Goal: Obtain resource: Obtain resource

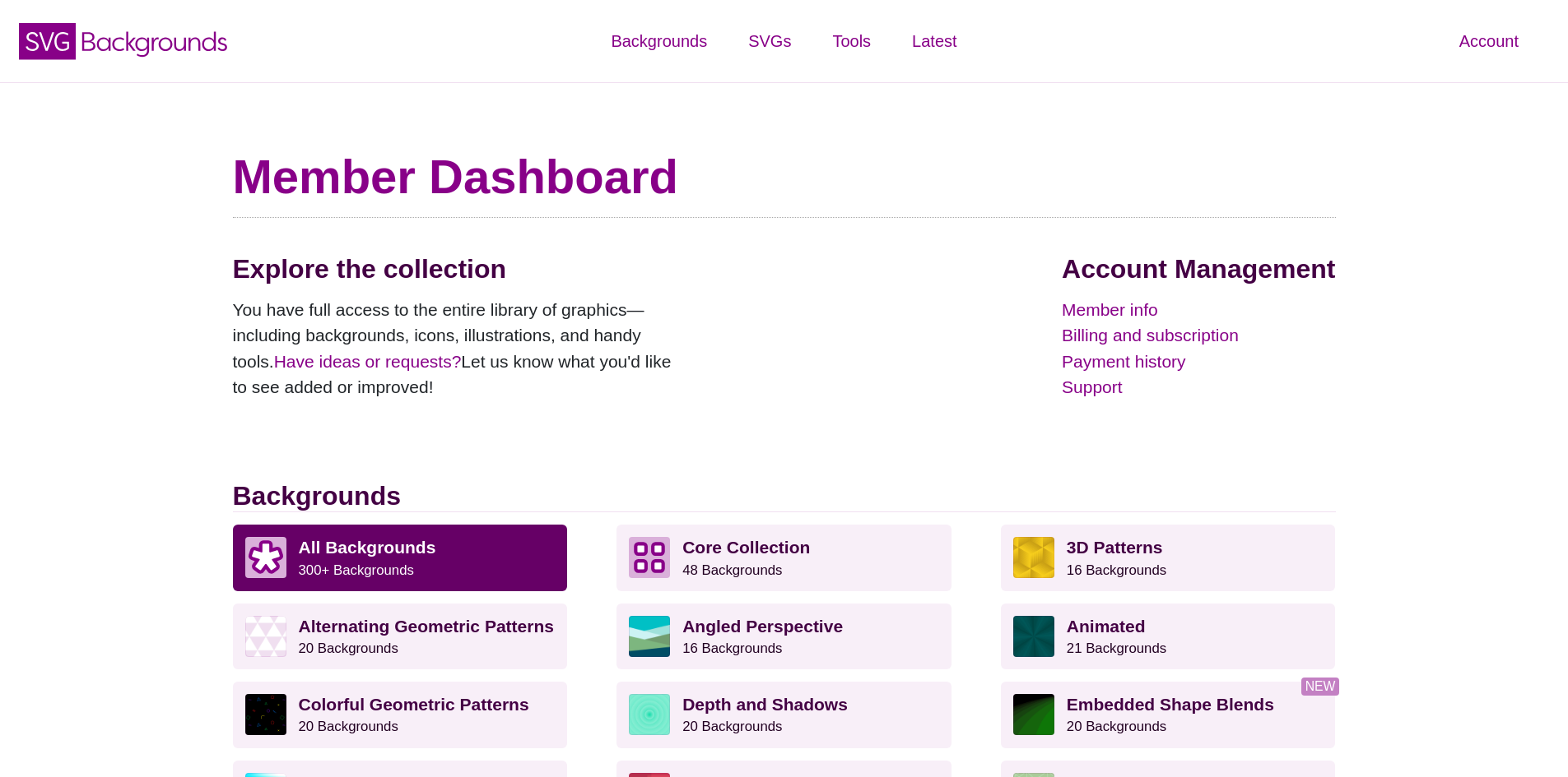
click at [450, 560] on p "All Backgrounds 300+ Backgrounds" at bounding box center [427, 557] width 257 height 41
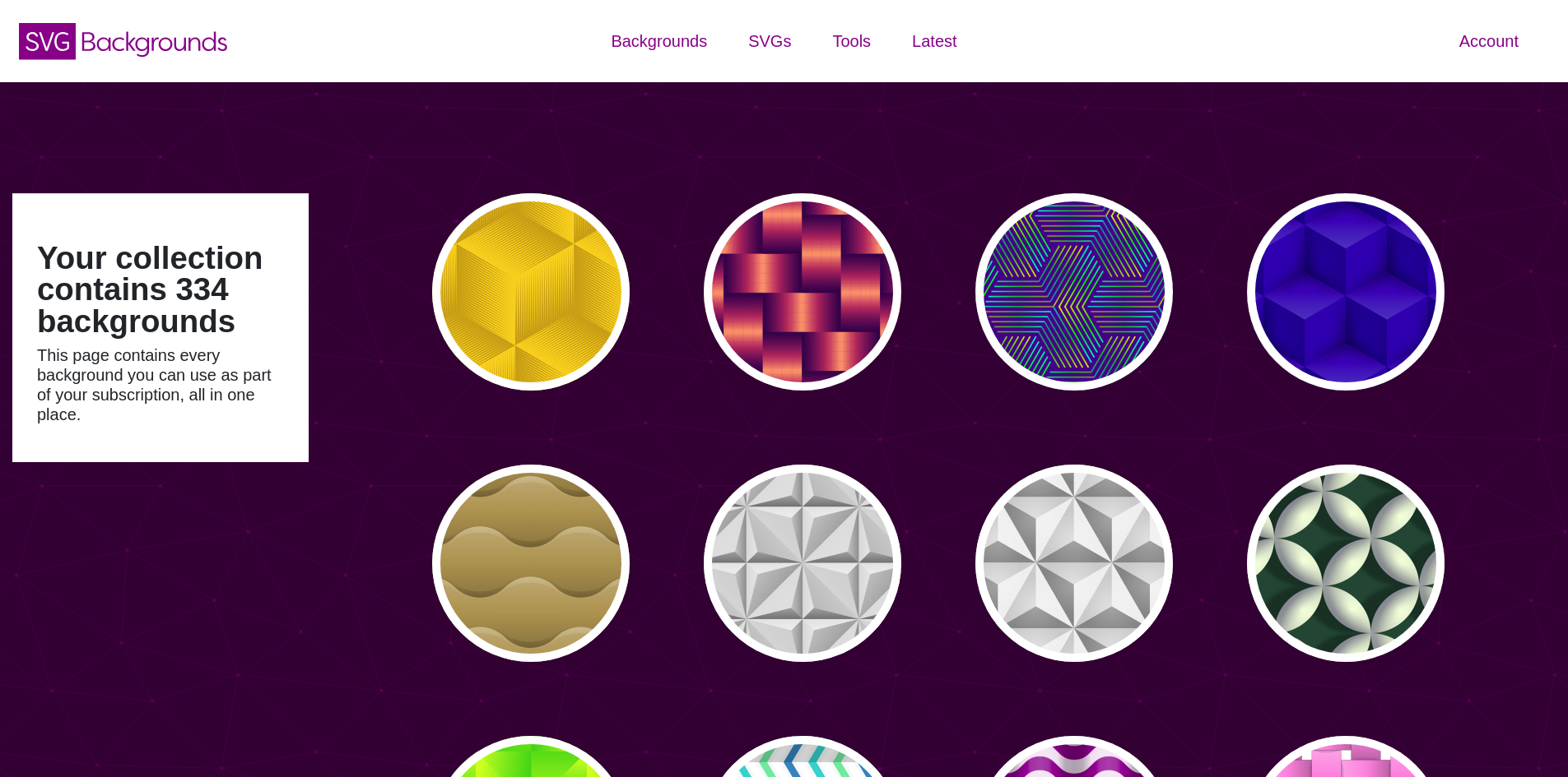
type input "#450057"
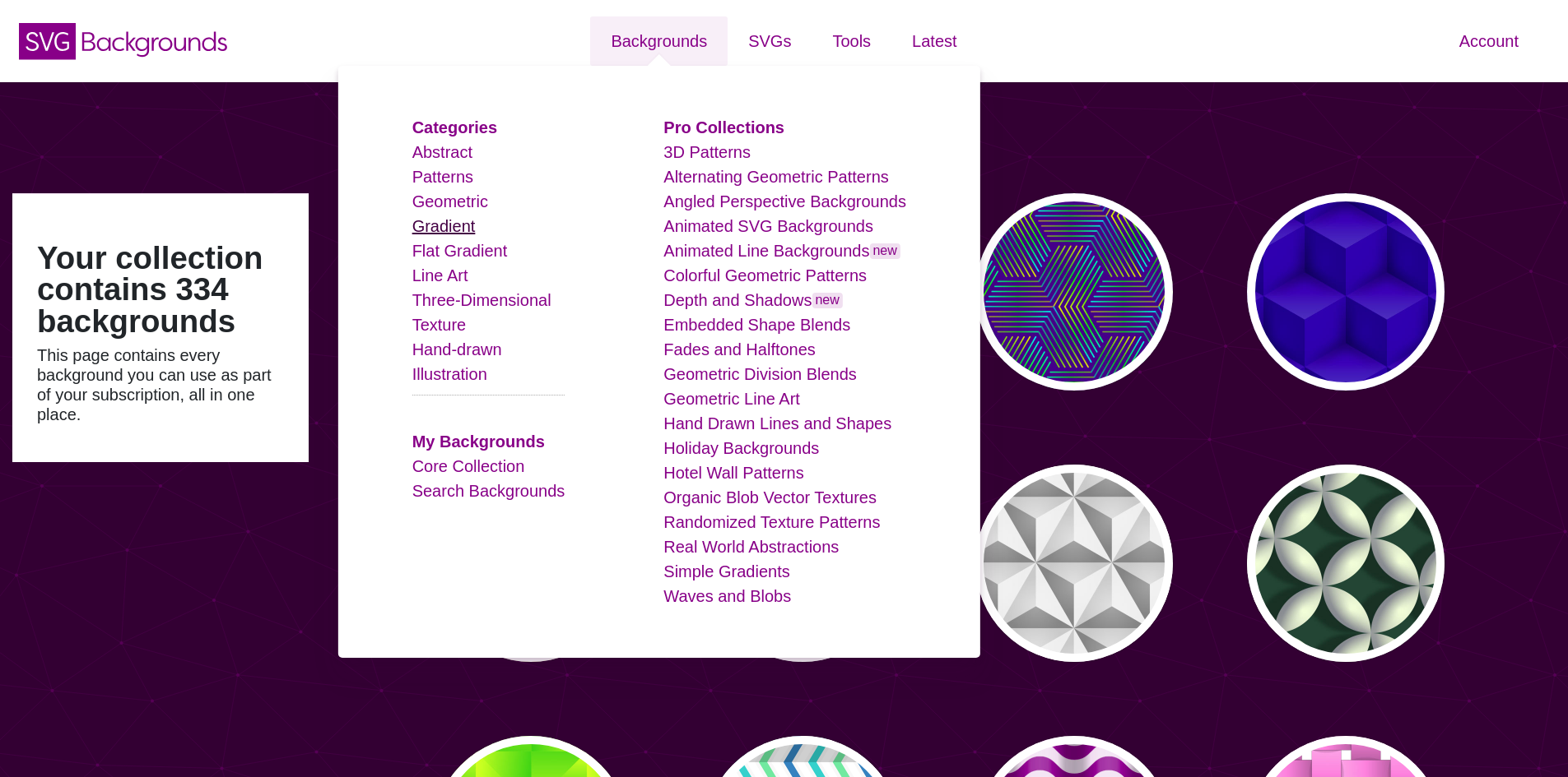
click at [474, 229] on link "Gradient" at bounding box center [443, 226] width 63 height 18
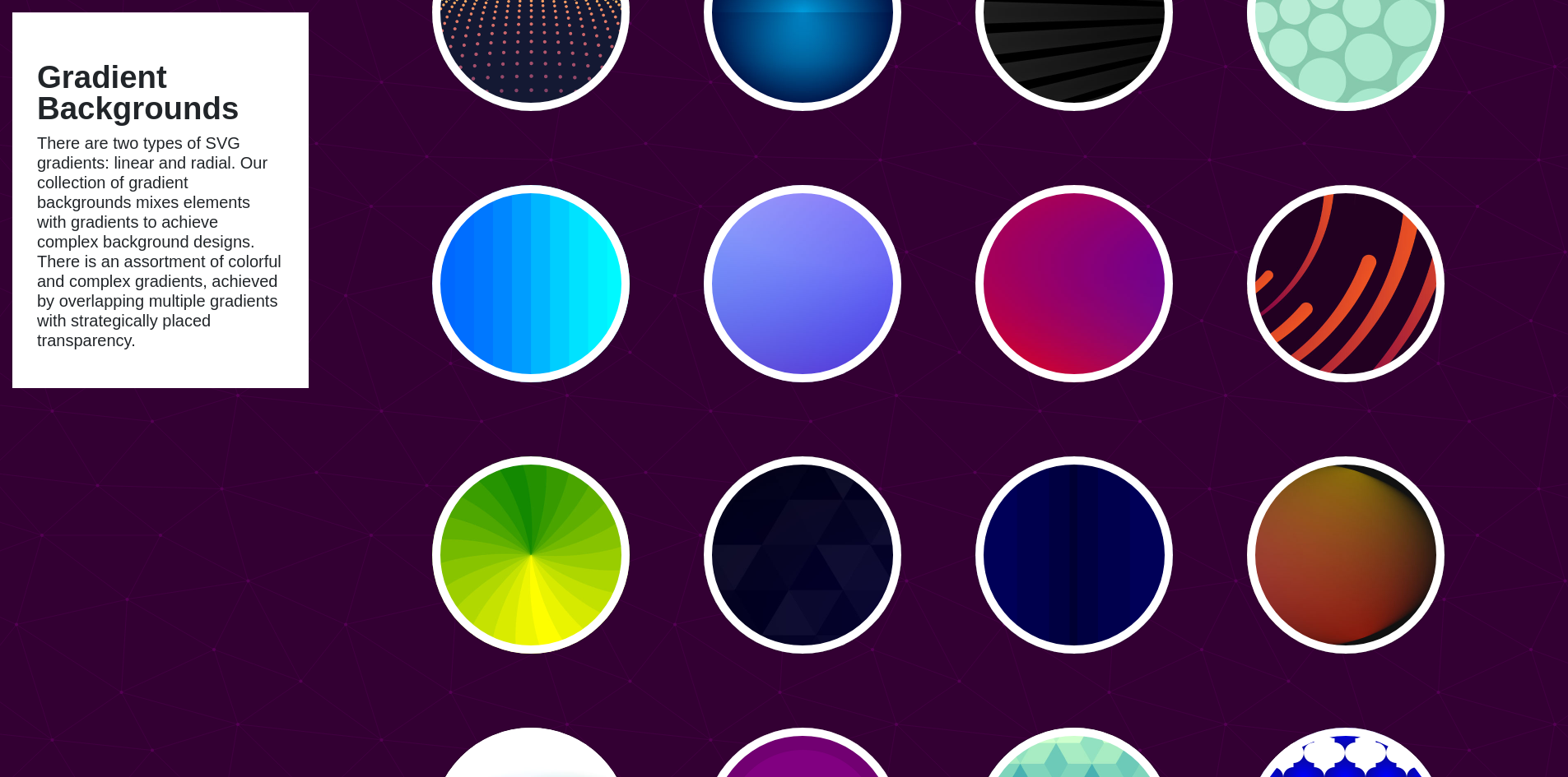
scroll to position [329, 0]
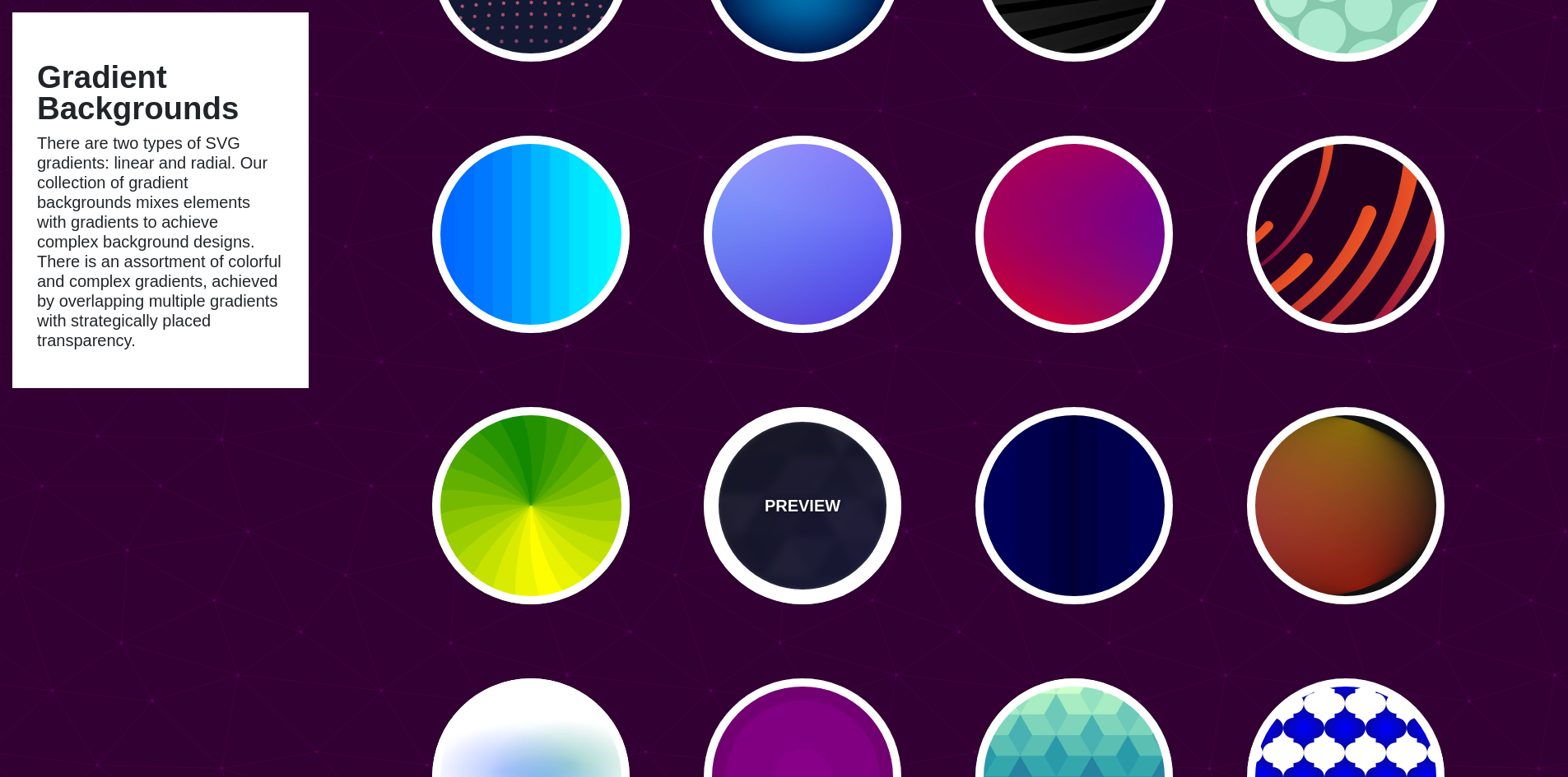
click at [876, 536] on div "PREVIEW" at bounding box center [802, 506] width 198 height 198
type input "#000000"
type input "#880088"
type input "#0000FF"
type input "#006600"
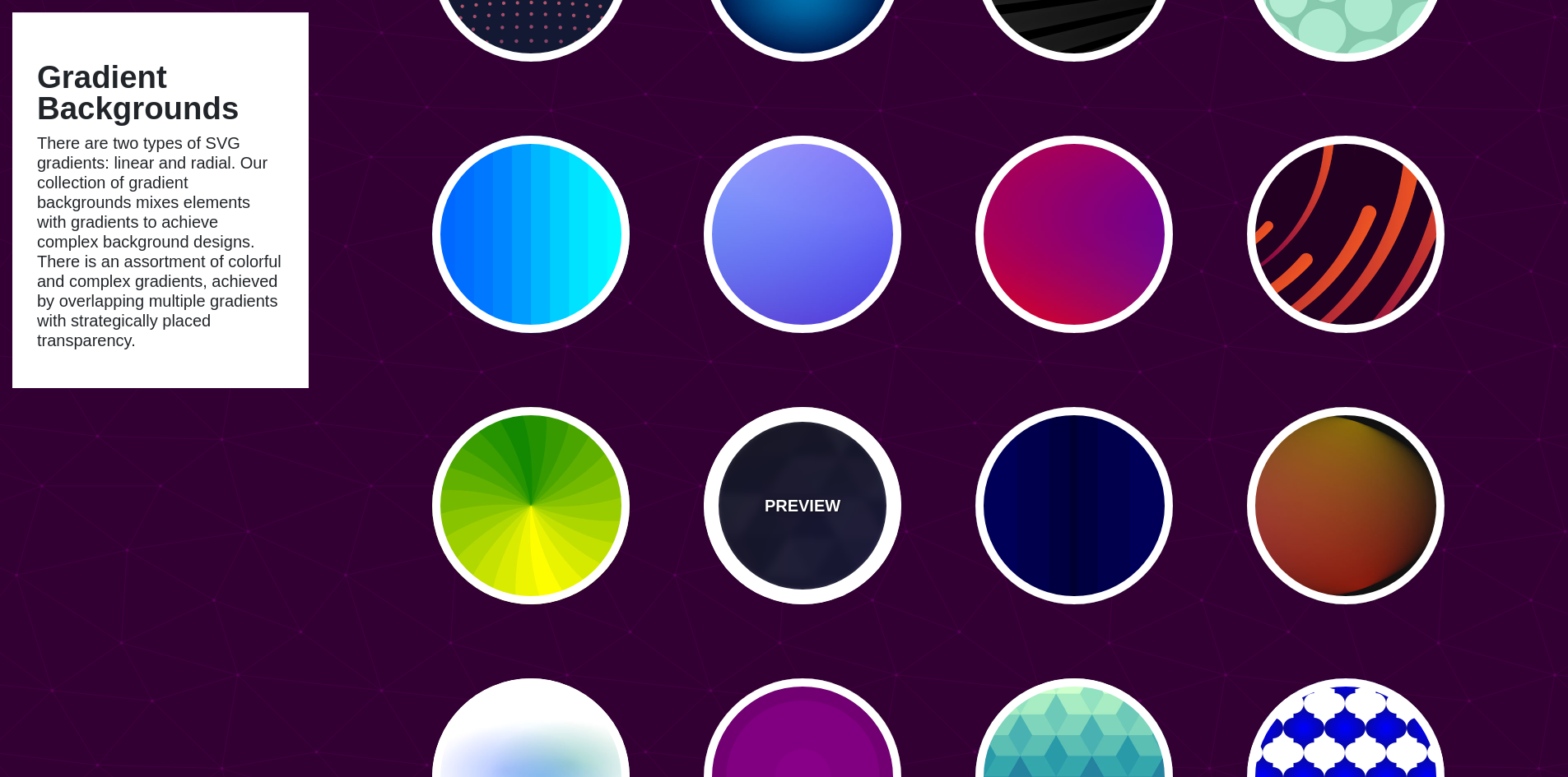
type input "#555555"
type input "0"
type input "0.4"
type input "5"
type input "15"
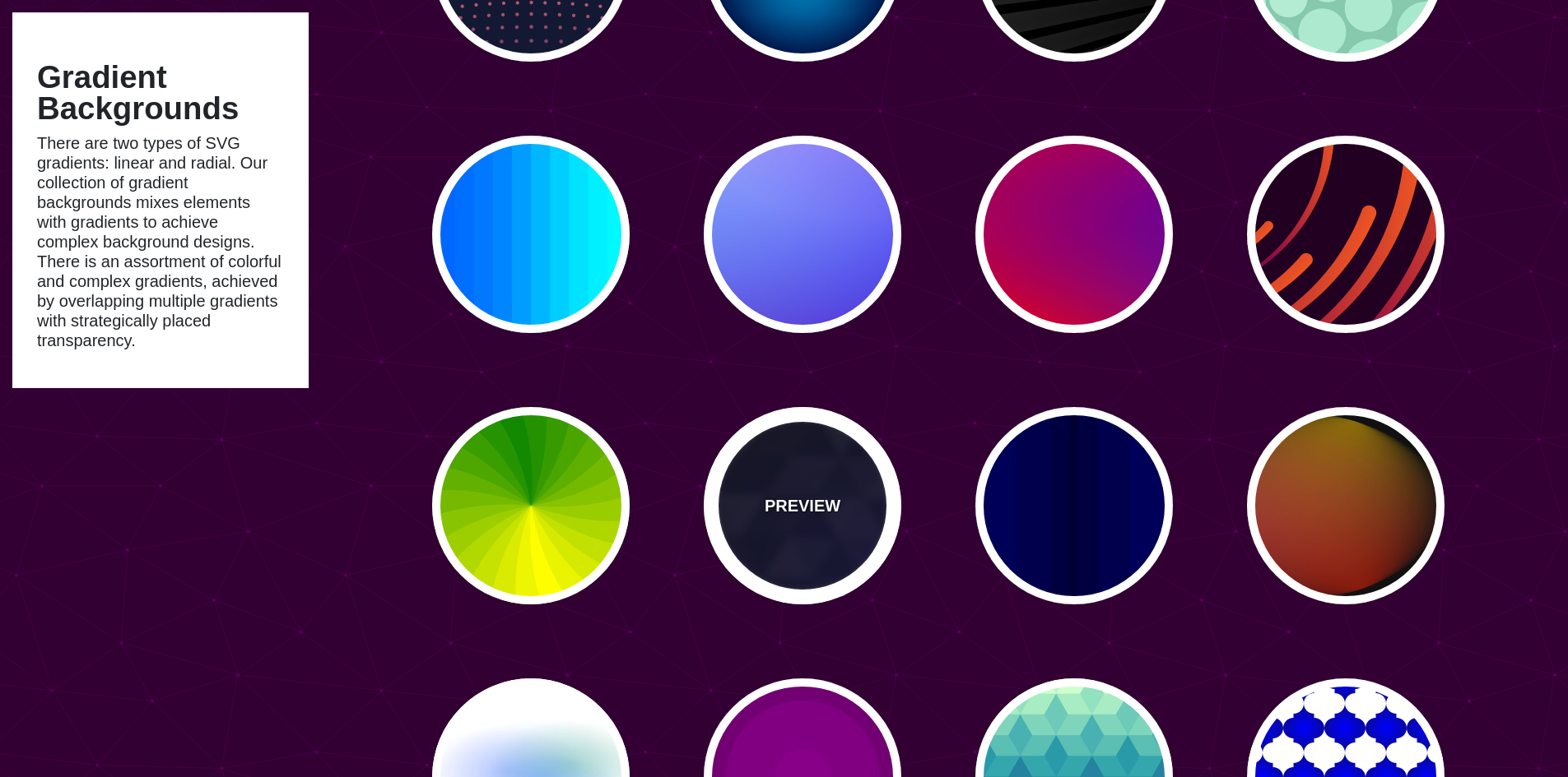
type input "0.2"
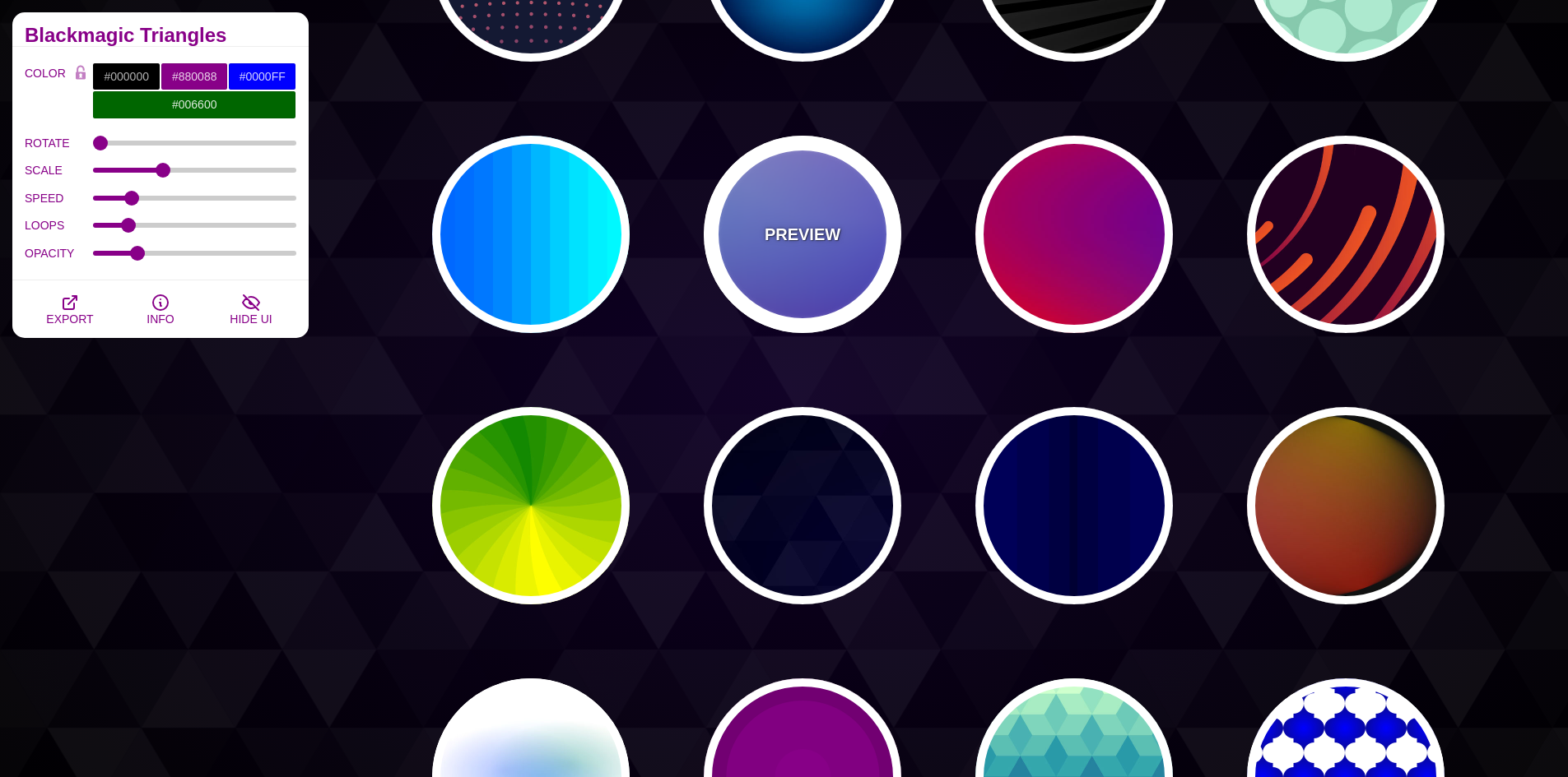
click at [831, 275] on div "PREVIEW" at bounding box center [802, 234] width 198 height 198
type input "#0000FF"
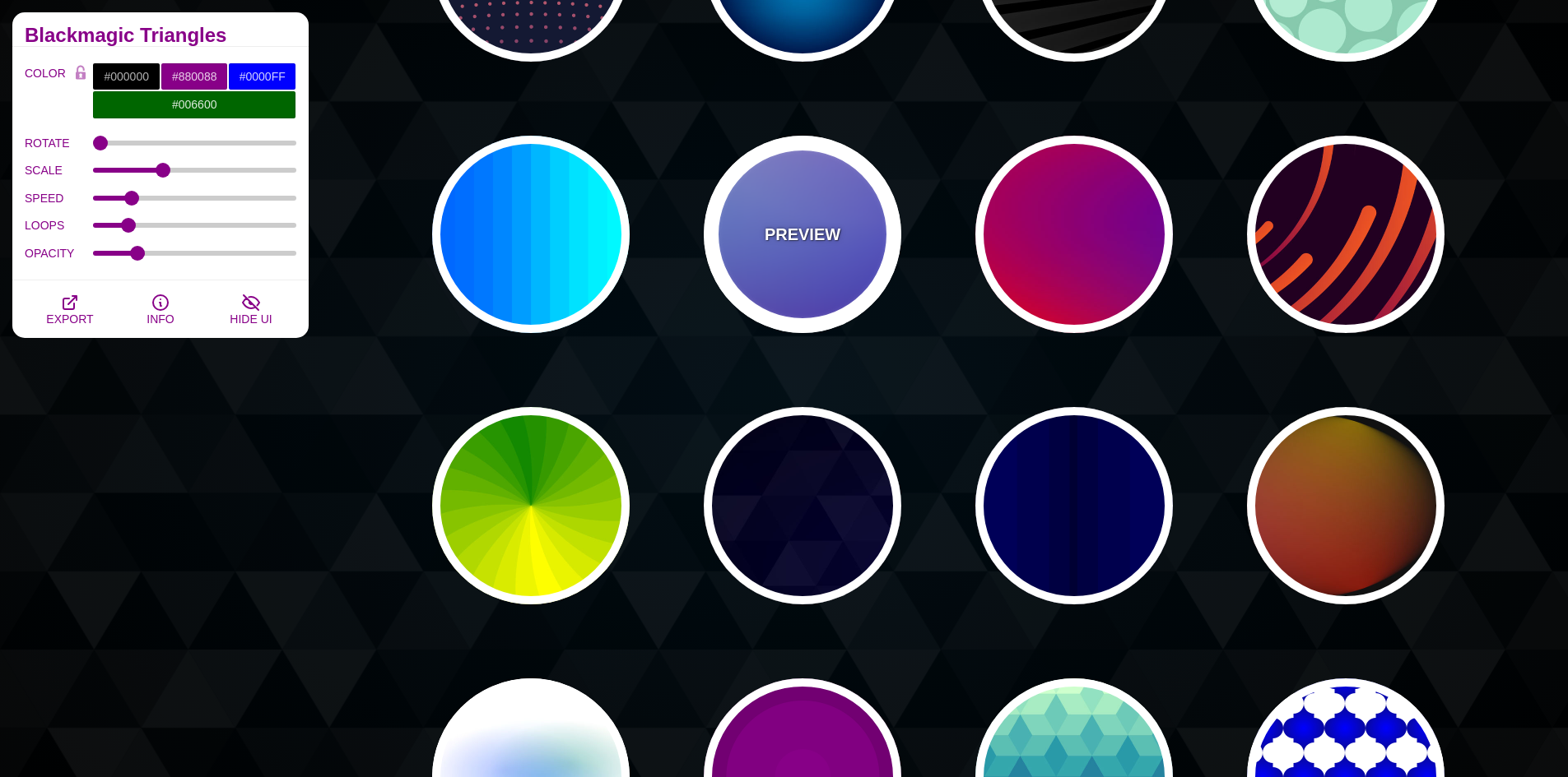
type input "#0099FF"
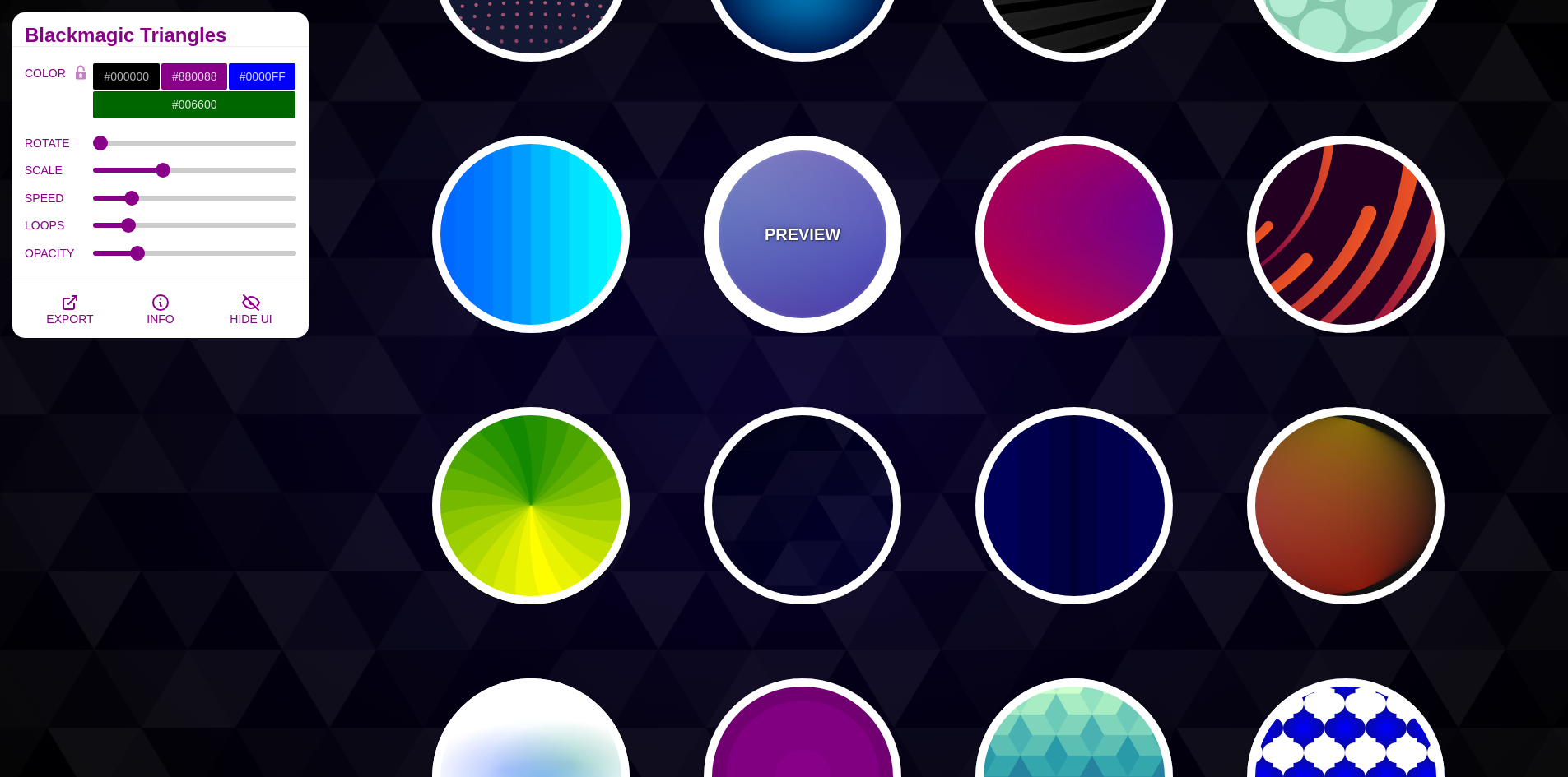
type input "#FFFFFF"
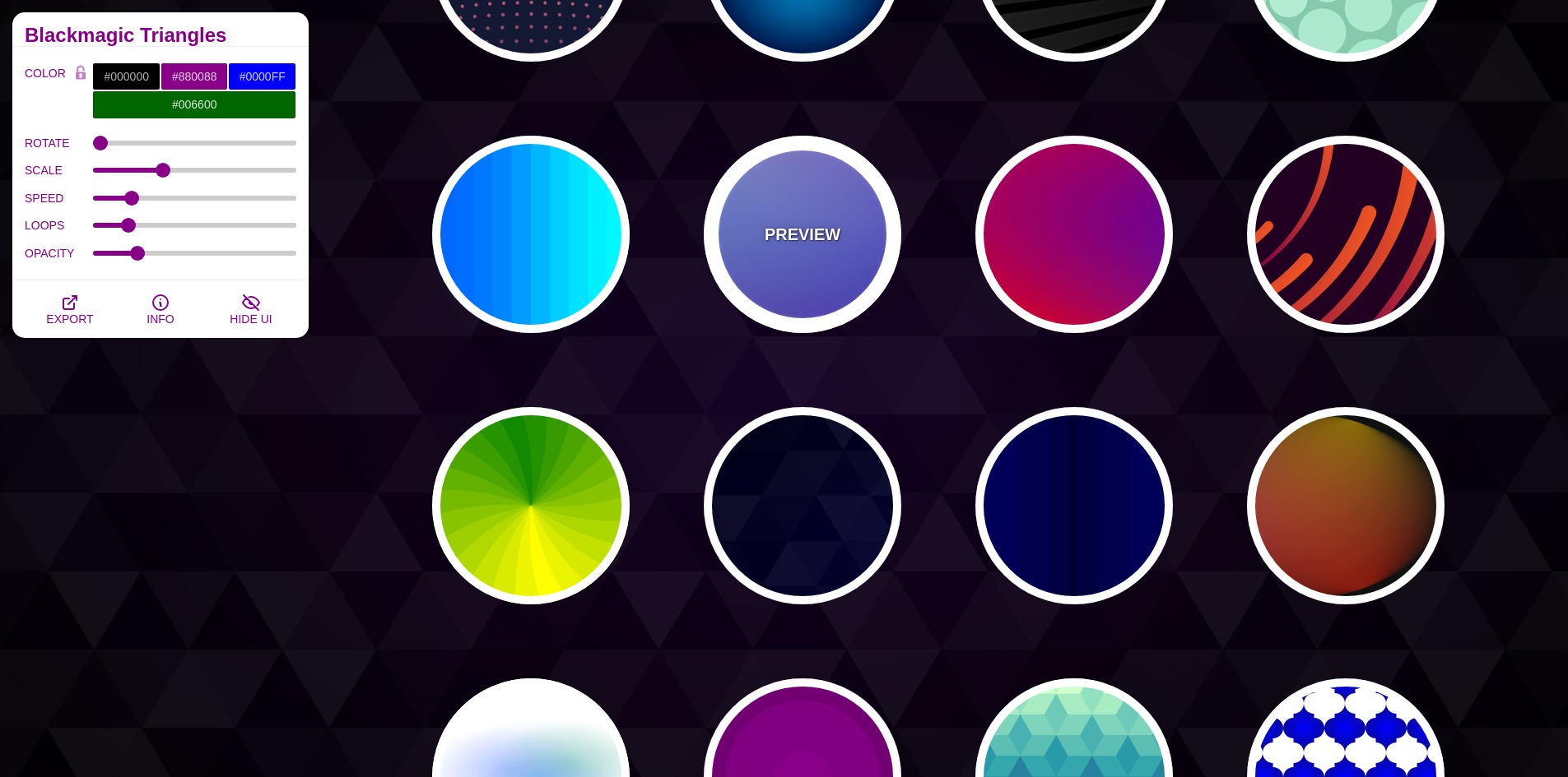
type input "#FF99FF"
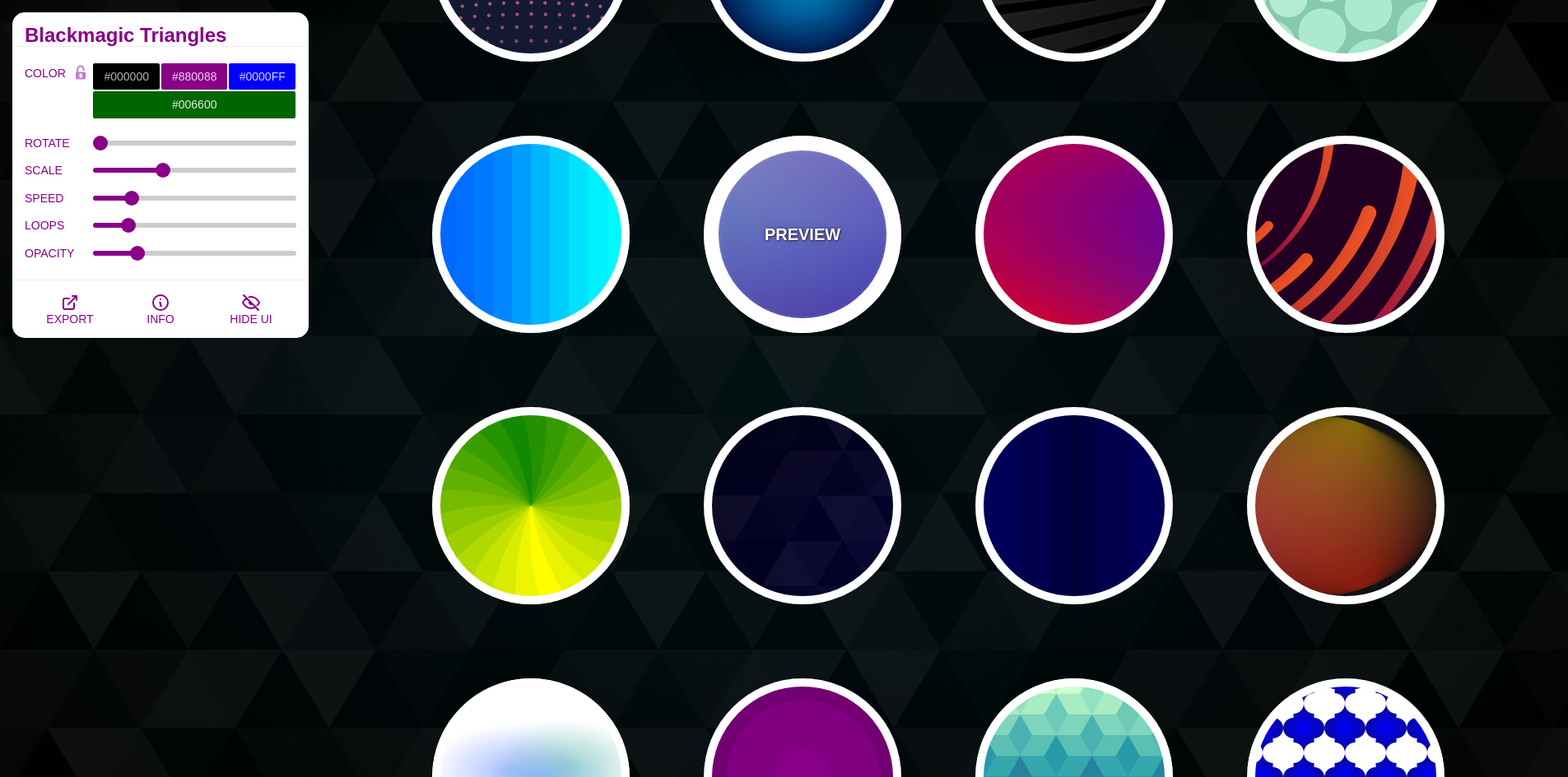
type input "#880088"
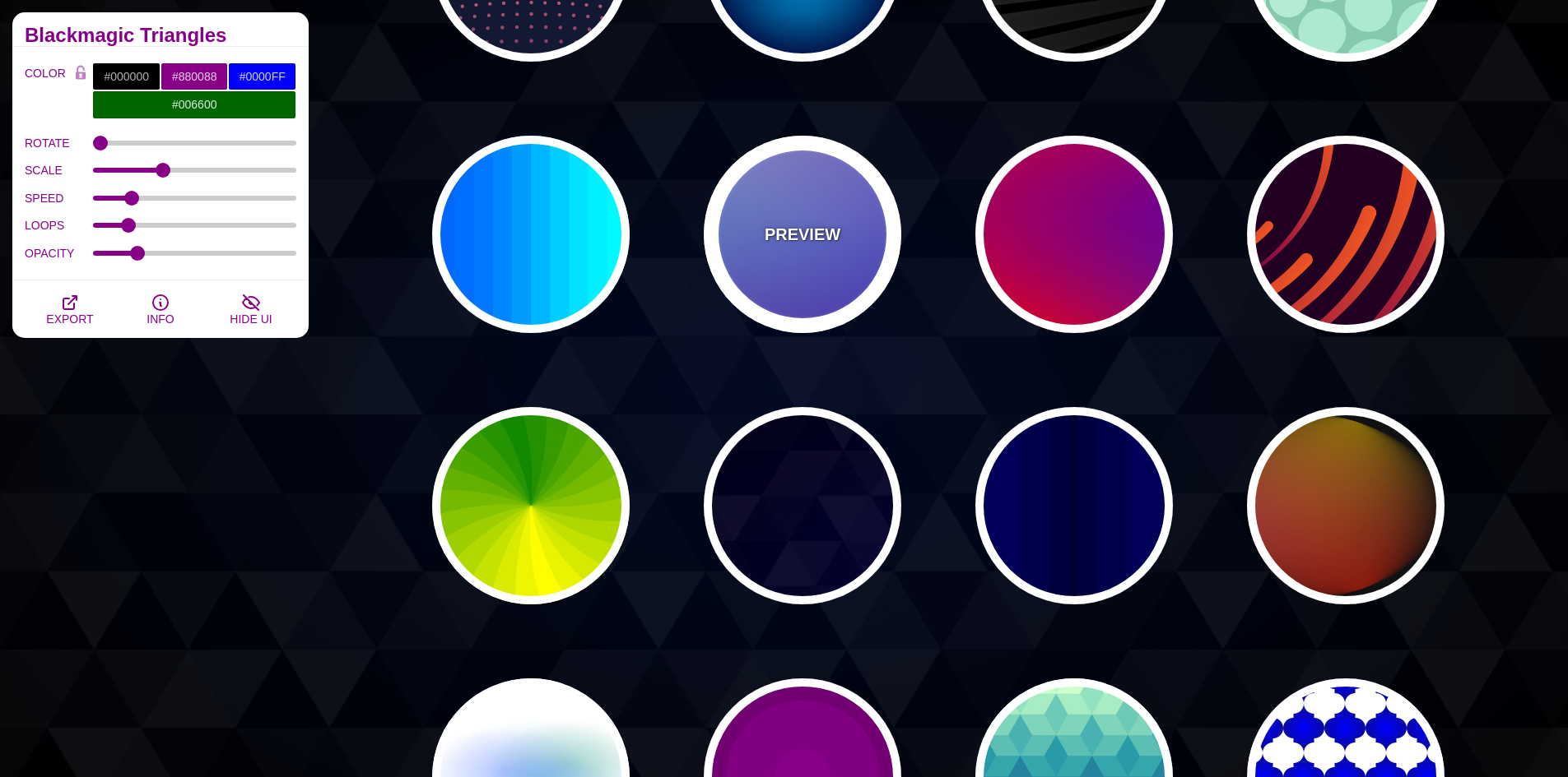
type input "12"
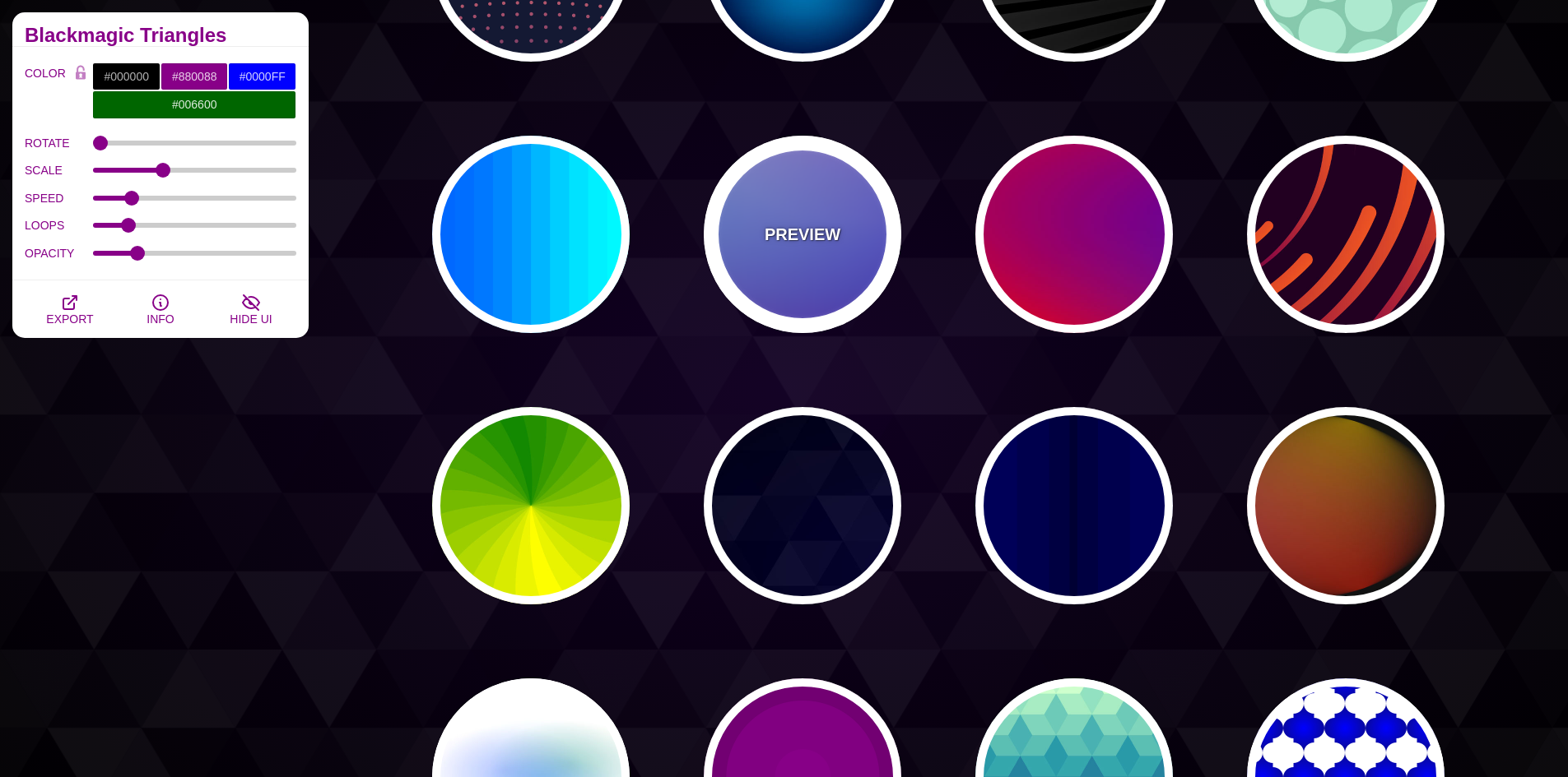
type input "0"
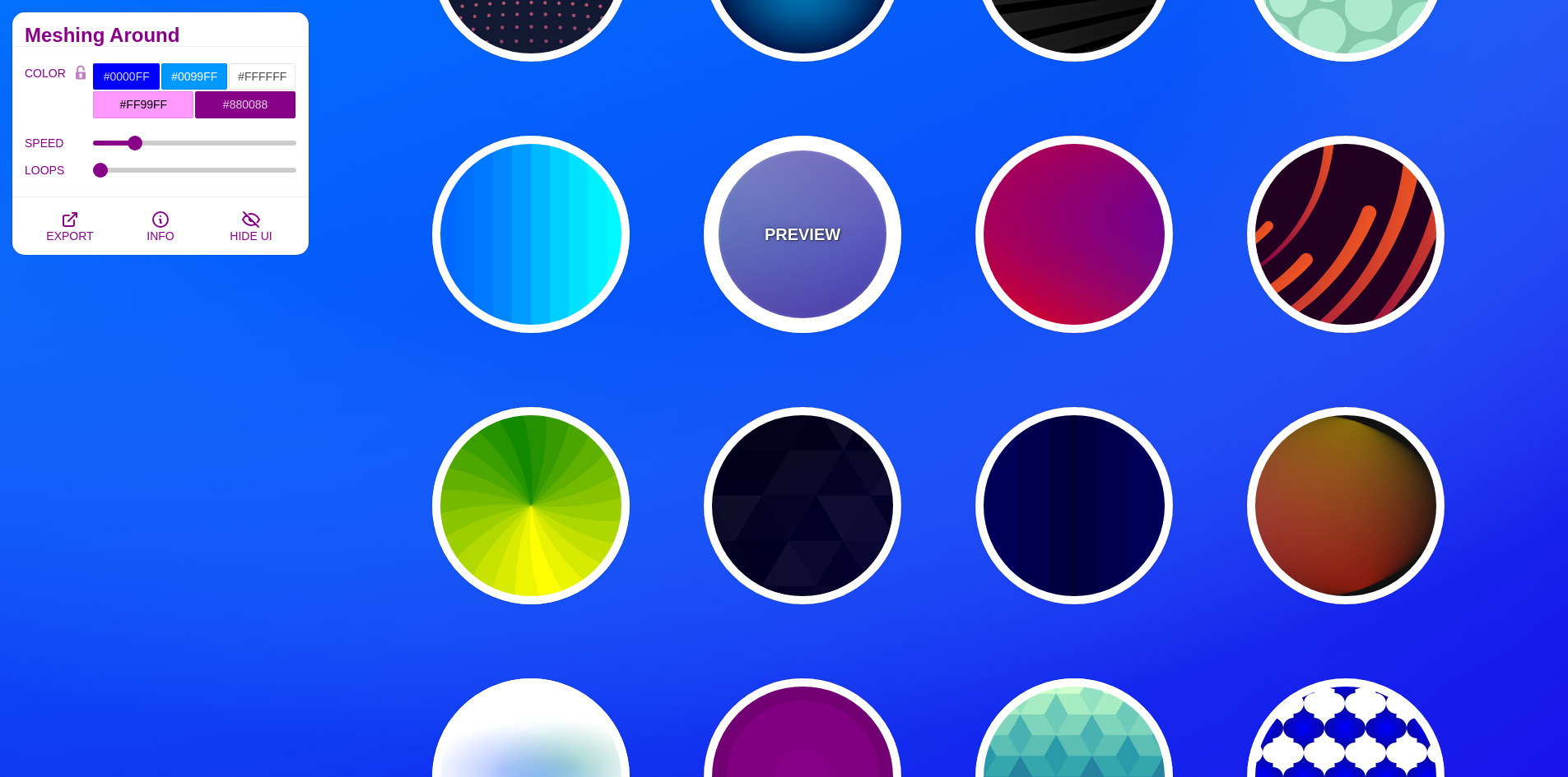
click at [800, 270] on div "PREVIEW" at bounding box center [802, 234] width 198 height 198
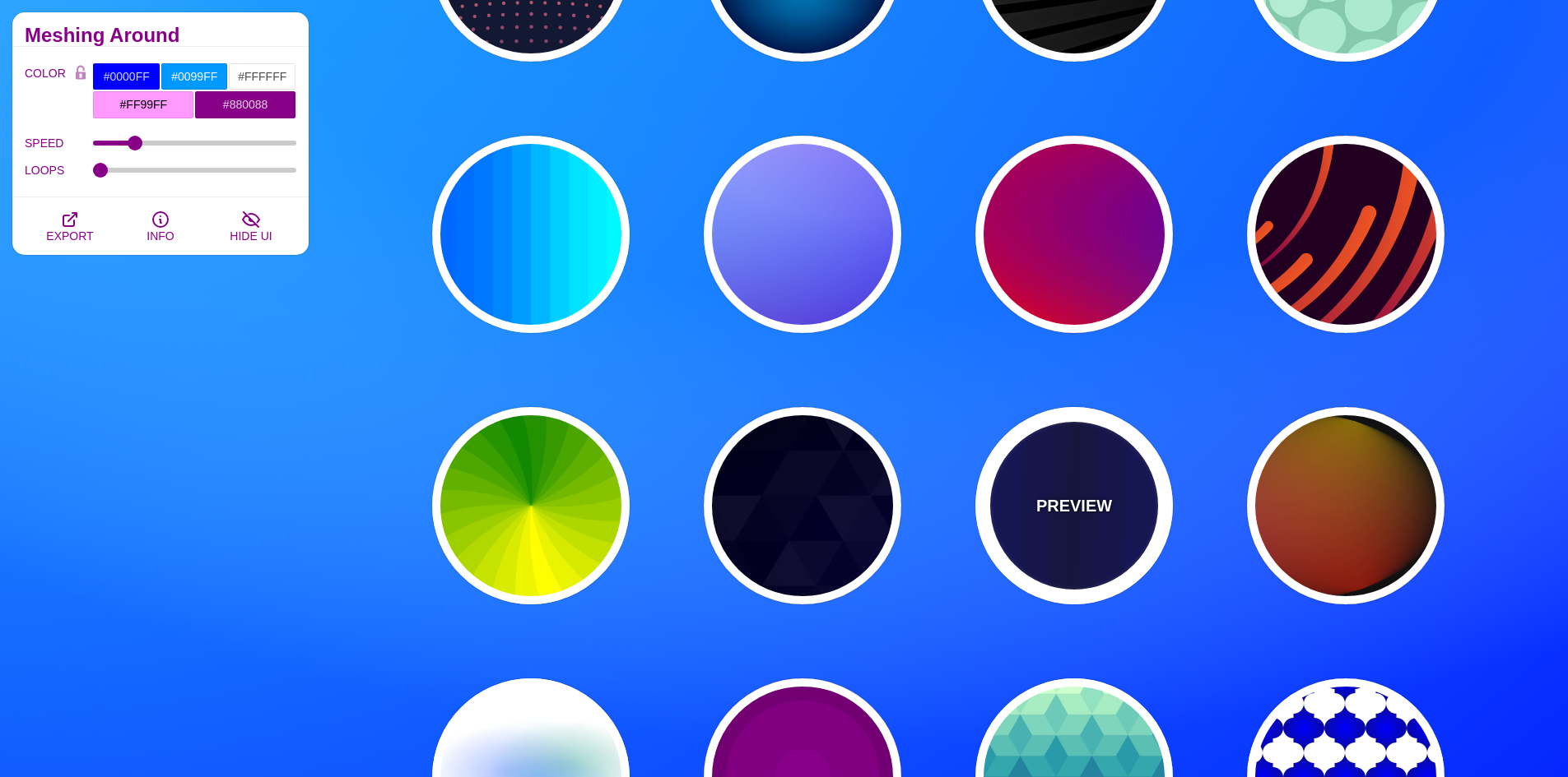
click at [1033, 500] on div "PREVIEW" at bounding box center [1073, 506] width 198 height 198
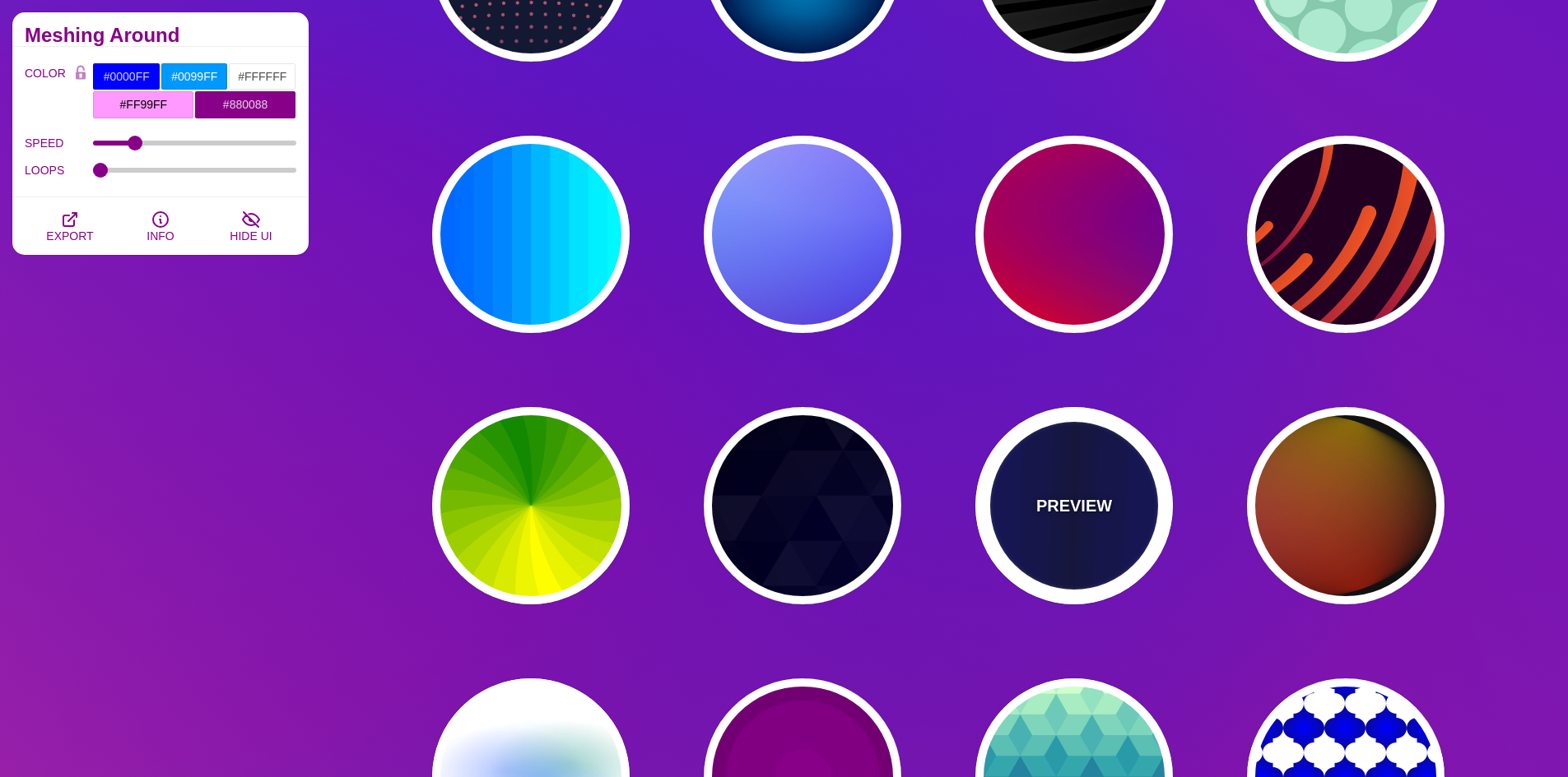
type input "#0000BB"
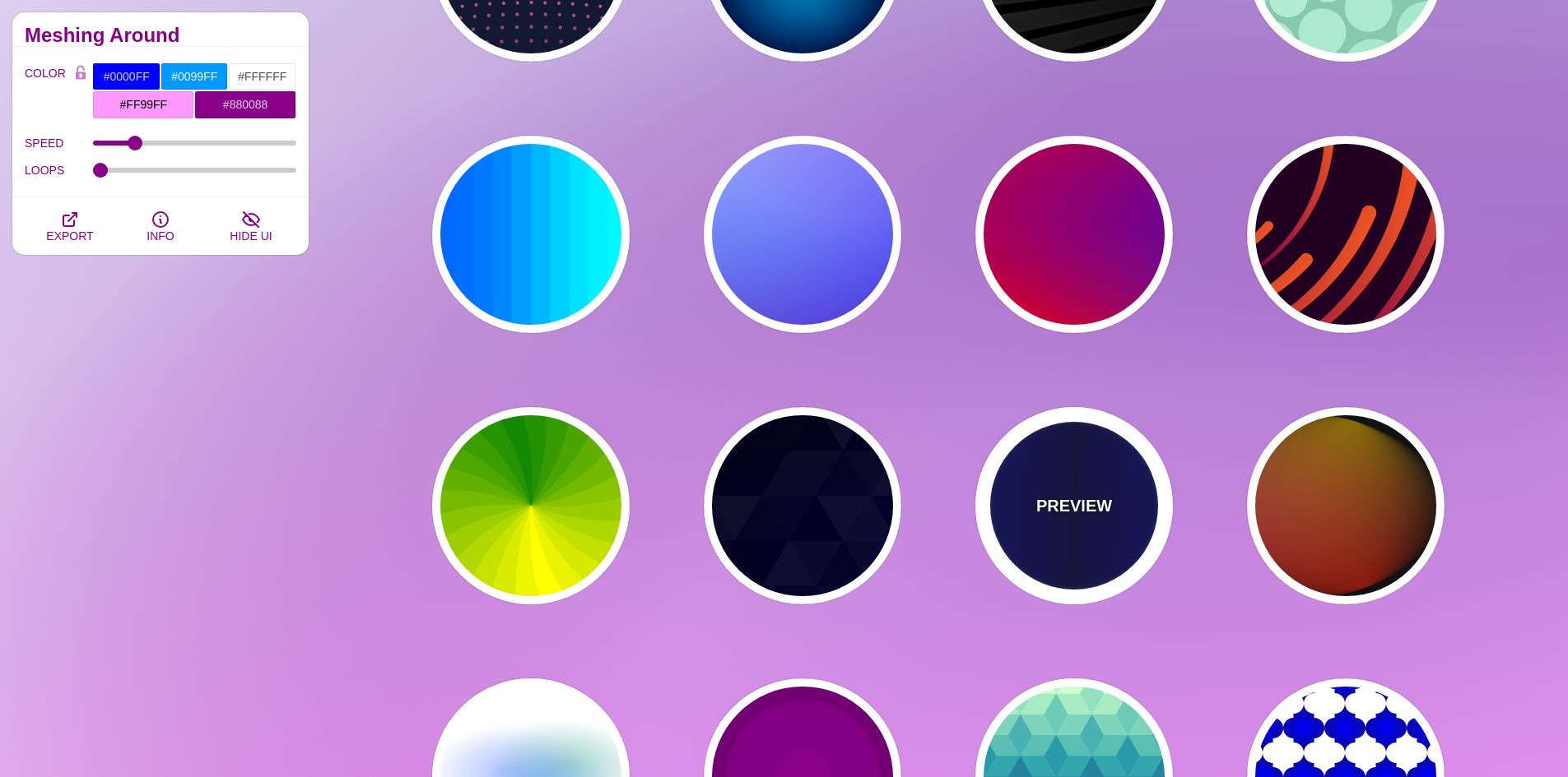
type input "#000033"
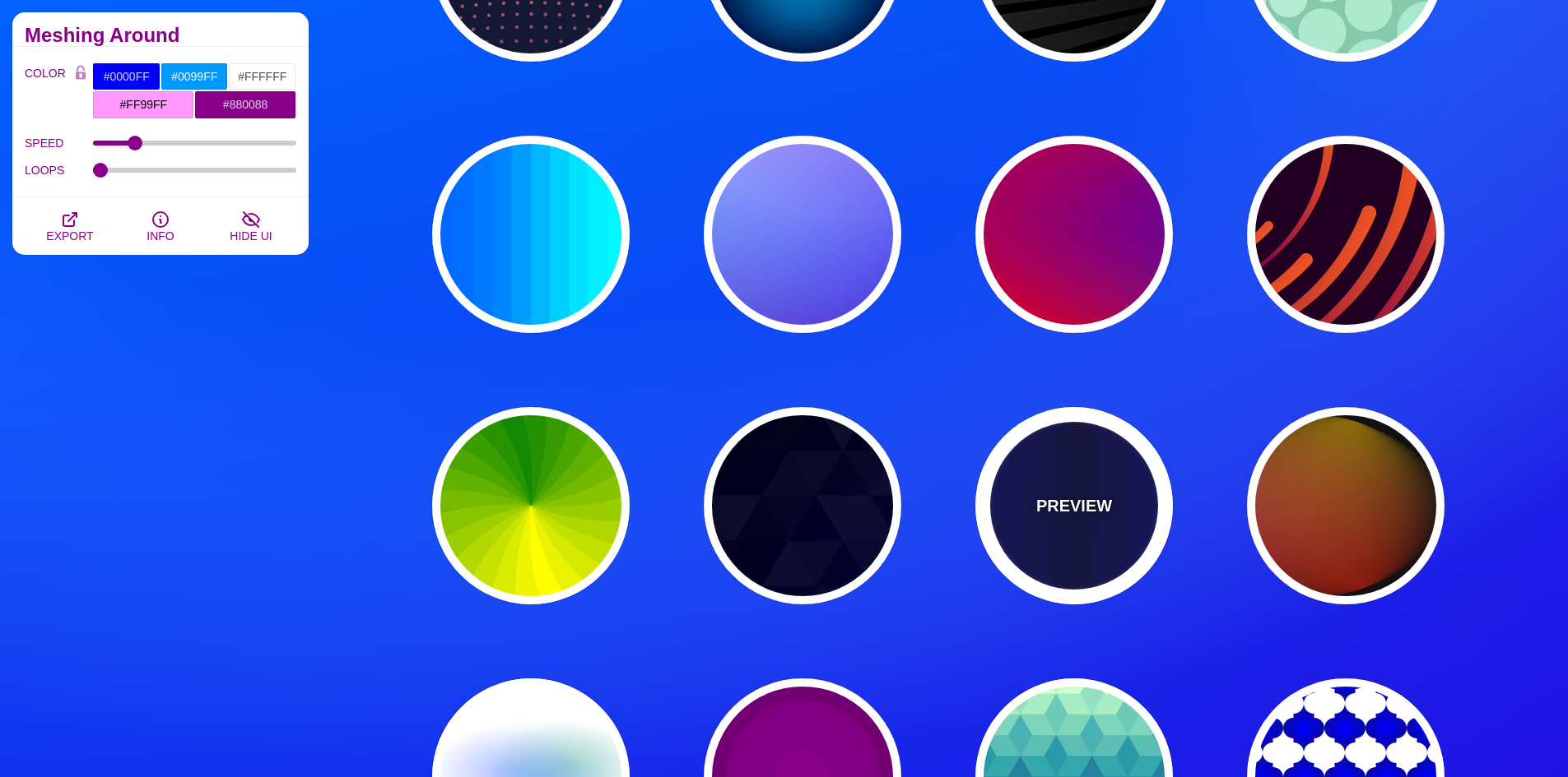
type input "0.5"
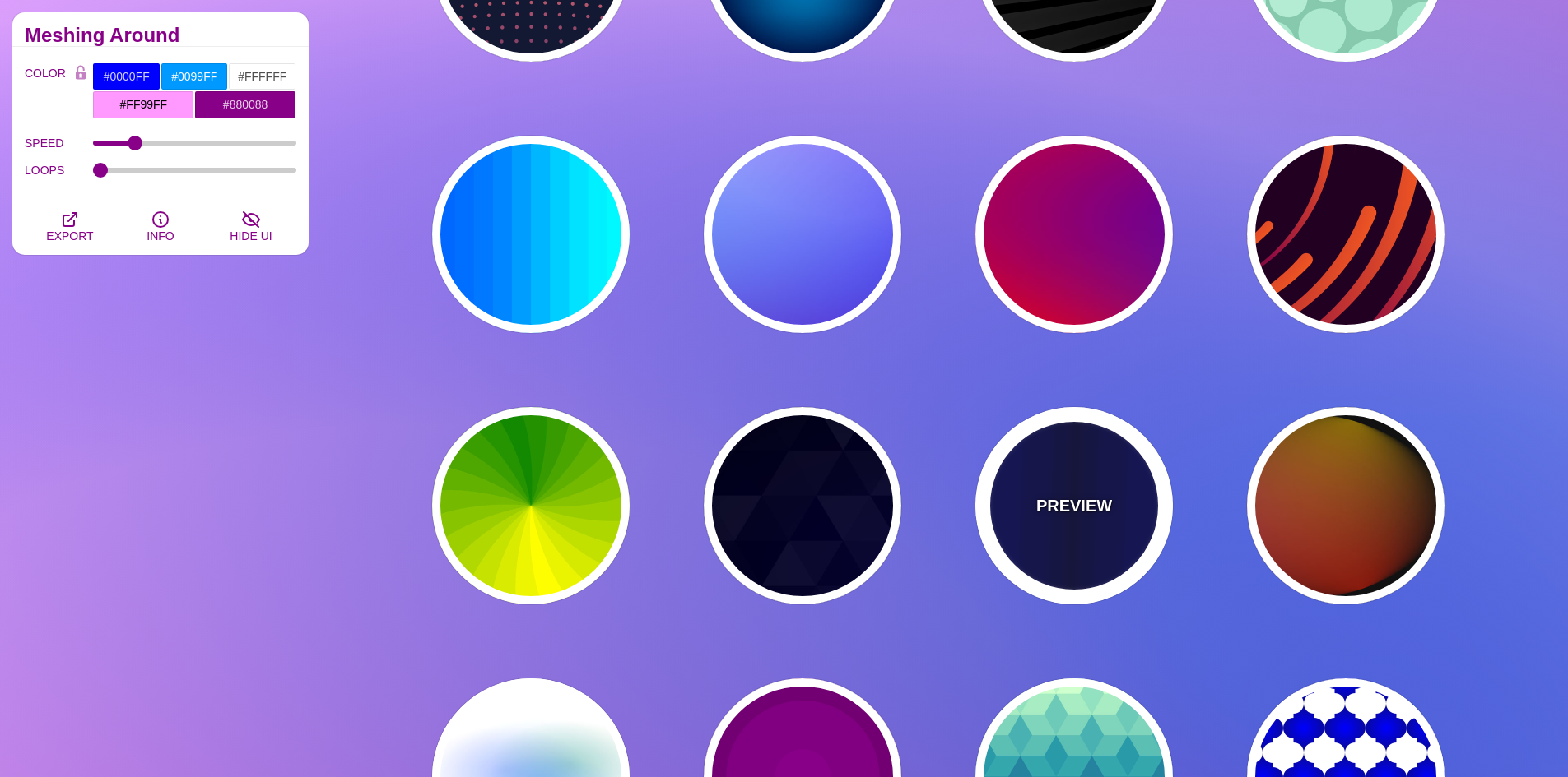
type input "5"
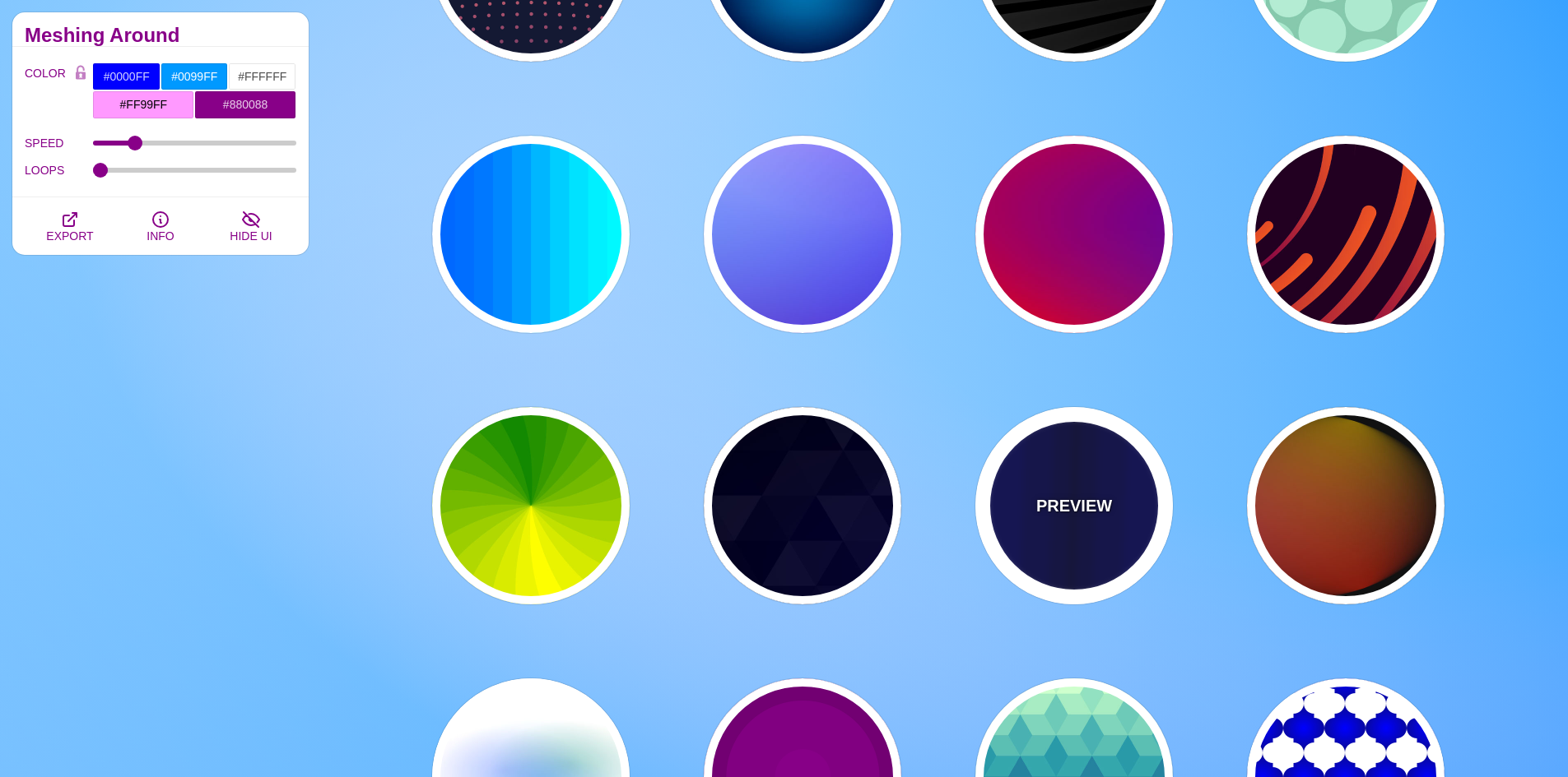
type input "0.1"
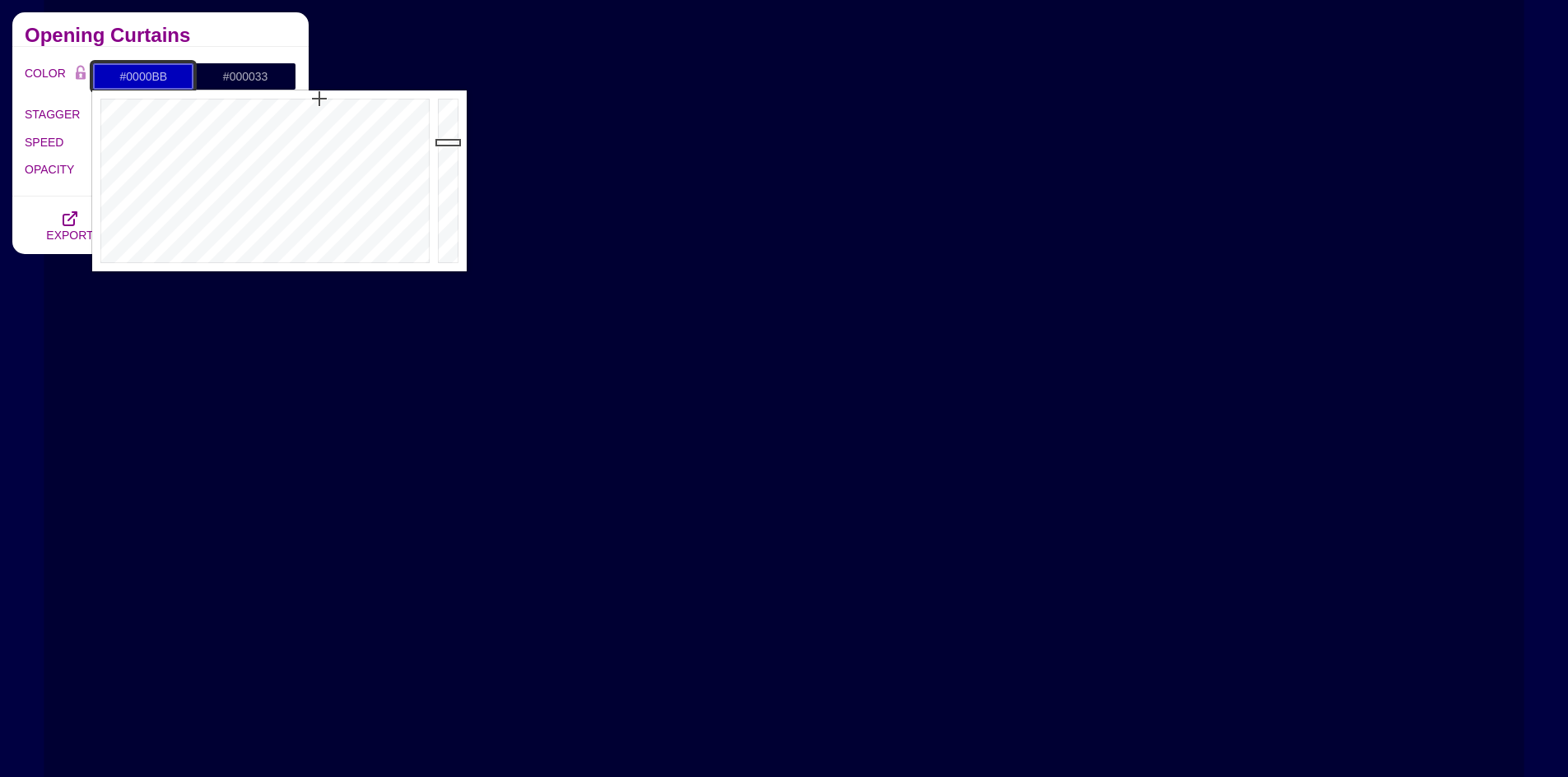
drag, startPoint x: 179, startPoint y: 79, endPoint x: 100, endPoint y: 77, distance: 79.0
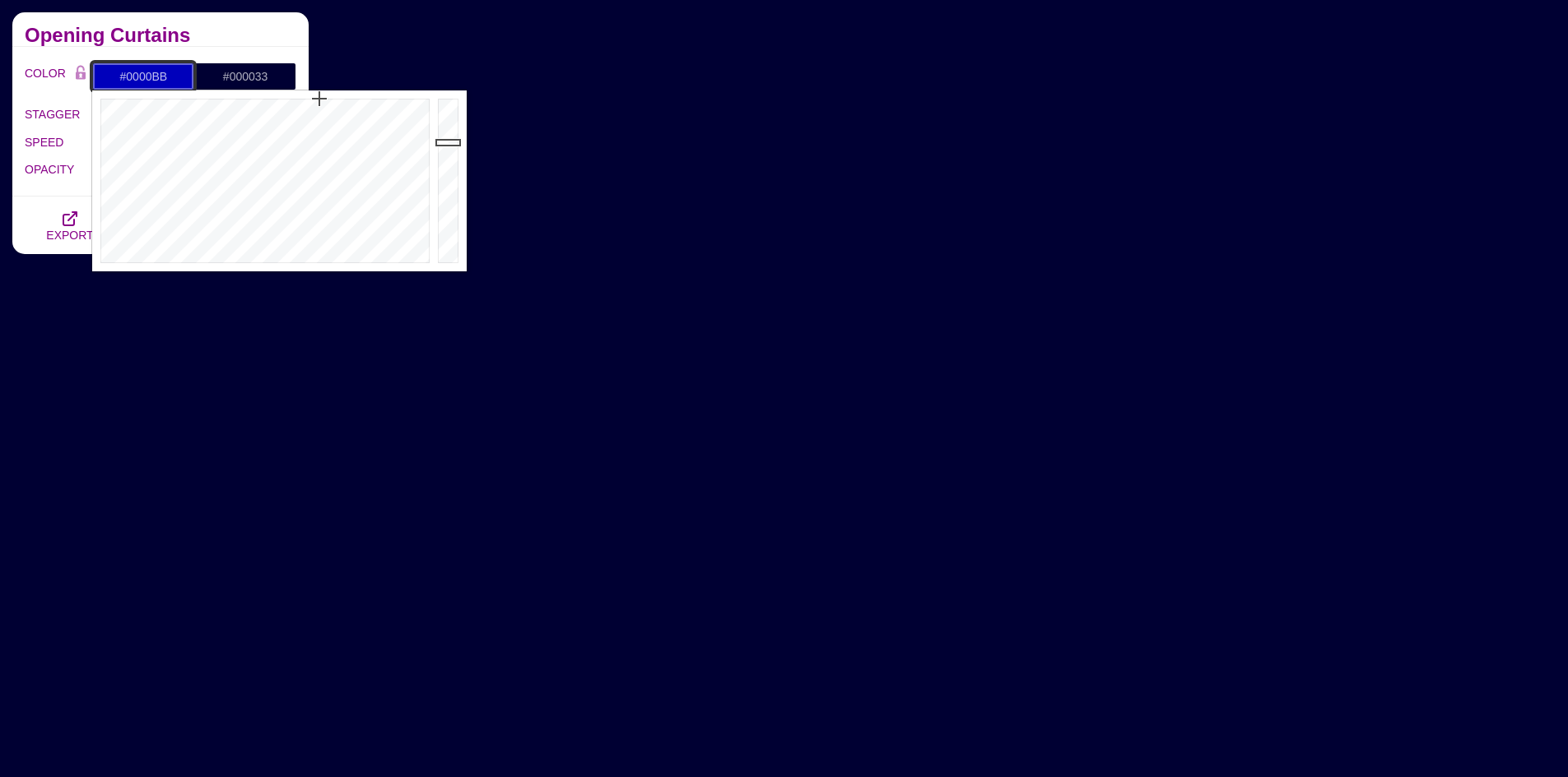
click at [100, 77] on input "#0000BB" at bounding box center [143, 77] width 102 height 28
paste input "395d91"
type input "#395D91"
click at [218, 72] on input "#000033" at bounding box center [245, 77] width 102 height 28
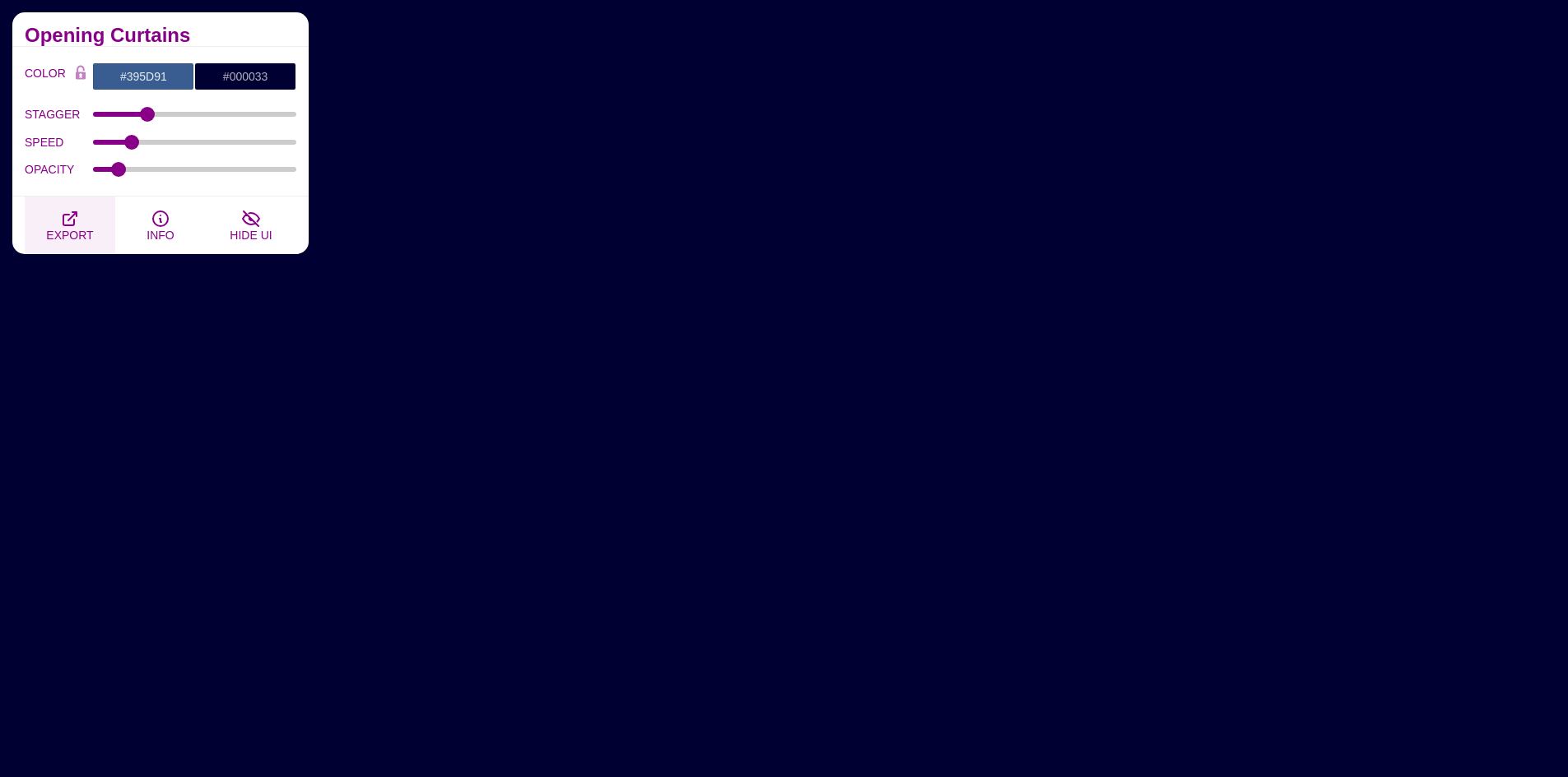
click at [69, 225] on icon "button" at bounding box center [69, 219] width 13 height 13
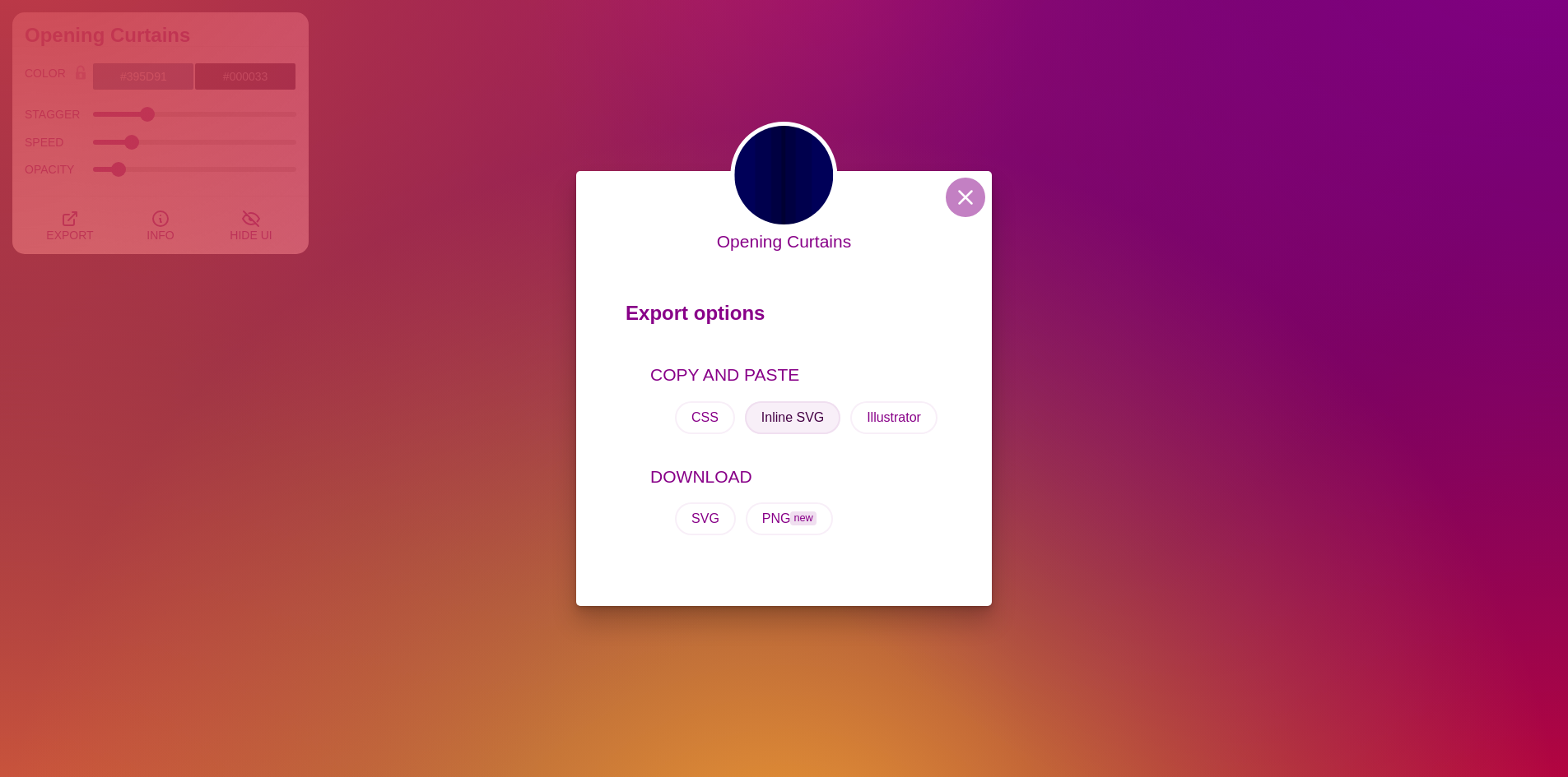
click at [792, 422] on button "Inline SVG" at bounding box center [792, 417] width 96 height 33
click at [1331, 219] on div "Opening Curtains Export options COPY AND PASTE CSS Inline SVG Illustrator DOWNL…" at bounding box center [784, 388] width 1568 height 777
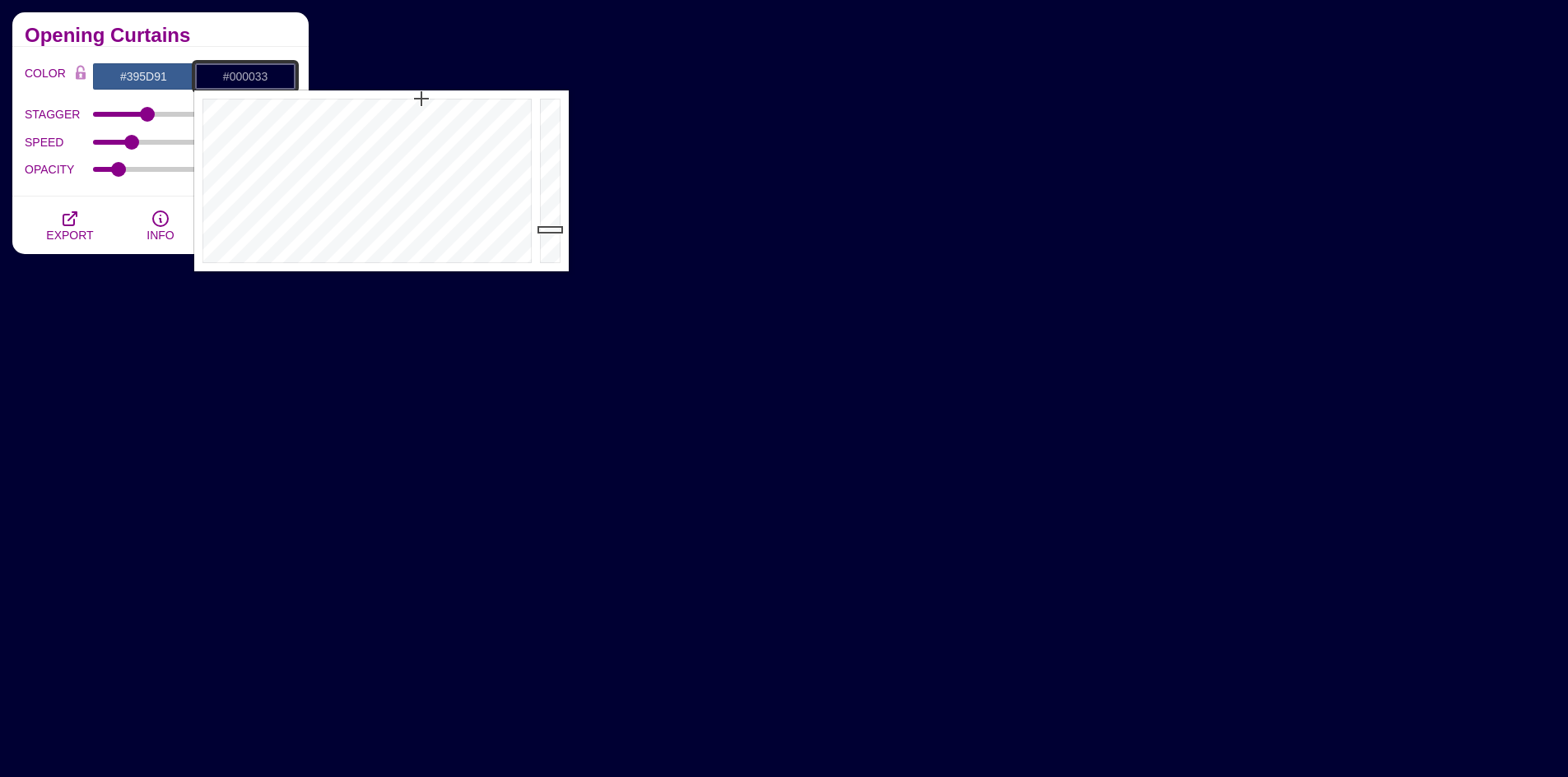
drag, startPoint x: 279, startPoint y: 78, endPoint x: 203, endPoint y: 82, distance: 76.1
click at [203, 82] on input "#000033" at bounding box center [245, 77] width 102 height 28
paste input "<svg xmlns='[URL][DOMAIN_NAME]' viewBox='0 0 1920 1080'><rect fill='#395D91' wi…"
type input "<svg xmlns='[URL][DOMAIN_NAME]' viewBox='0 0 1920 1080'><rect fill='#395D91' wi…"
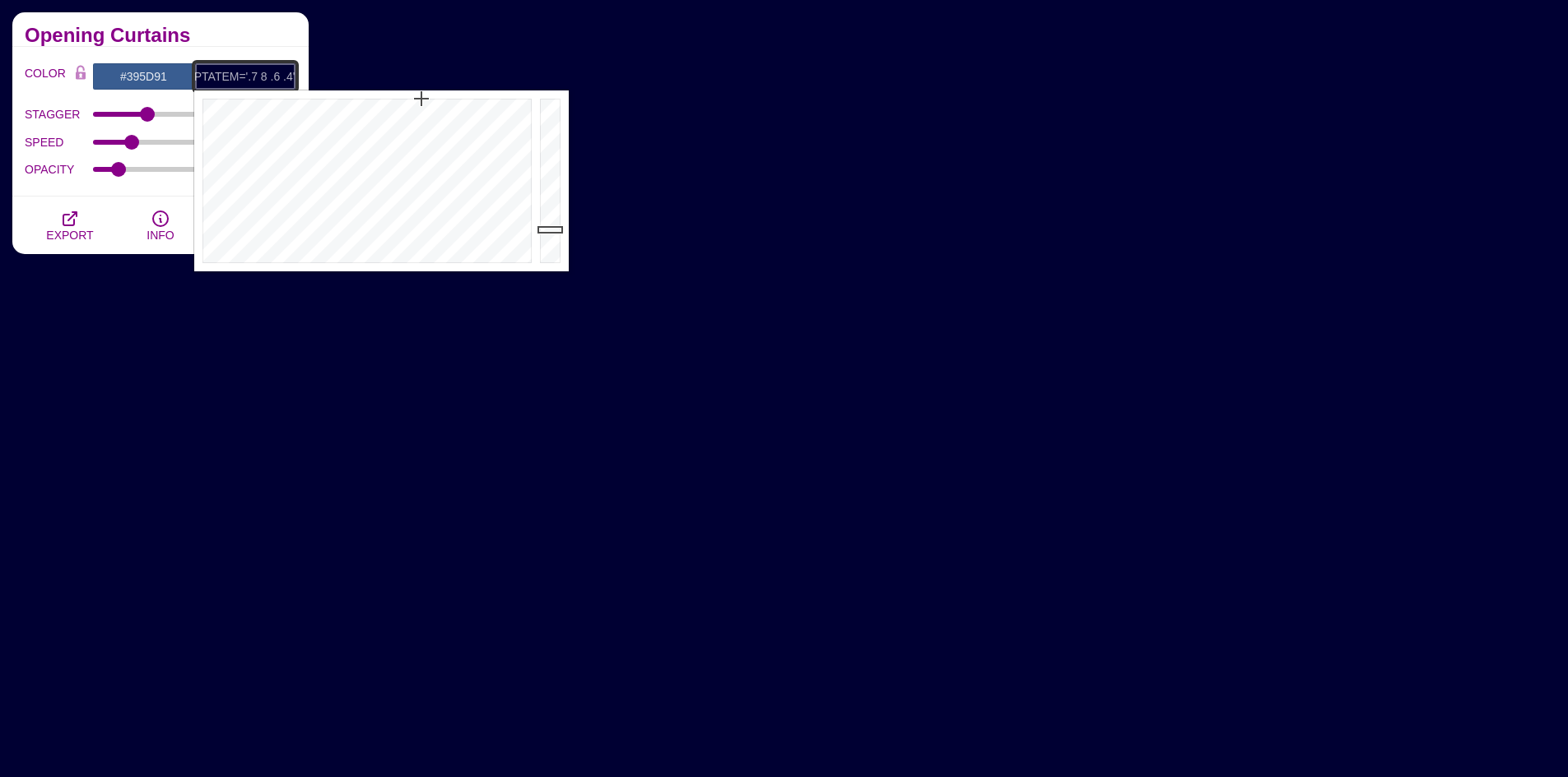
click at [245, 78] on input "text" at bounding box center [245, 77] width 102 height 28
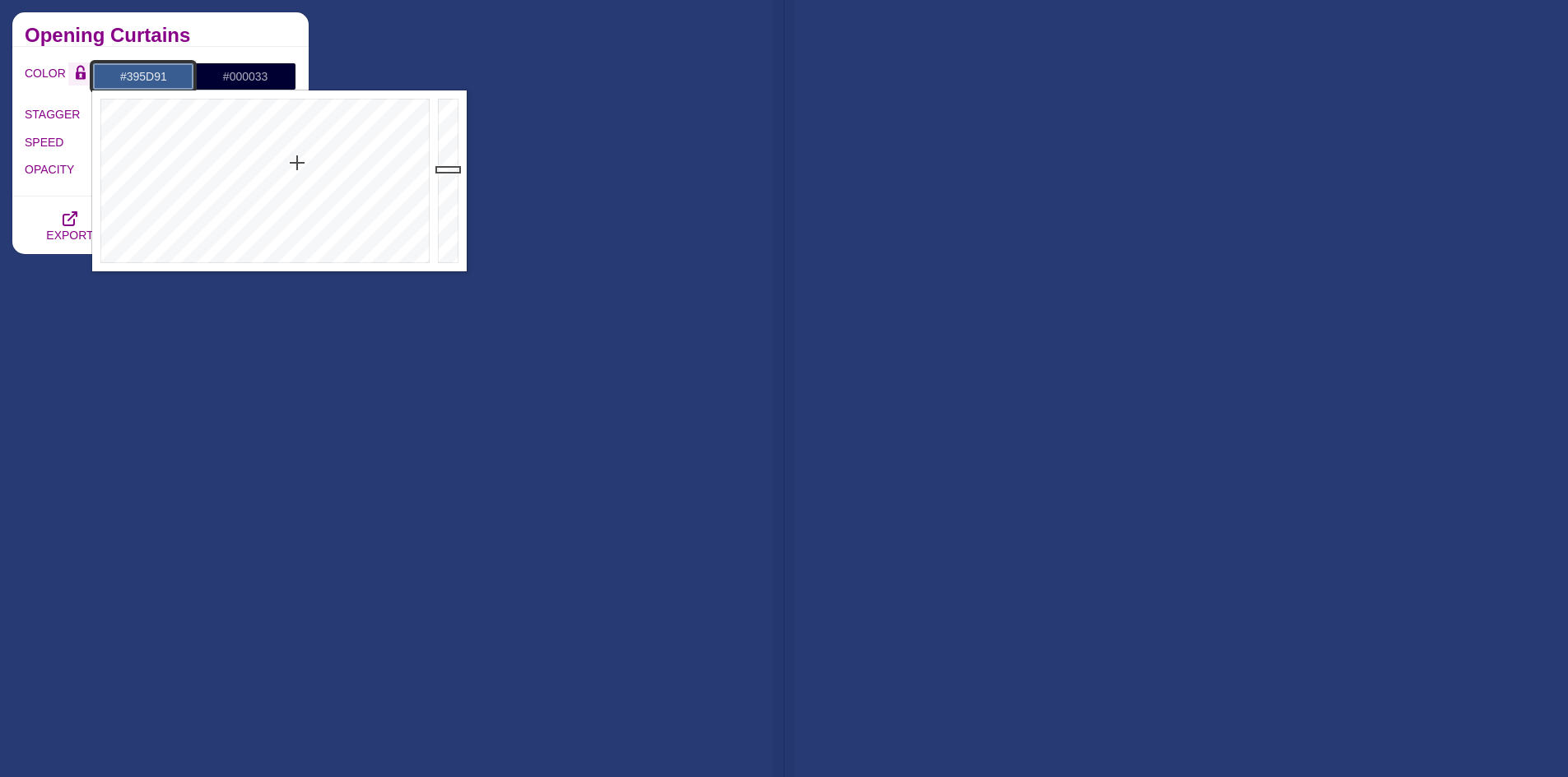
drag, startPoint x: 173, startPoint y: 74, endPoint x: 74, endPoint y: 74, distance: 99.0
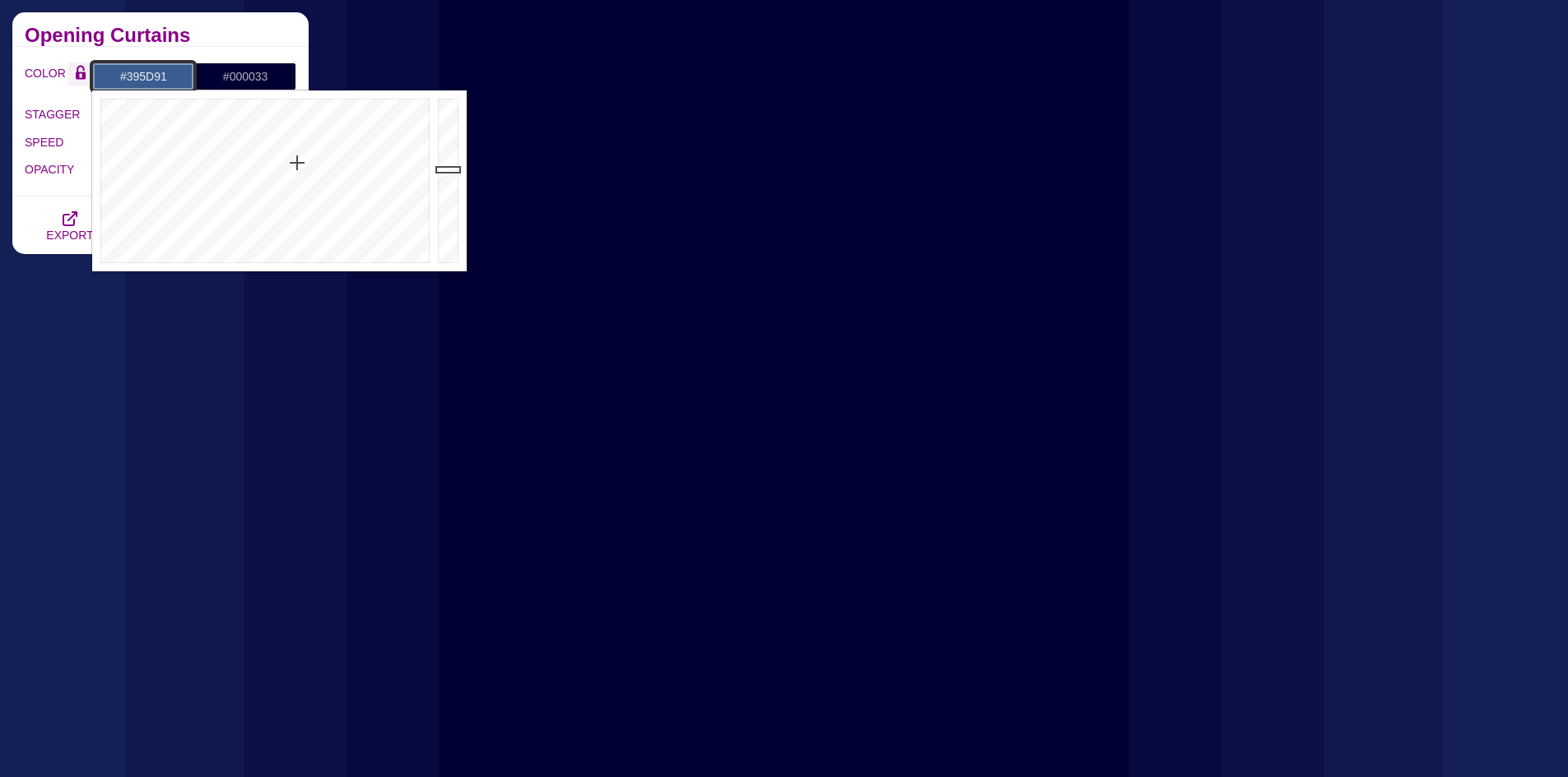
click at [74, 74] on div "COLOR #395D91 #000033 #FFFFFF #FF99FF #880088 #666666 #777777 #888888 #999999" at bounding box center [160, 77] width 271 height 28
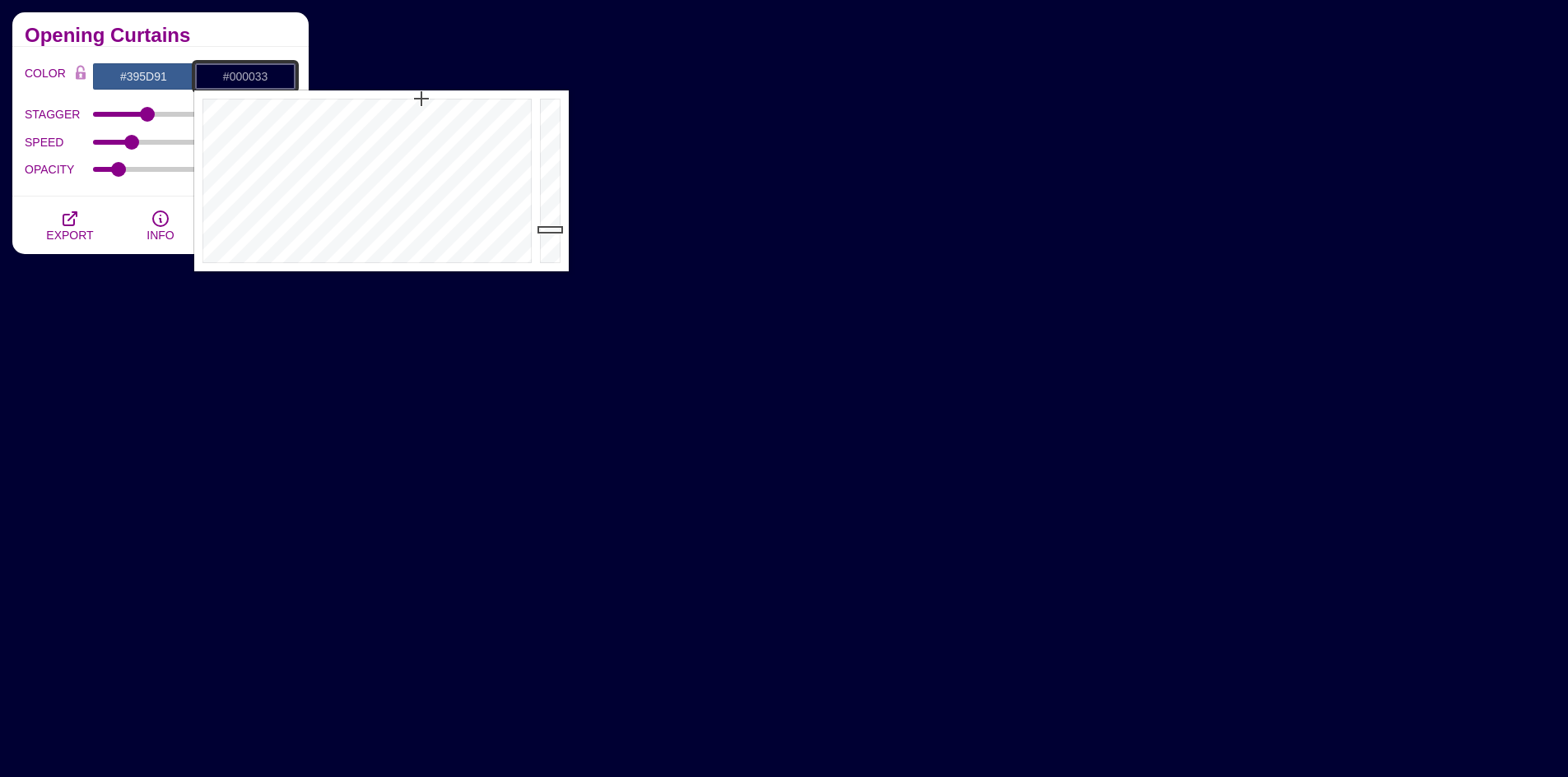
drag, startPoint x: 277, startPoint y: 74, endPoint x: 203, endPoint y: 74, distance: 74.0
click at [203, 74] on input "#000033" at bounding box center [245, 77] width 102 height 28
paste input "395D91"
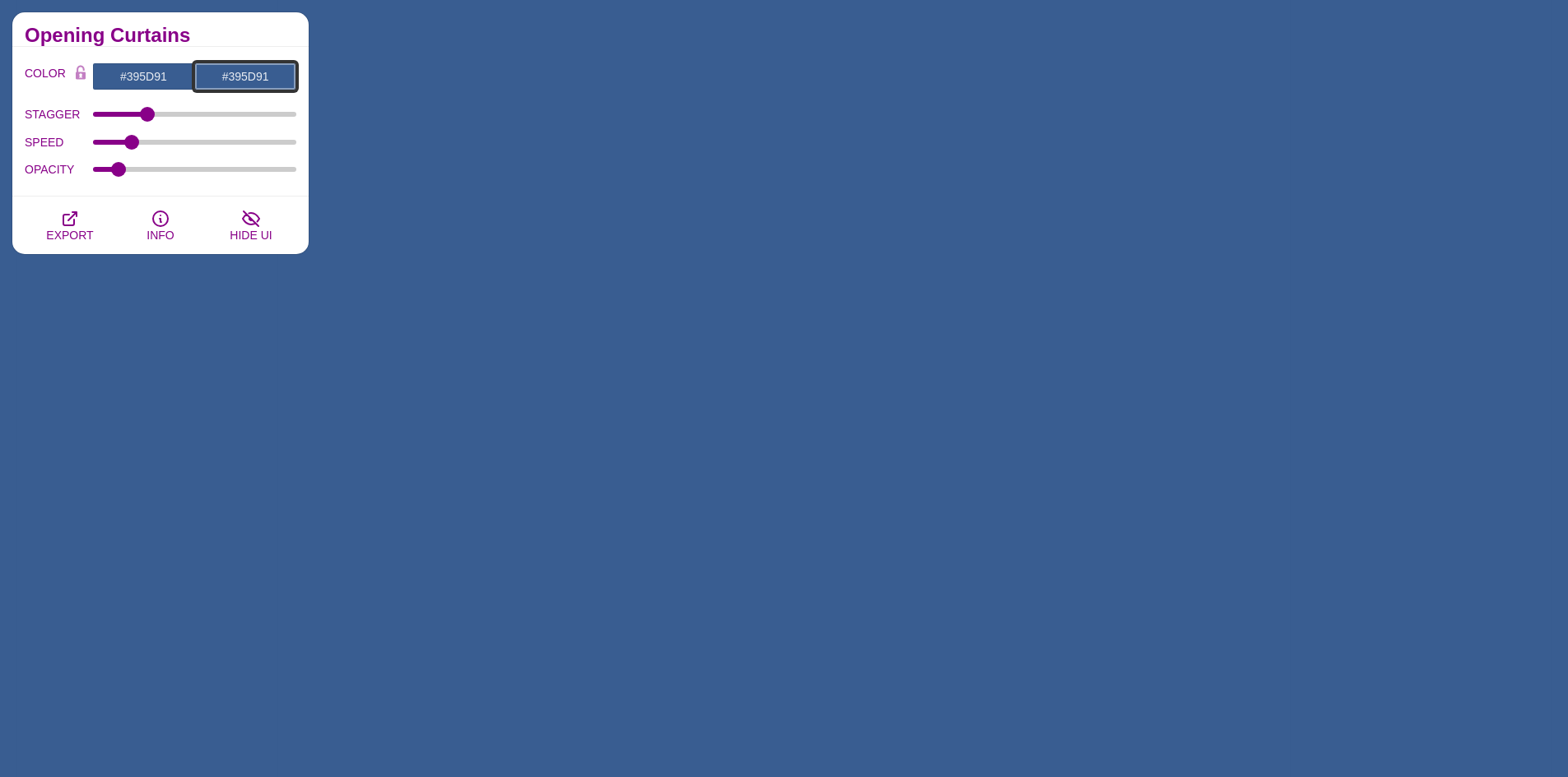
click at [268, 76] on input "#395D91" at bounding box center [245, 77] width 102 height 28
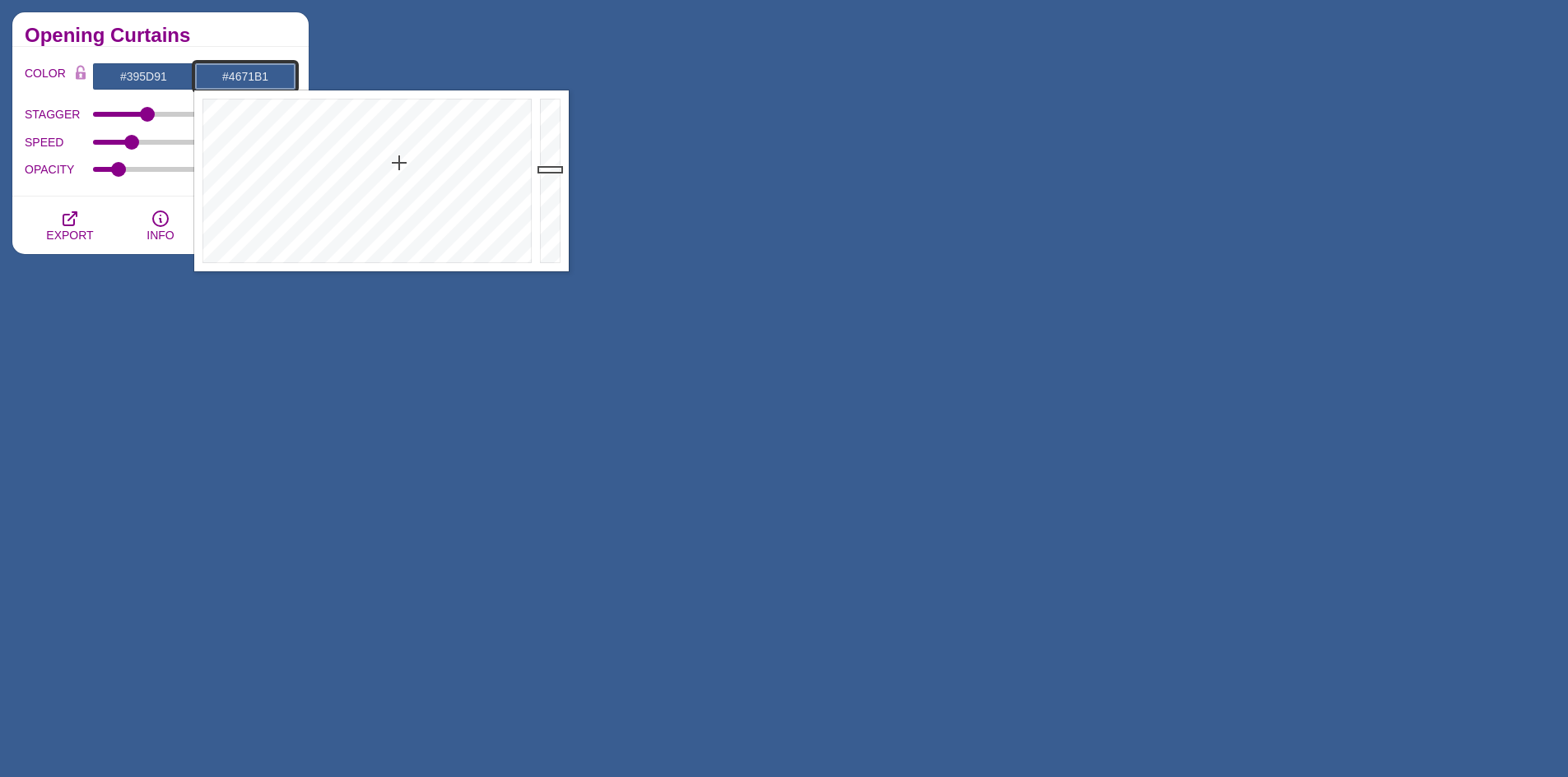
click at [551, 149] on div at bounding box center [551, 181] width 33 height 181
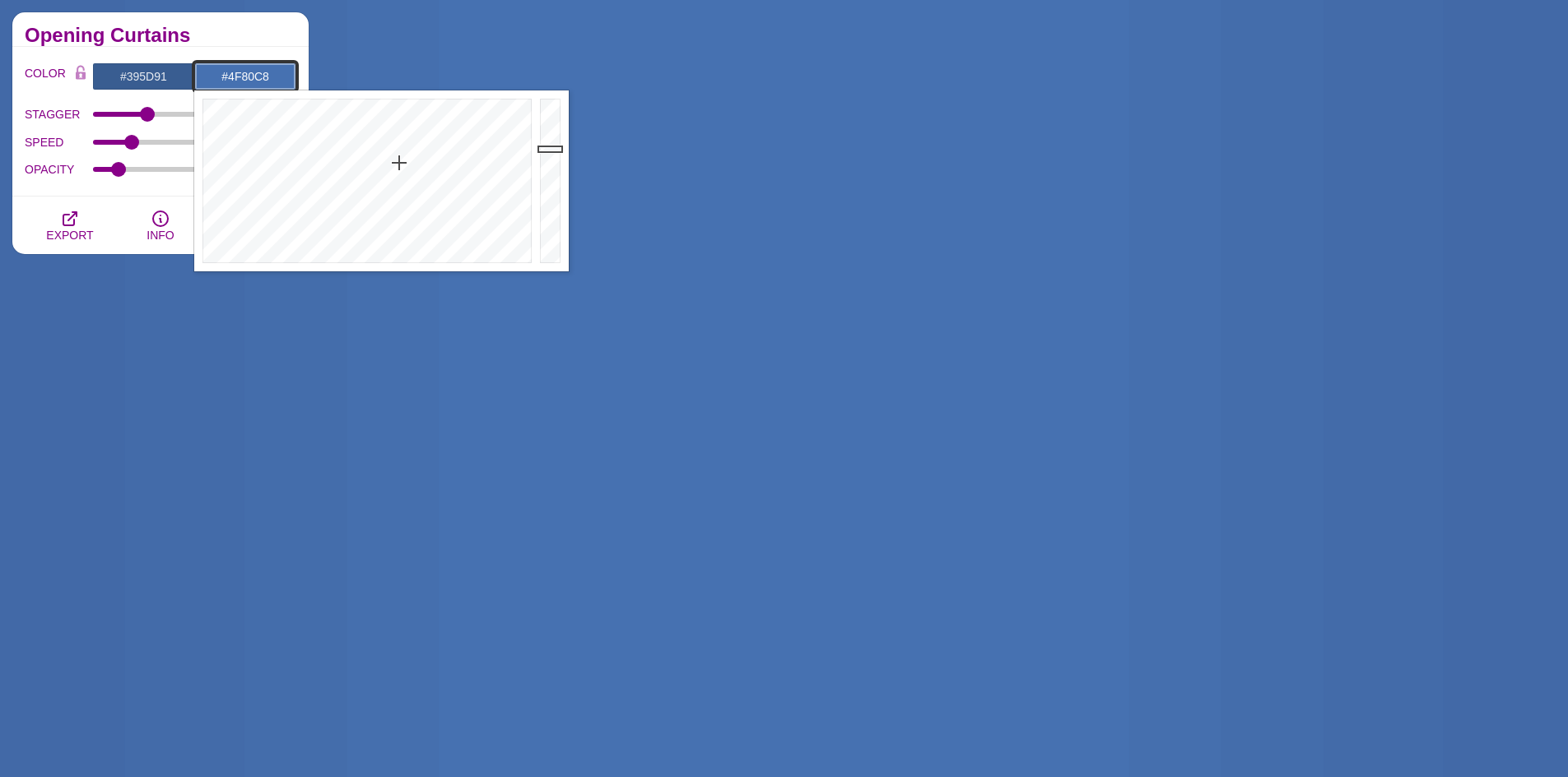
click at [551, 134] on div at bounding box center [551, 181] width 33 height 181
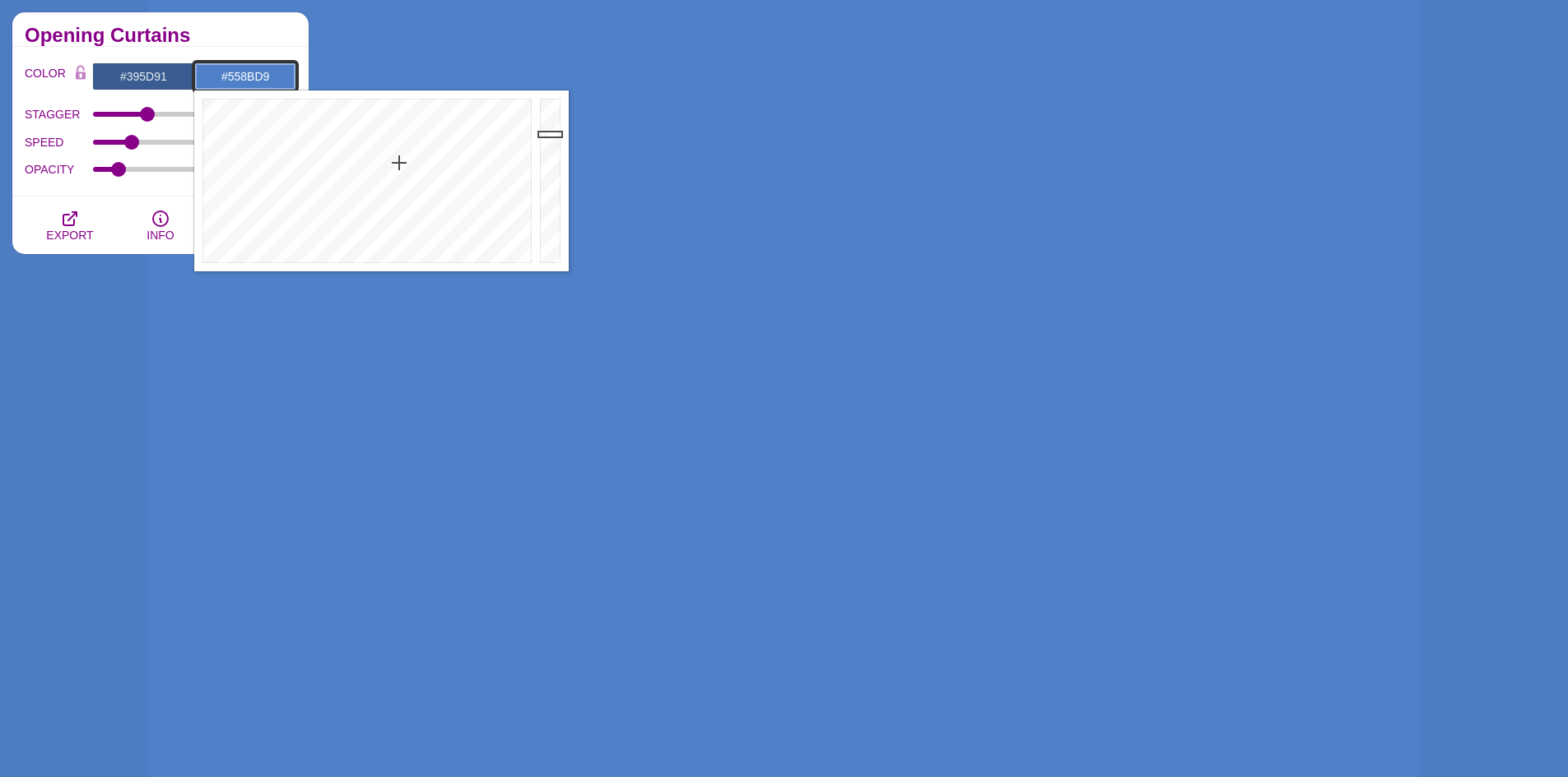
click at [550, 123] on div at bounding box center [551, 181] width 33 height 181
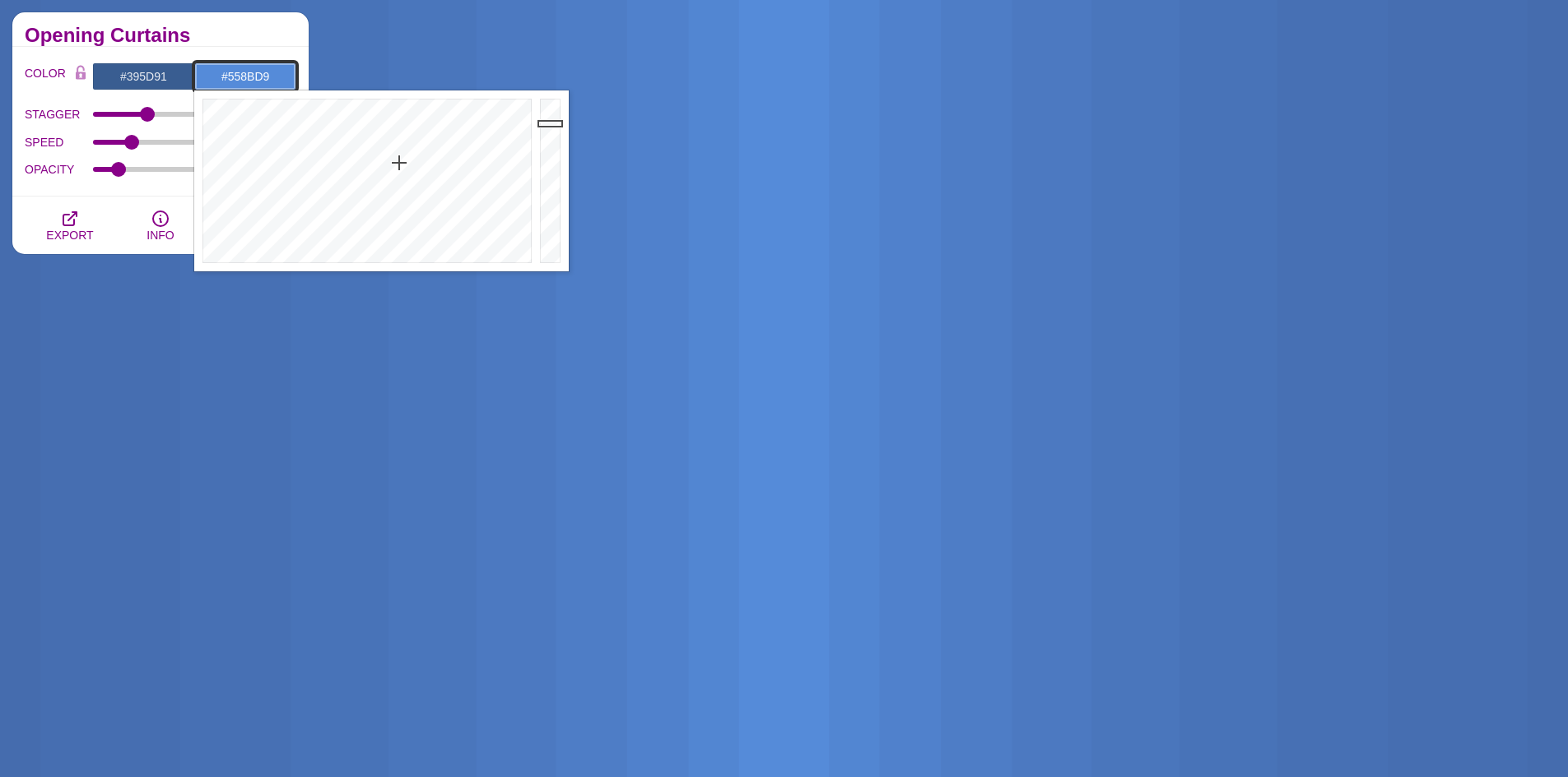
drag, startPoint x: 277, startPoint y: 74, endPoint x: 190, endPoint y: 77, distance: 87.1
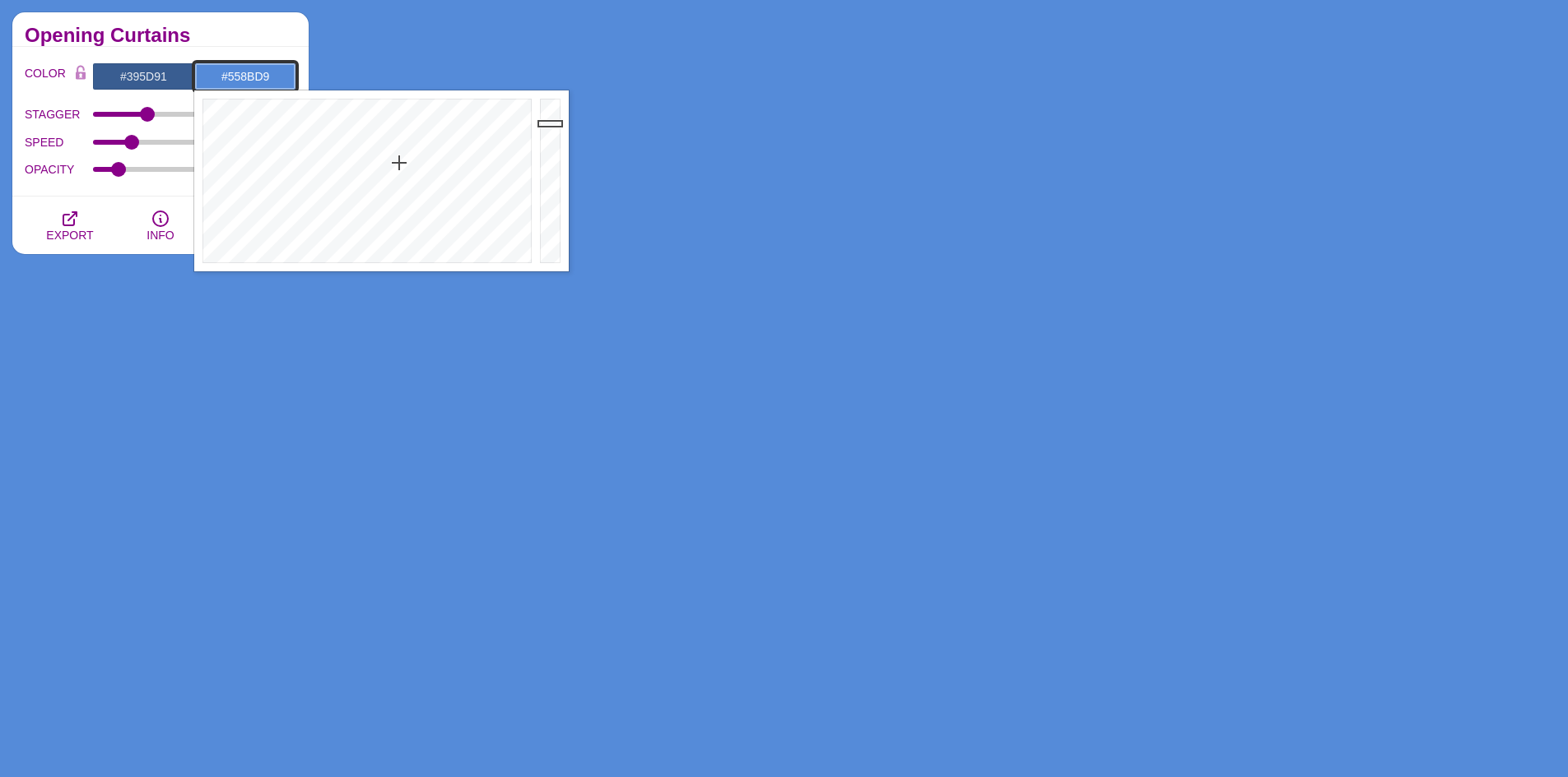
click at [190, 77] on div "#395D91 #558BD9 #FFFFFF #FF99FF #880088 #666666 #777777 #888888 #999999" at bounding box center [194, 77] width 204 height 28
paste input "395D91"
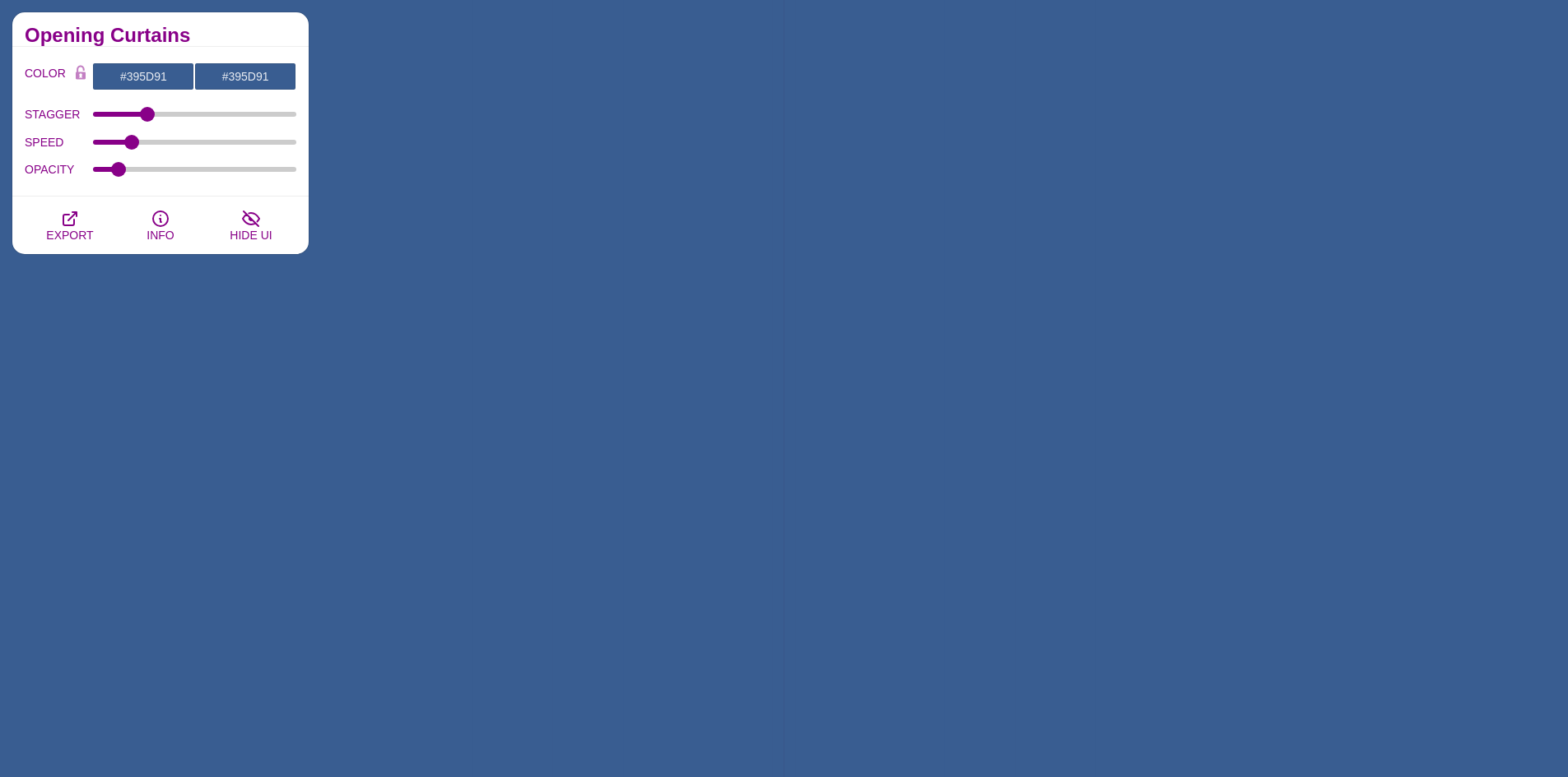
click at [261, 50] on div "COLOR #395D91 #395D91 #FFFFFF #FF99FF #880088 #666666 #777777 #888888 #999999 B…" at bounding box center [160, 121] width 296 height 150
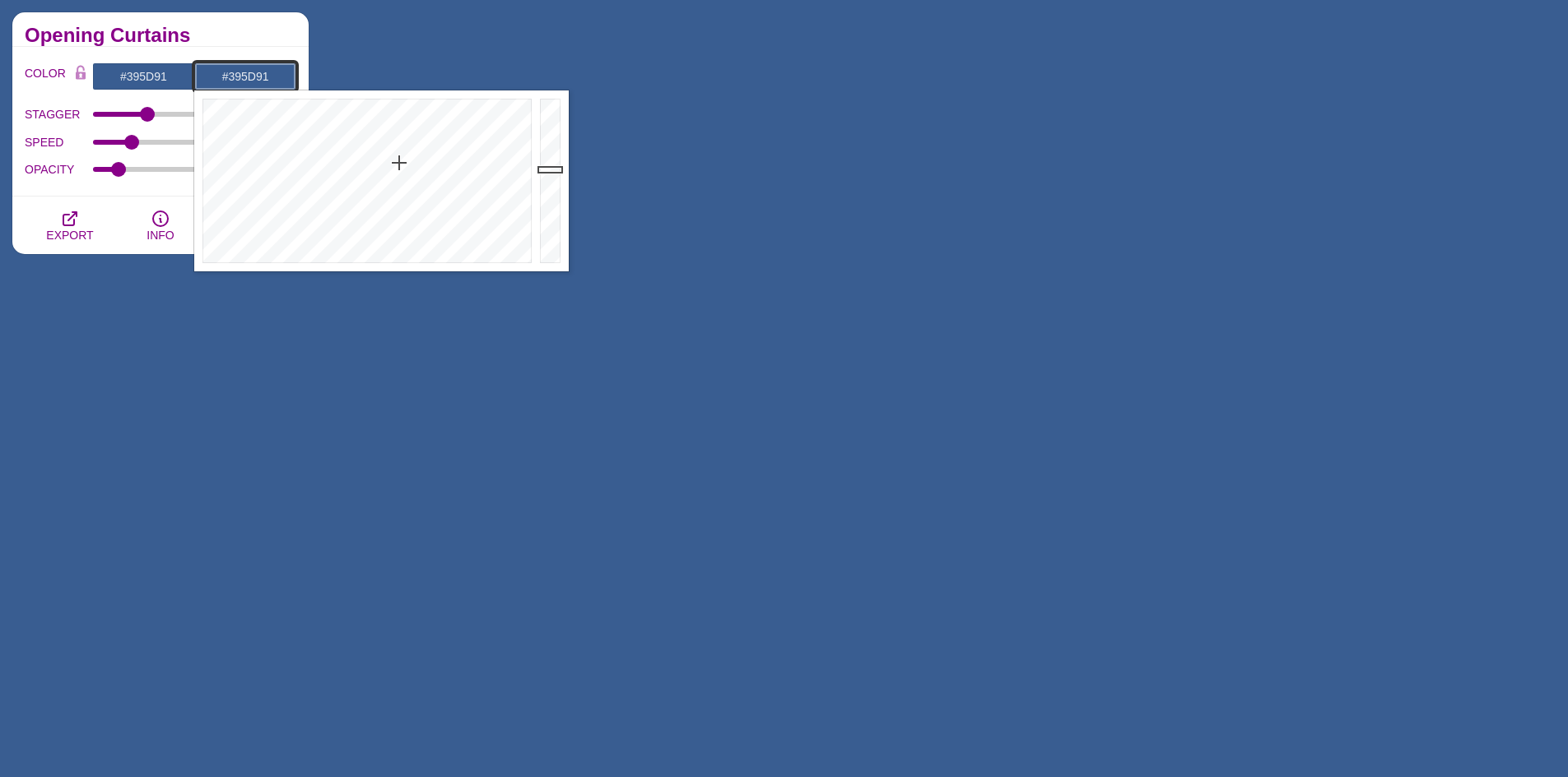
click at [259, 75] on input "#395D91" at bounding box center [245, 77] width 102 height 28
click at [551, 160] on div at bounding box center [551, 181] width 33 height 181
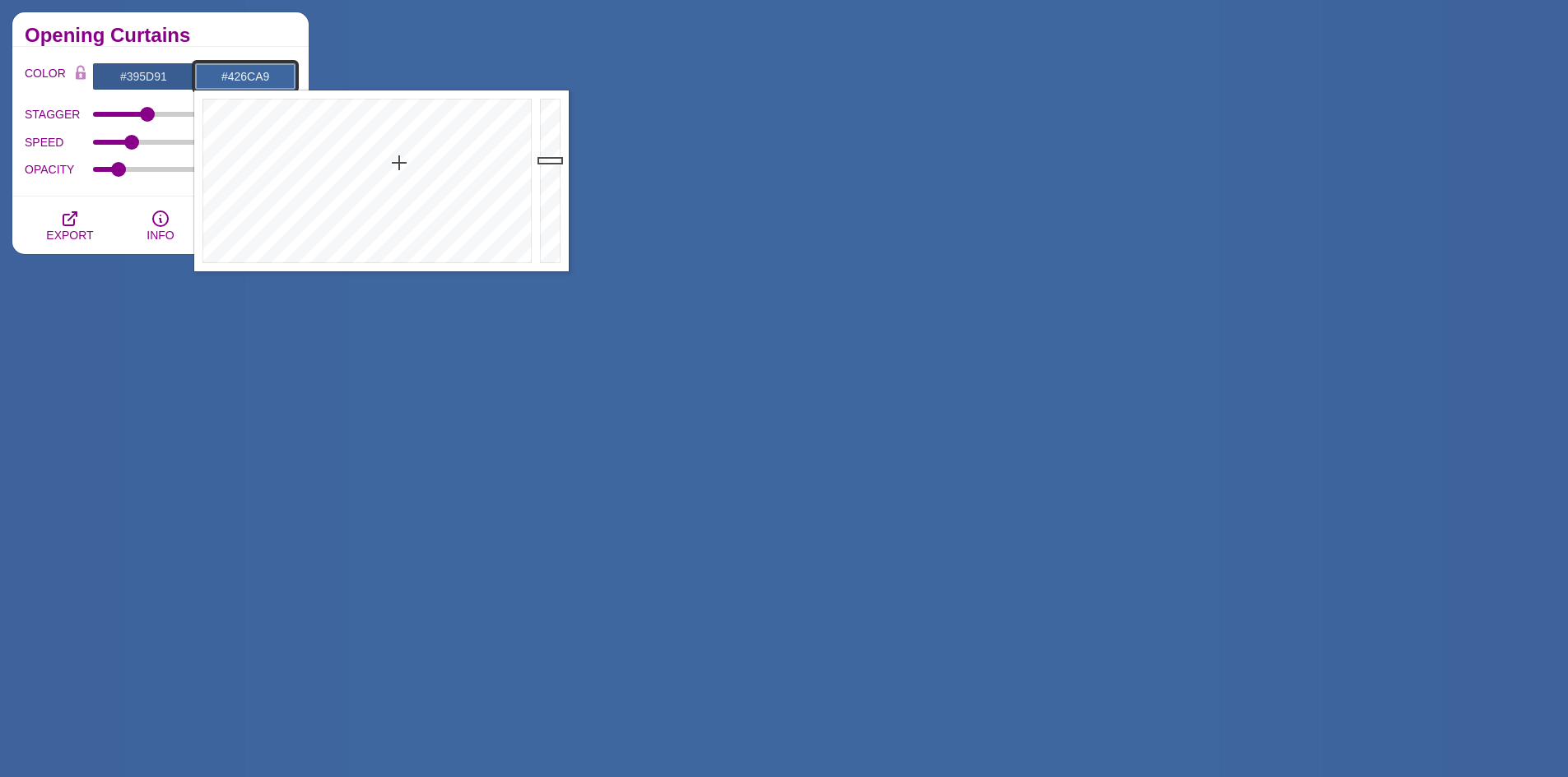
click at [555, 154] on div at bounding box center [551, 181] width 33 height 181
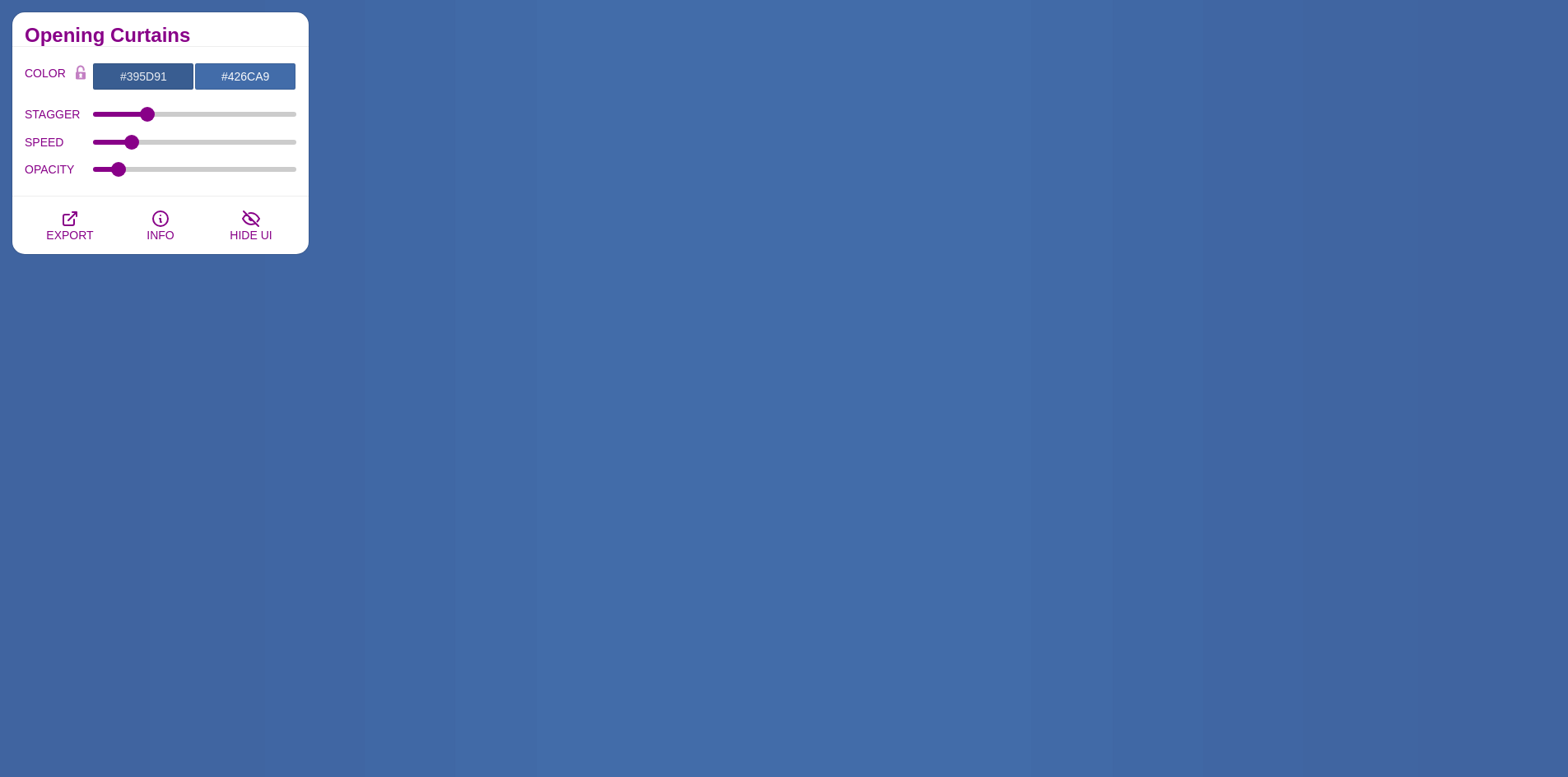
click at [224, 27] on div "Opening Curtains" at bounding box center [160, 29] width 296 height 35
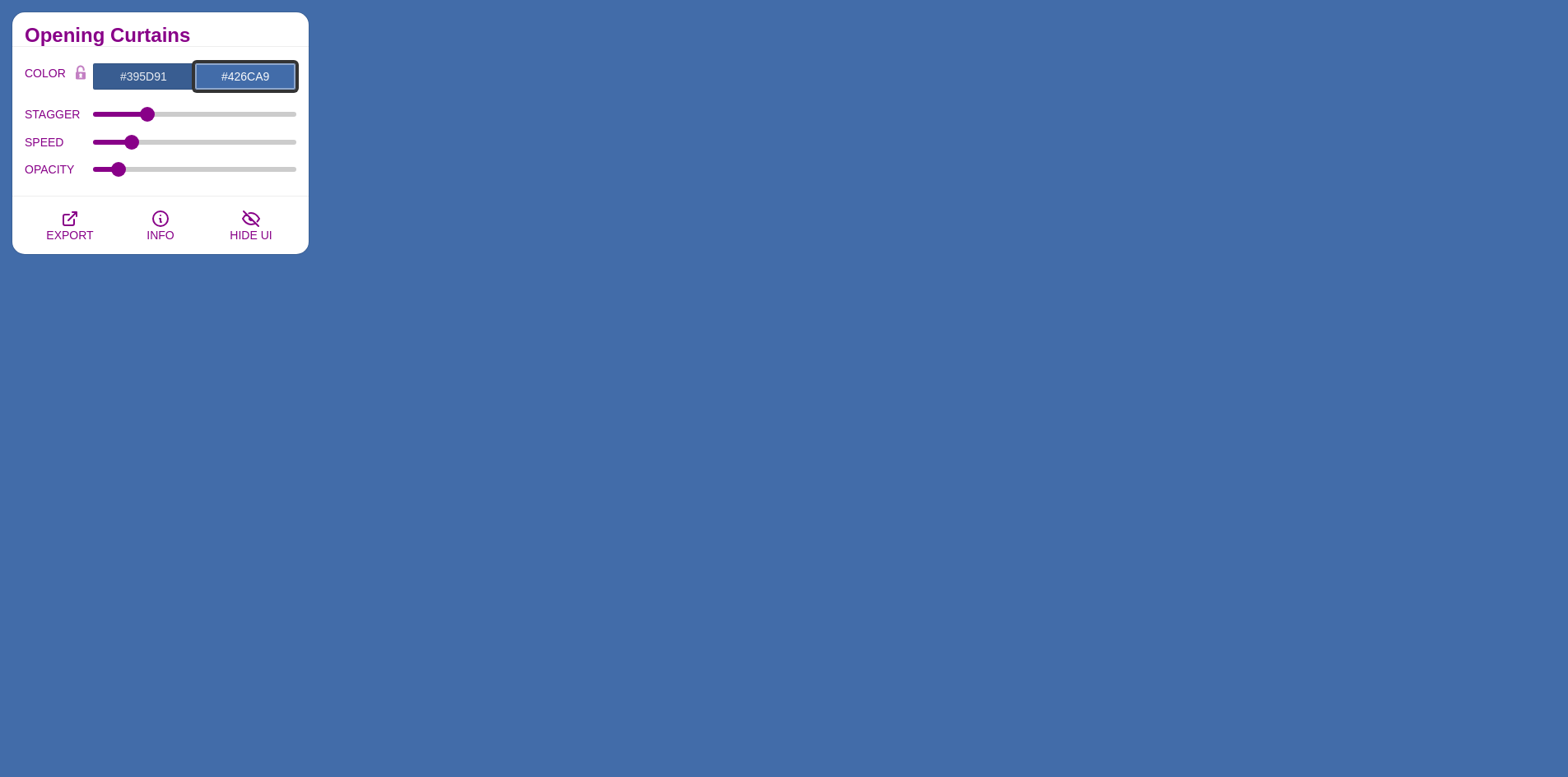
click at [259, 81] on input "#426CA9" at bounding box center [245, 77] width 102 height 28
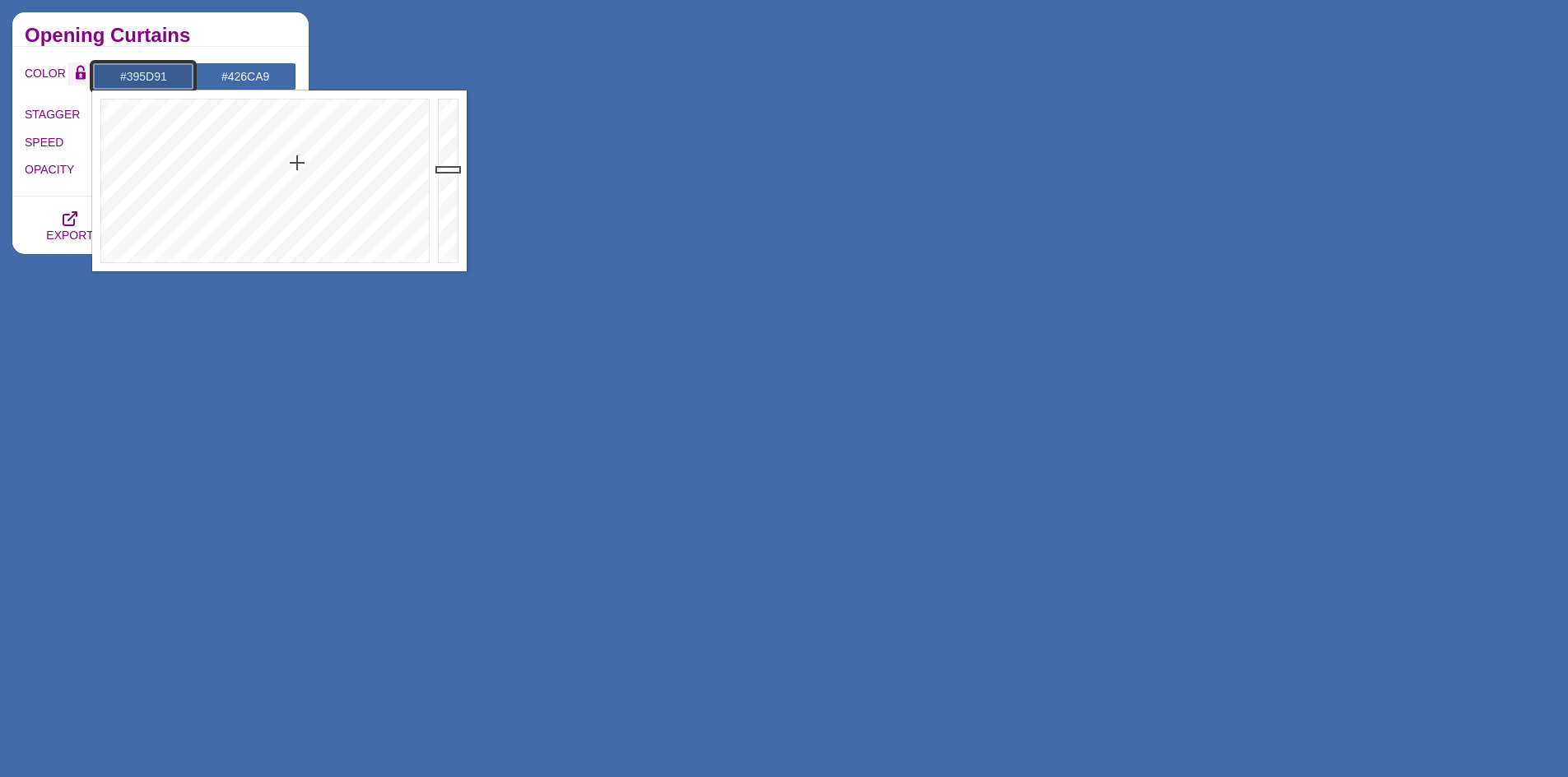
drag, startPoint x: 183, startPoint y: 75, endPoint x: 74, endPoint y: 78, distance: 109.0
click at [74, 78] on div "COLOR #395D91 #426CA9 #FFFFFF #FF99FF #880088 #666666 #777777 #888888 #999999" at bounding box center [160, 77] width 271 height 28
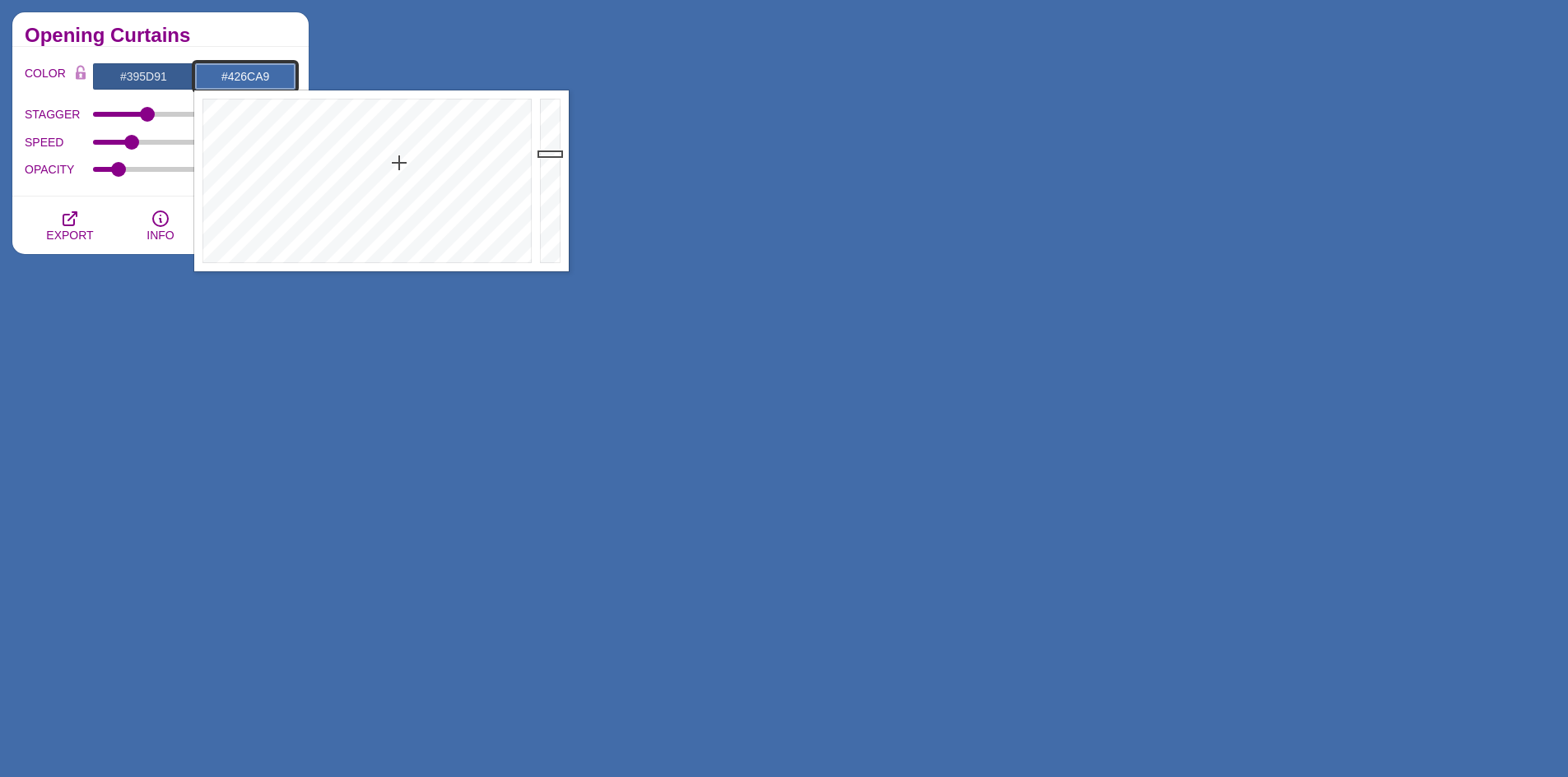
drag, startPoint x: 286, startPoint y: 82, endPoint x: 186, endPoint y: 82, distance: 100.0
click at [186, 82] on div "#395D91 #426CA9 #FFFFFF #FF99FF #880088 #666666 #777777 #888888 #999999" at bounding box center [194, 77] width 204 height 28
paste input "395D91"
type input "#395D91"
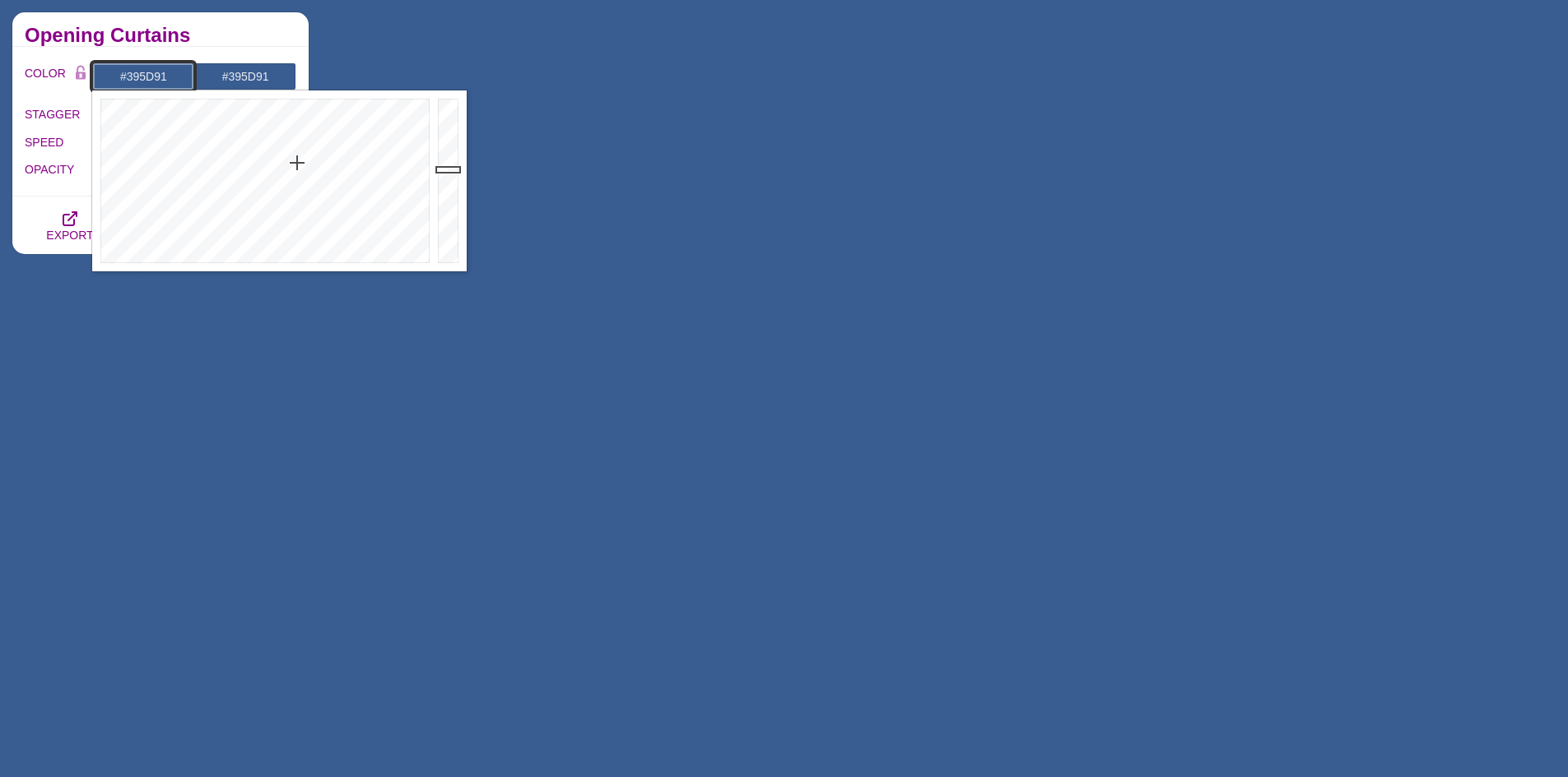
click at [173, 76] on input "#395D91" at bounding box center [143, 77] width 102 height 28
click at [449, 188] on div at bounding box center [449, 181] width 33 height 181
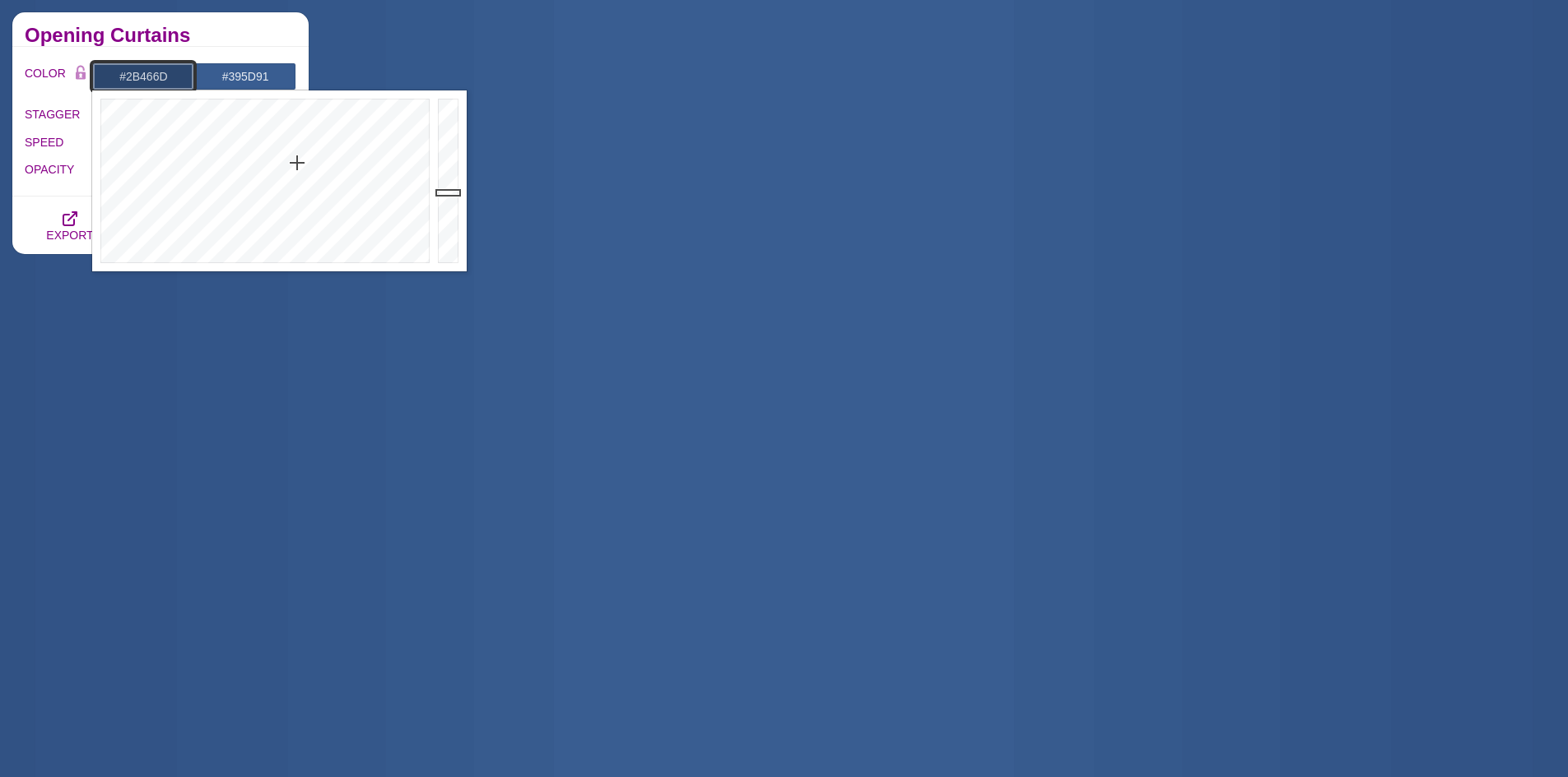
click at [446, 192] on div at bounding box center [449, 181] width 33 height 181
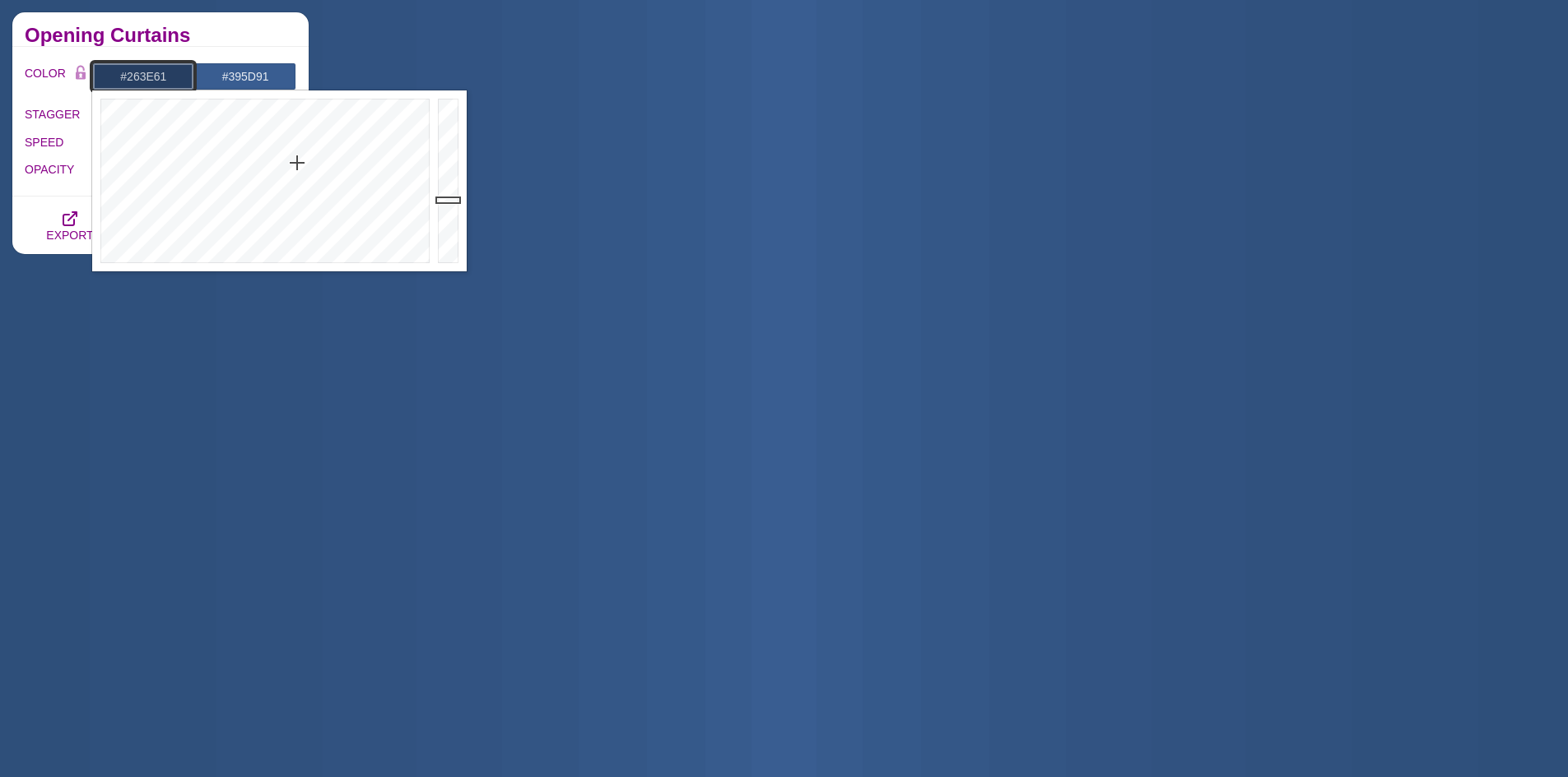
click at [448, 200] on div at bounding box center [449, 181] width 33 height 181
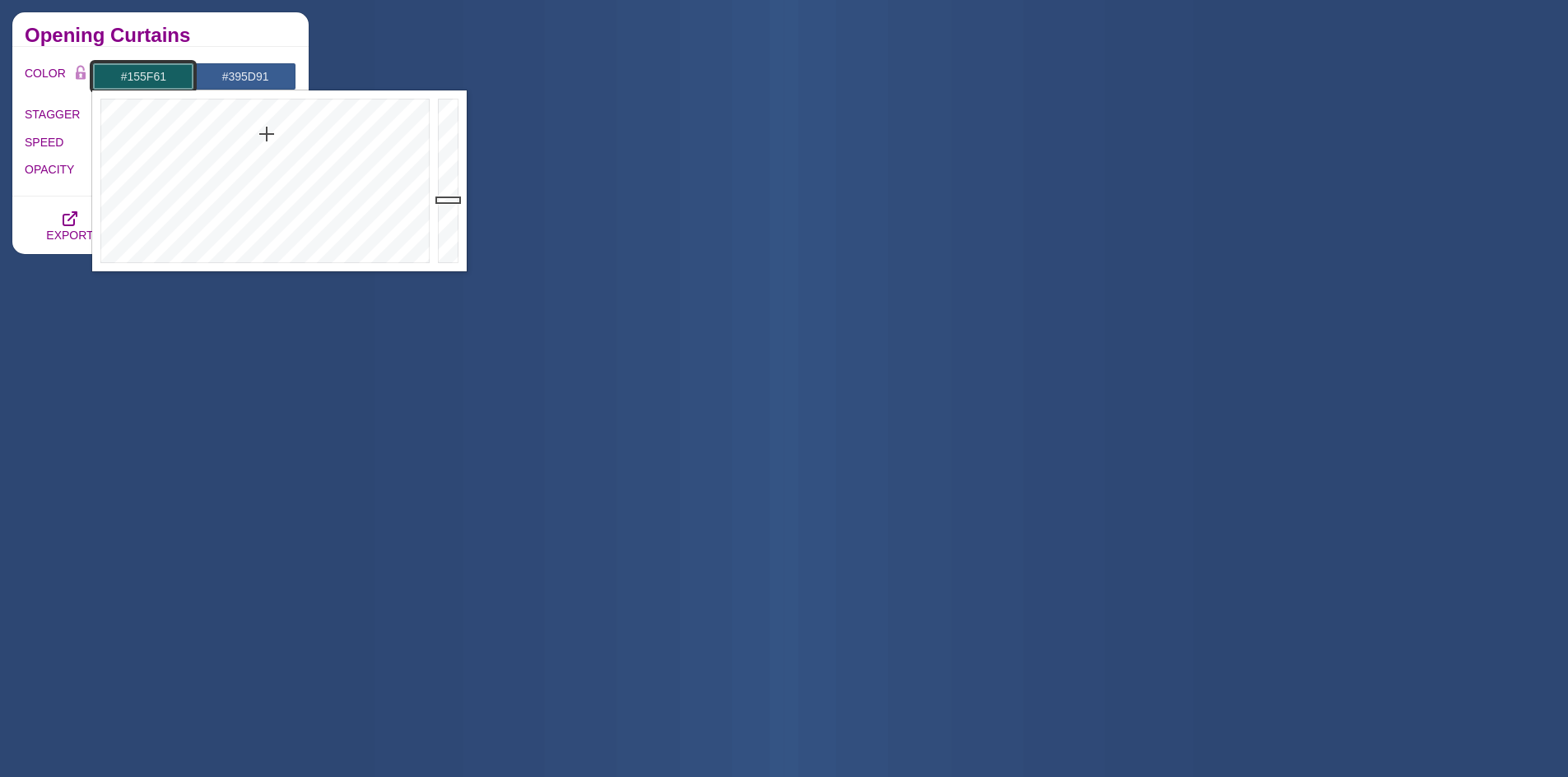
drag, startPoint x: 296, startPoint y: 164, endPoint x: 267, endPoint y: 134, distance: 41.7
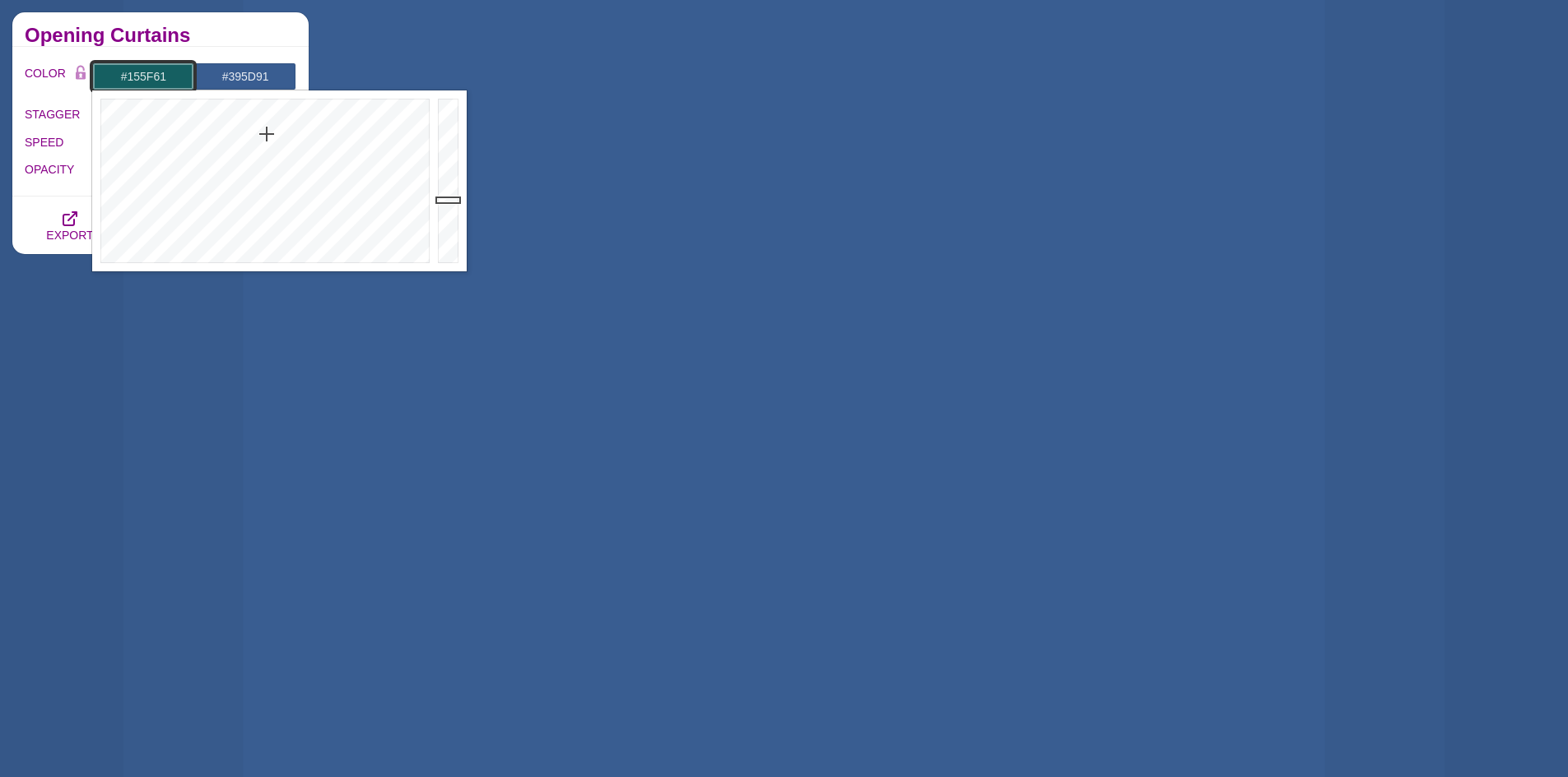
click at [267, 134] on div at bounding box center [262, 181] width 341 height 181
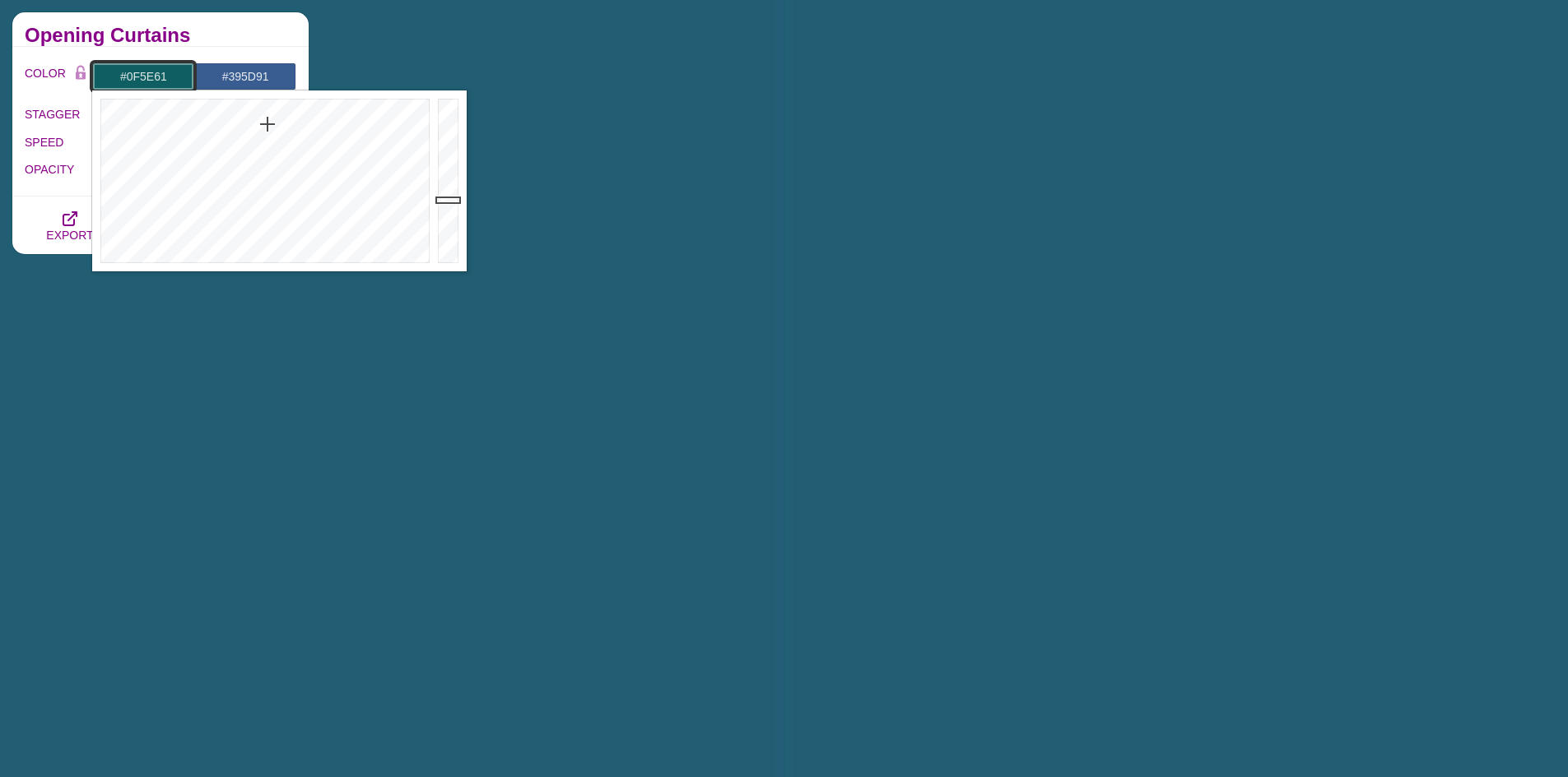
click at [268, 124] on div at bounding box center [262, 181] width 341 height 181
click at [300, 162] on div at bounding box center [262, 181] width 341 height 181
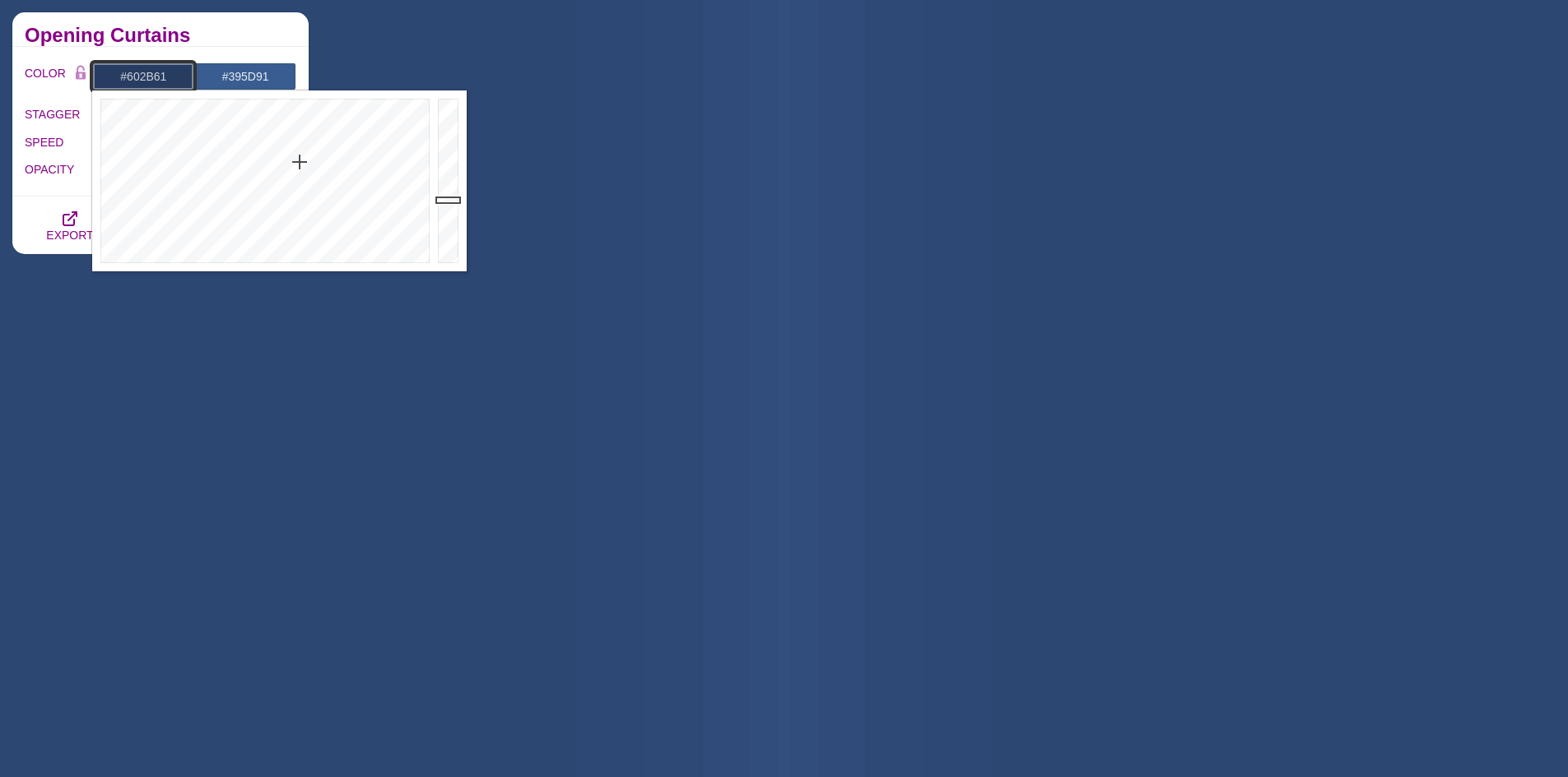
click at [373, 170] on div at bounding box center [262, 181] width 341 height 181
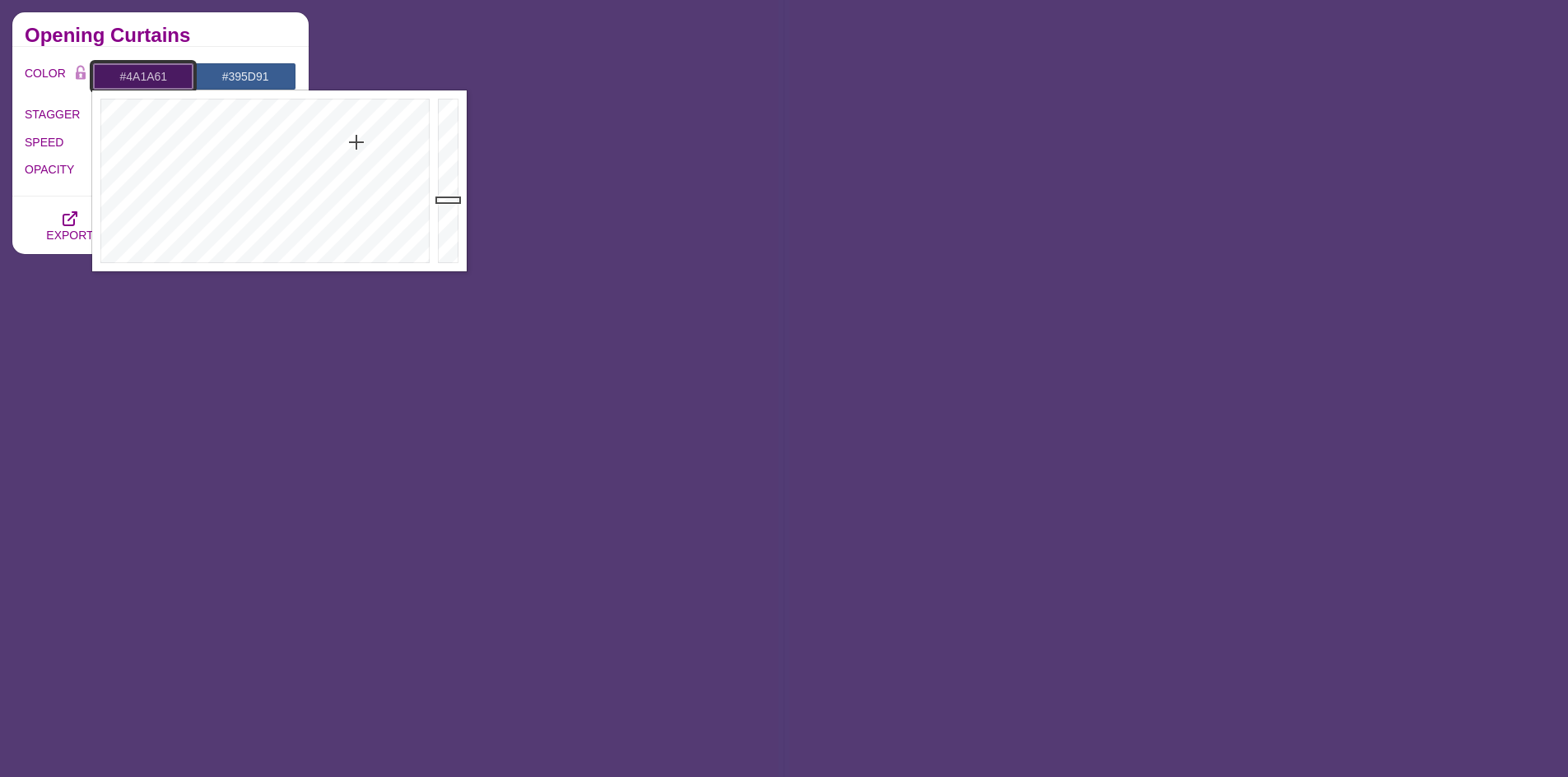
click at [356, 143] on div at bounding box center [262, 181] width 341 height 181
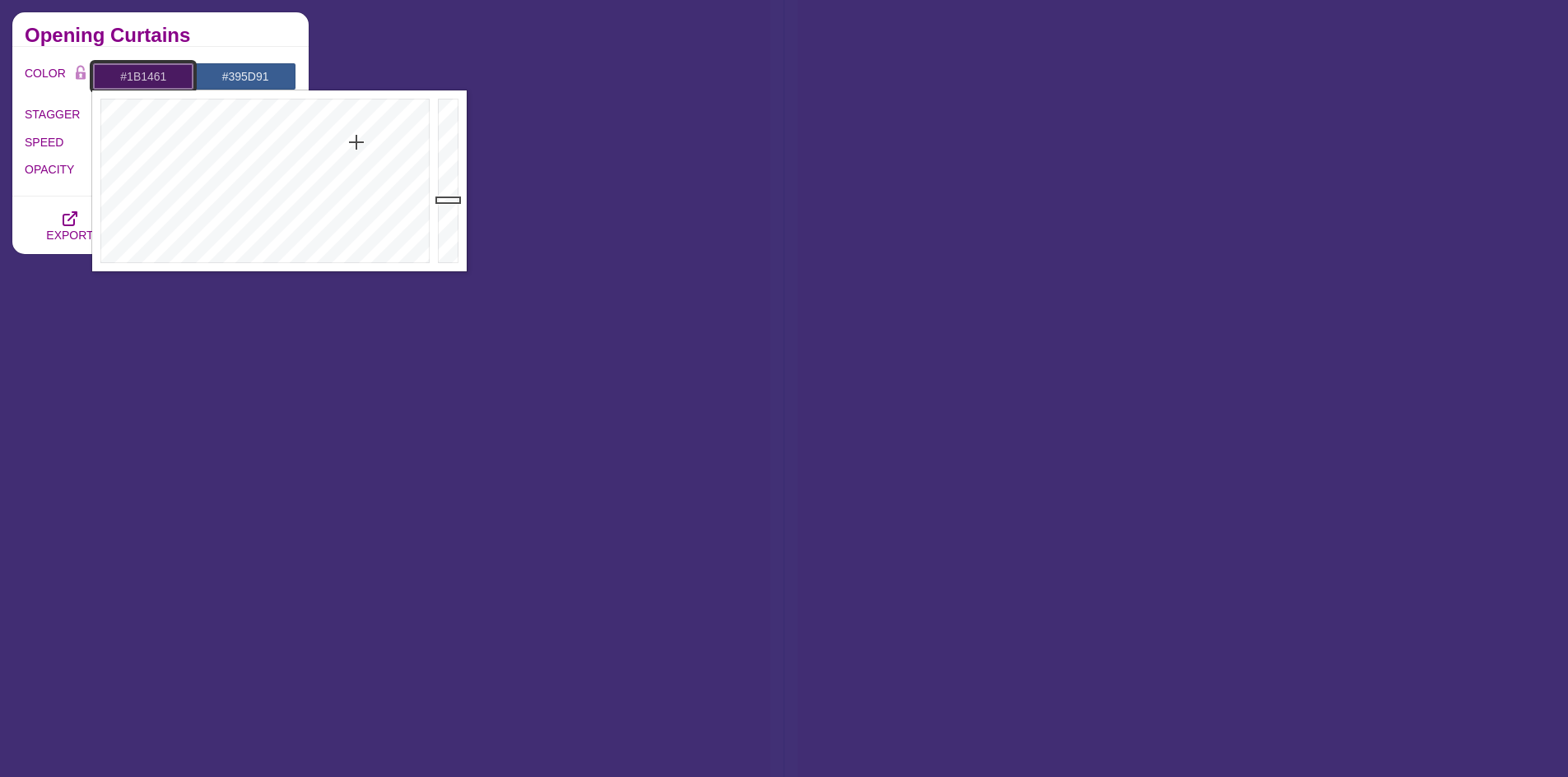
click at [325, 132] on div at bounding box center [262, 181] width 341 height 181
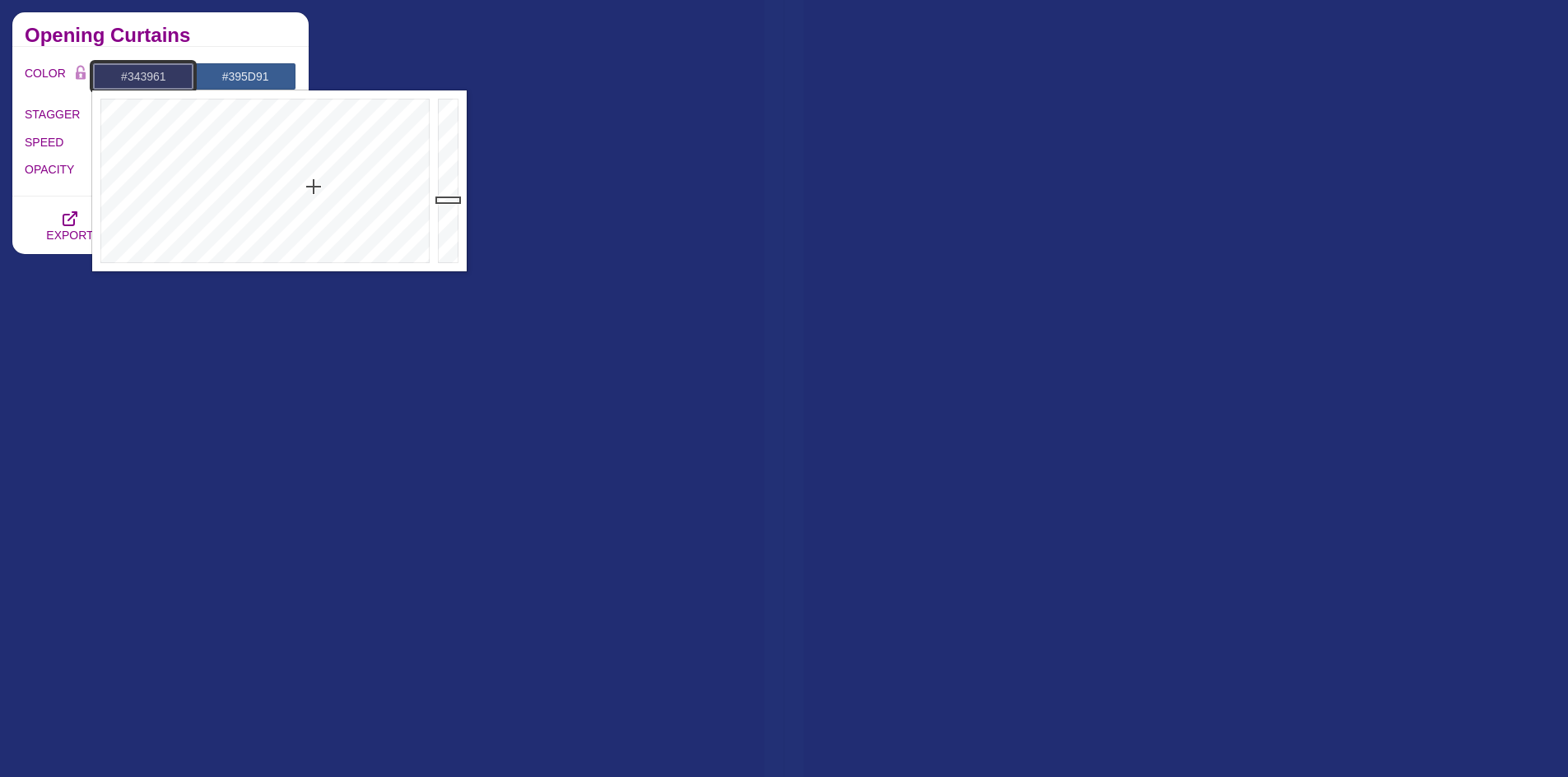
click at [314, 187] on div at bounding box center [262, 181] width 341 height 181
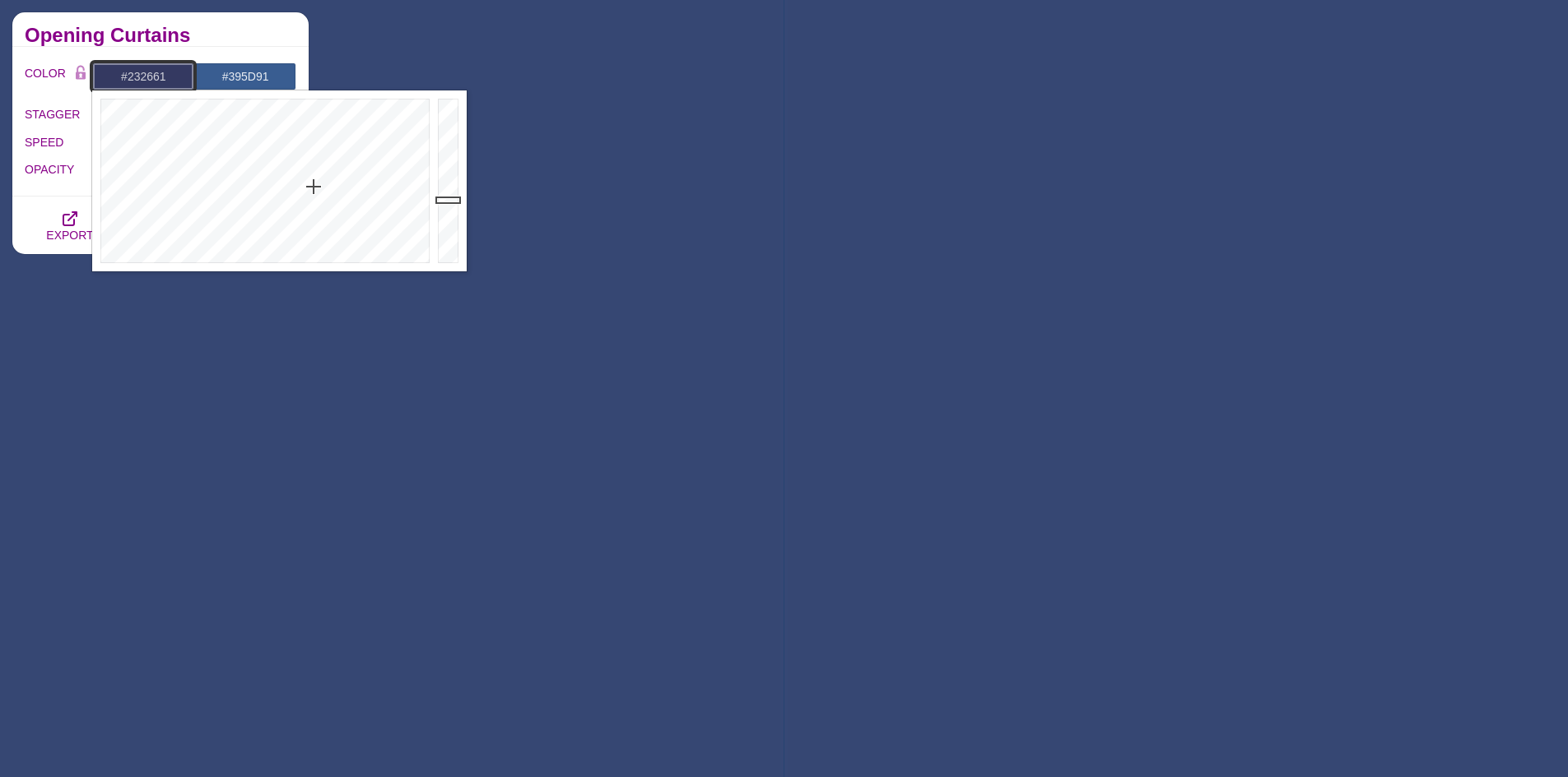
click at [316, 158] on div at bounding box center [262, 181] width 341 height 181
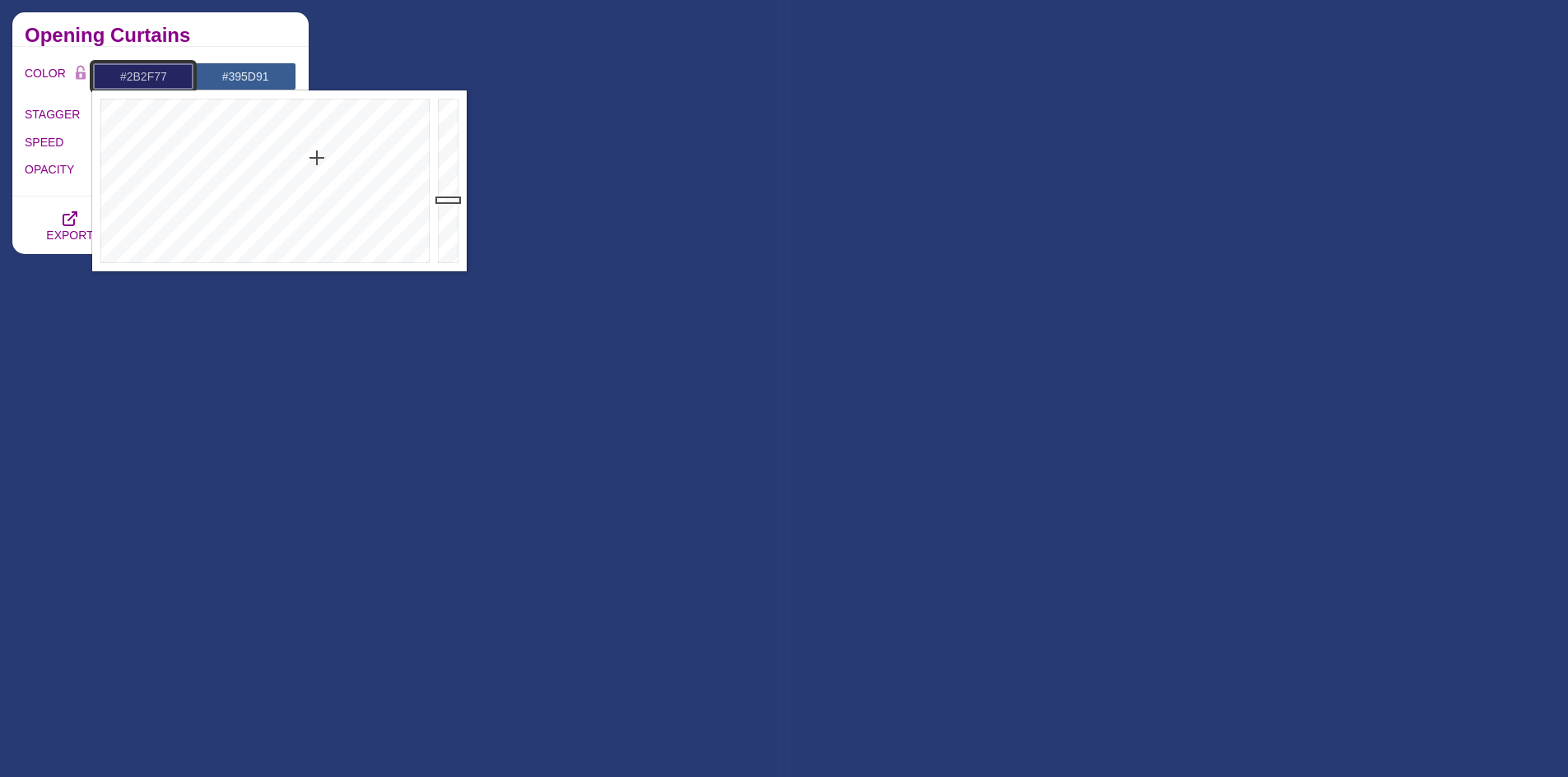
click at [447, 186] on div at bounding box center [449, 181] width 33 height 181
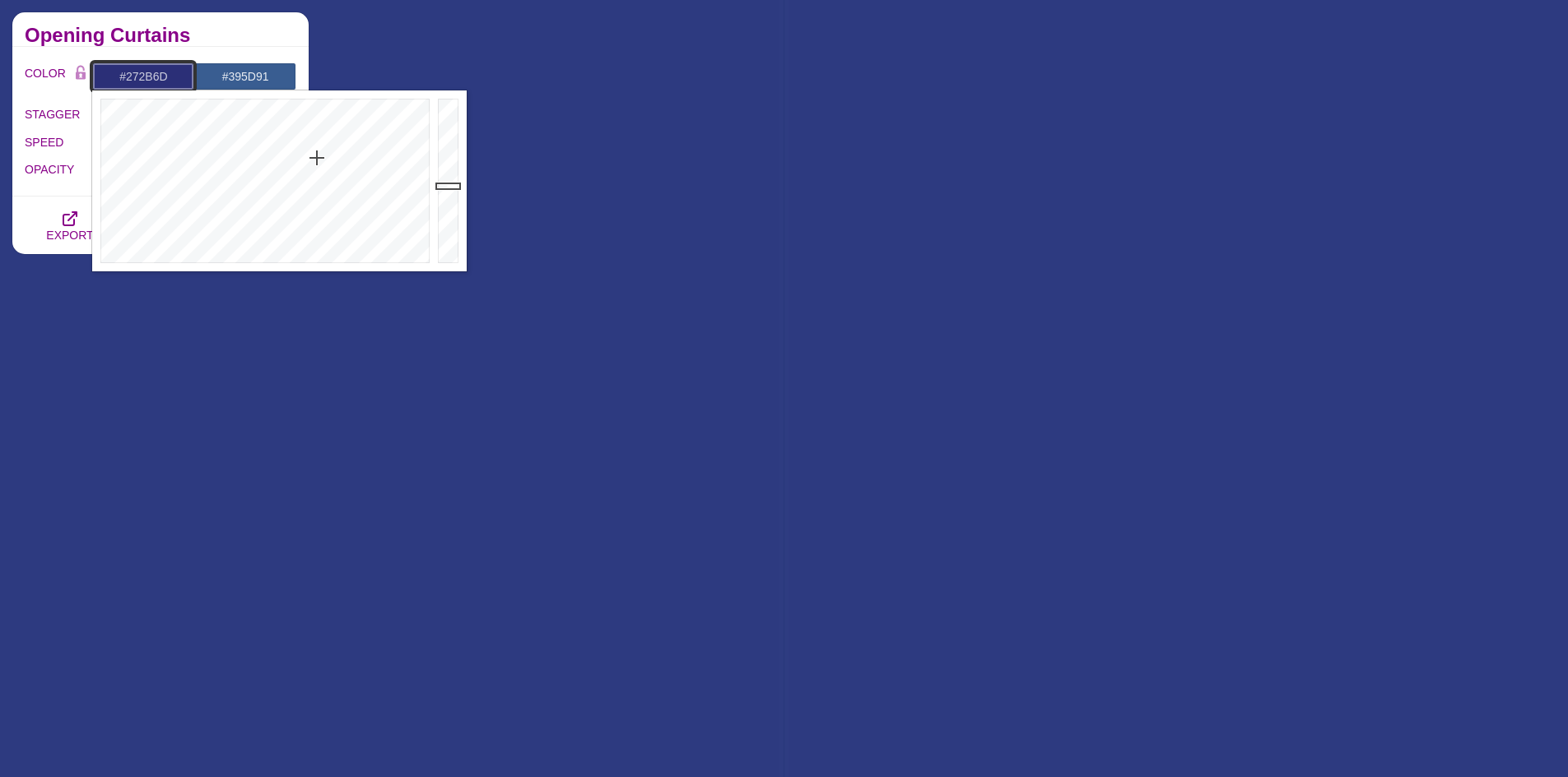
click at [449, 192] on div at bounding box center [449, 181] width 33 height 181
click at [315, 139] on div at bounding box center [262, 181] width 341 height 181
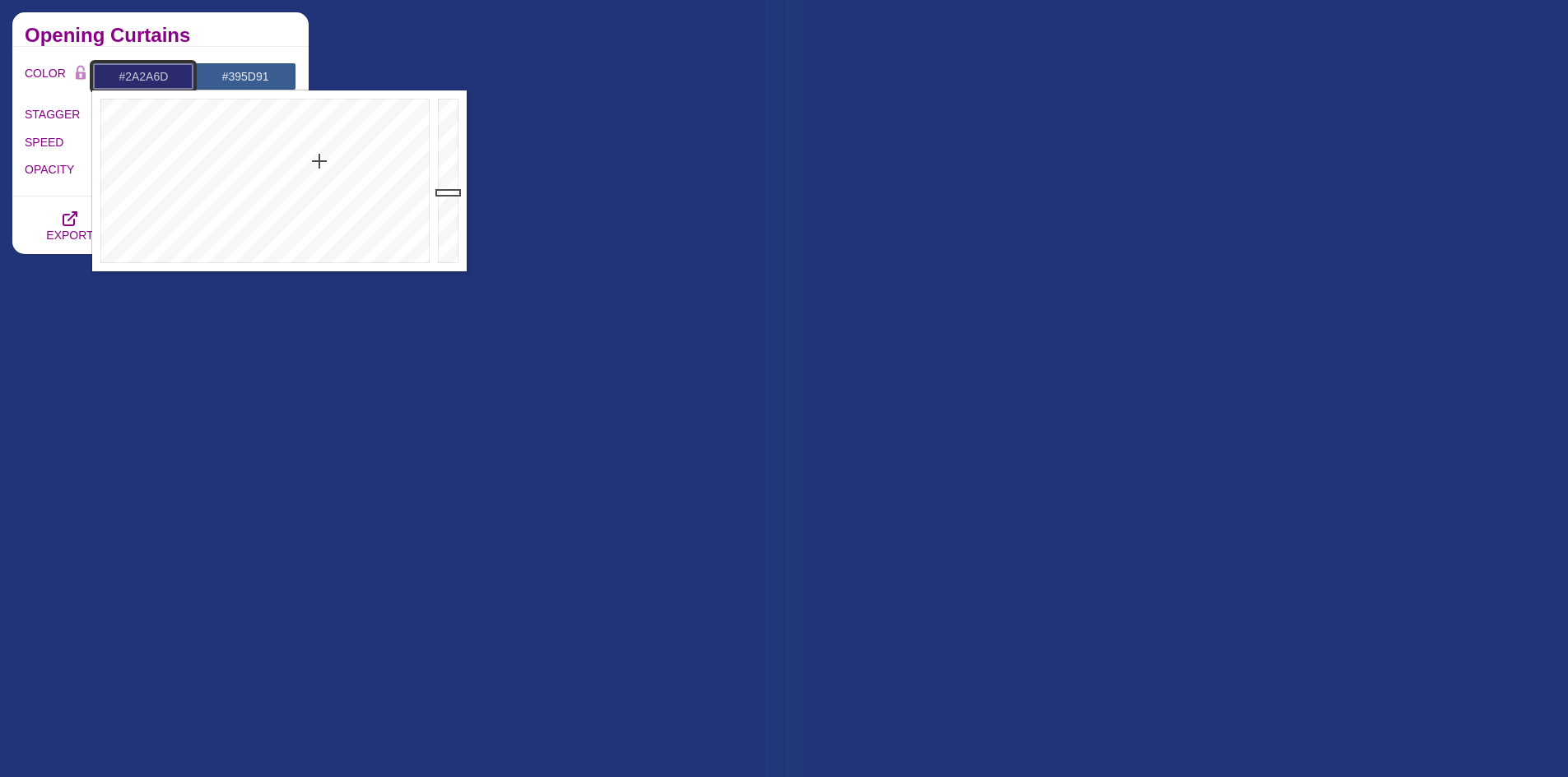
click at [319, 161] on div at bounding box center [262, 181] width 341 height 181
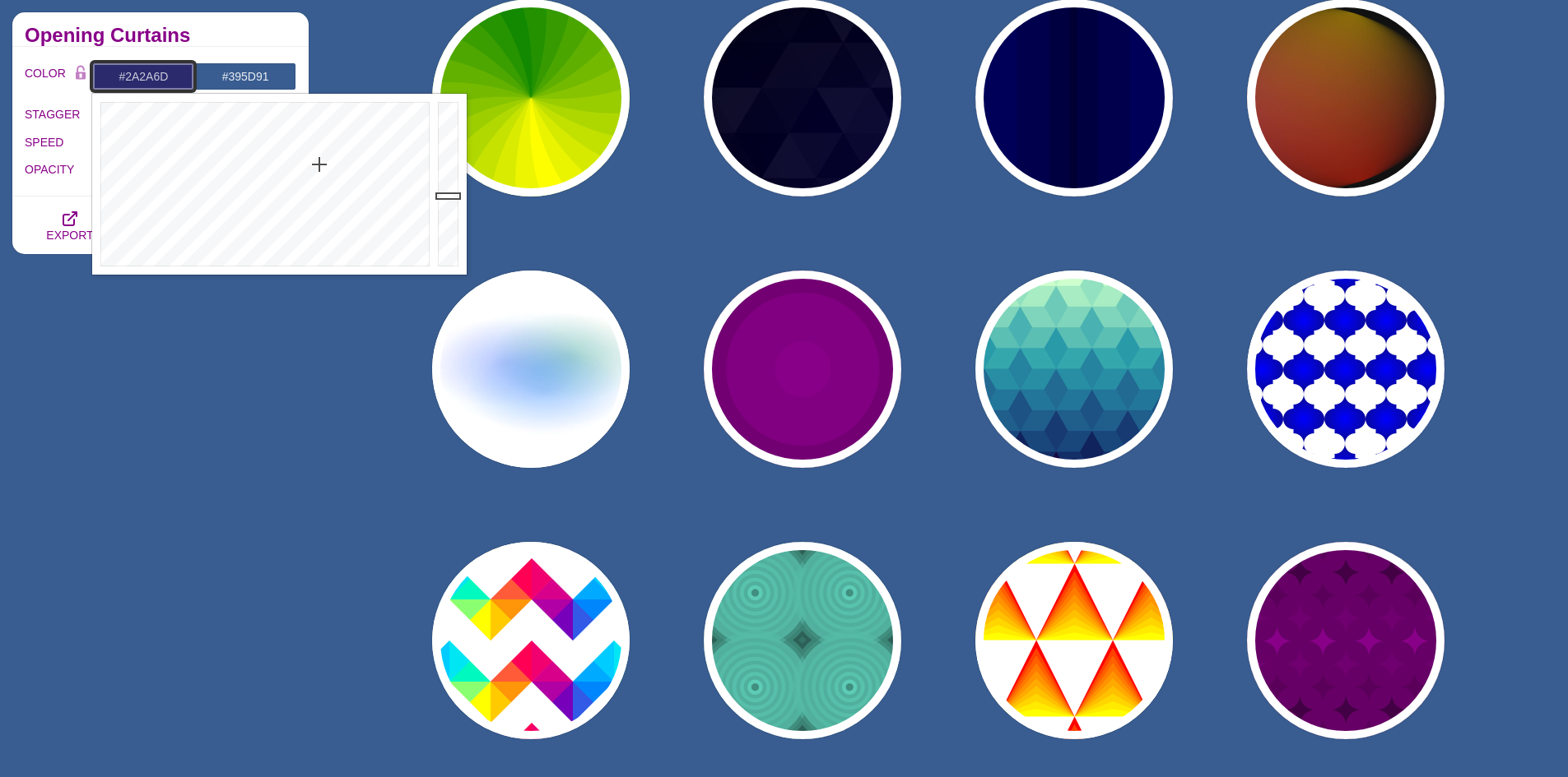
scroll to position [741, 0]
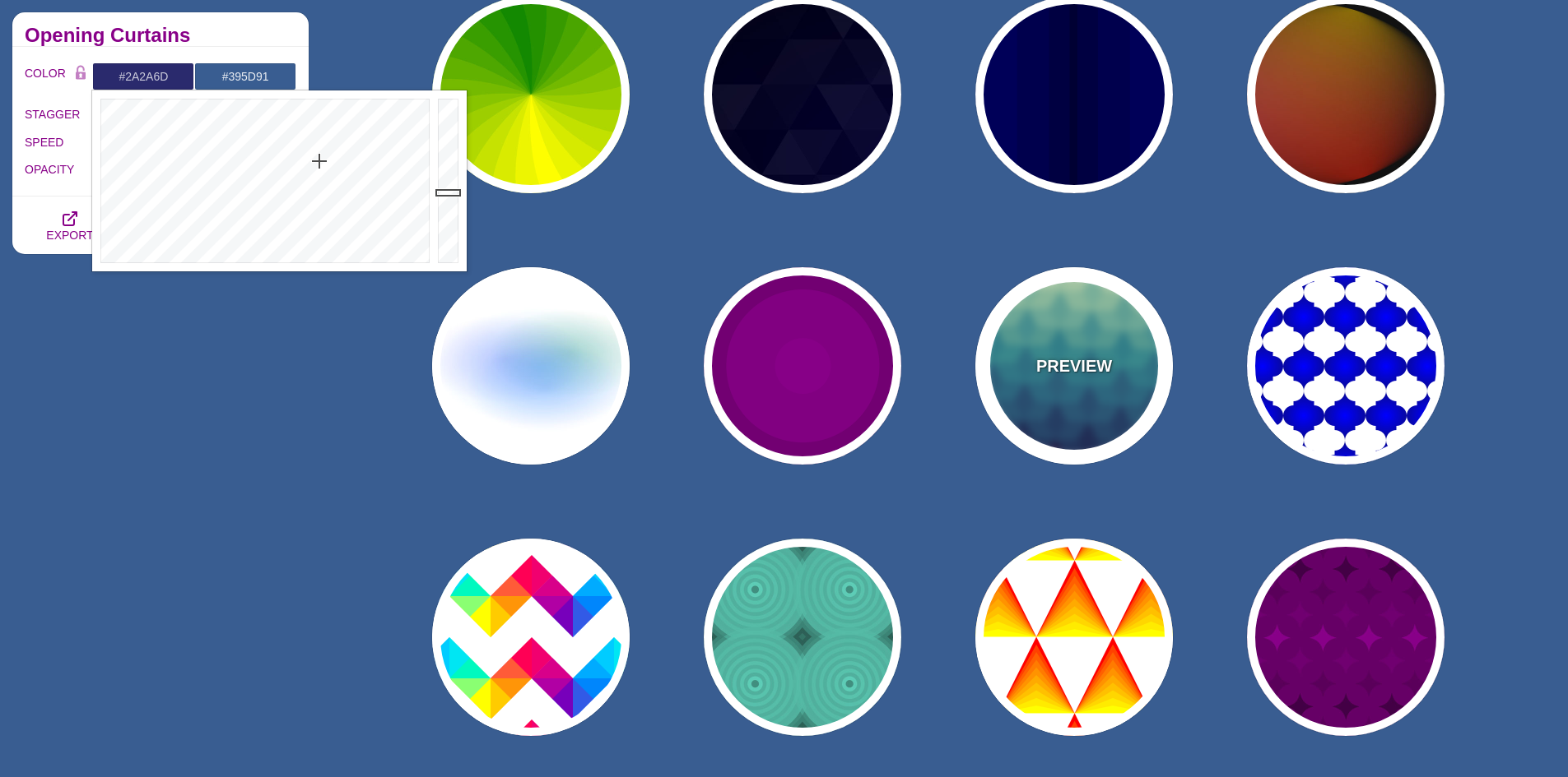
click at [1128, 407] on div "PREVIEW" at bounding box center [1073, 366] width 198 height 198
type input "#CCFFCC"
type input "#111144"
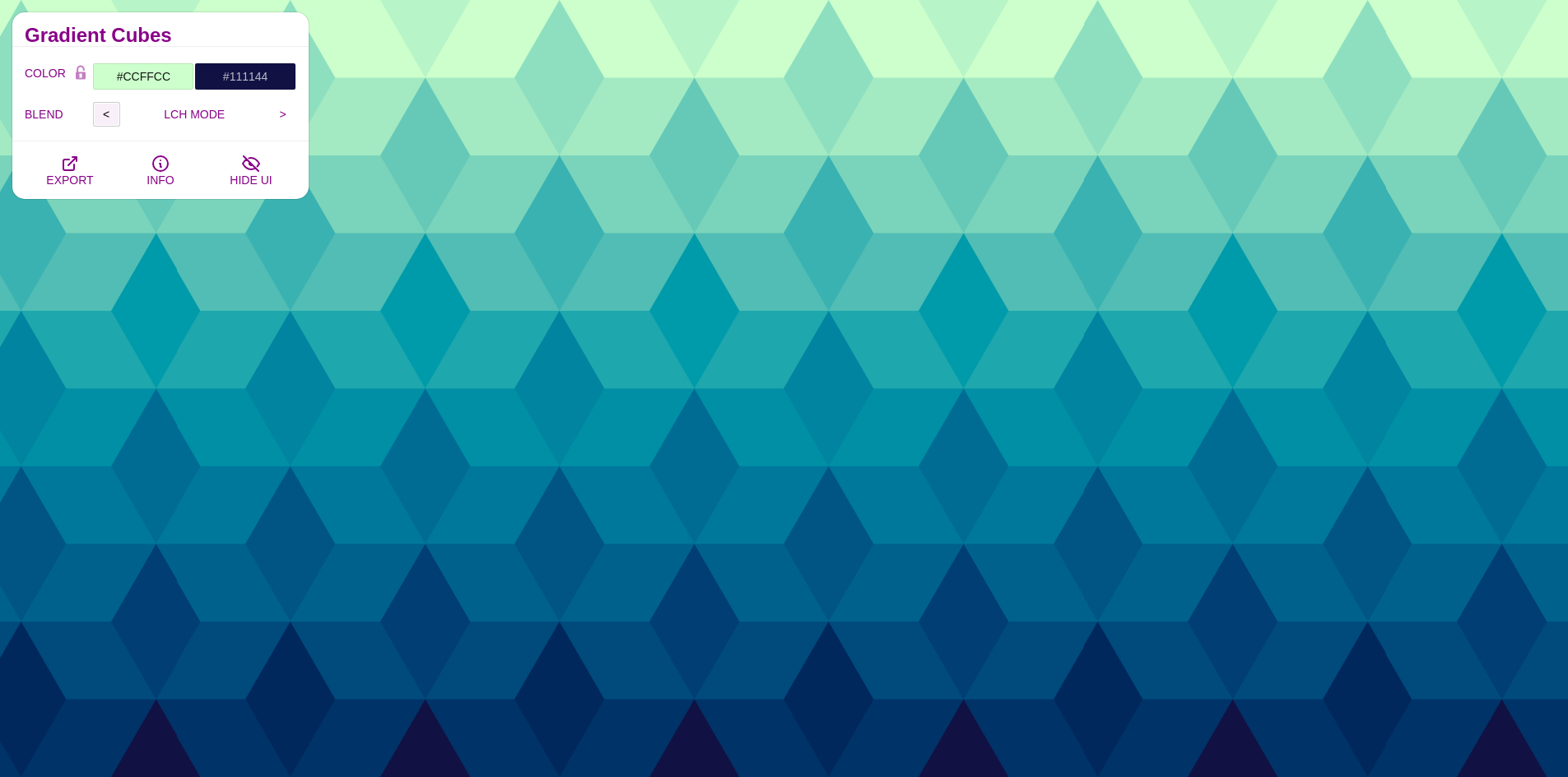
click at [105, 118] on input "<" at bounding box center [106, 114] width 27 height 25
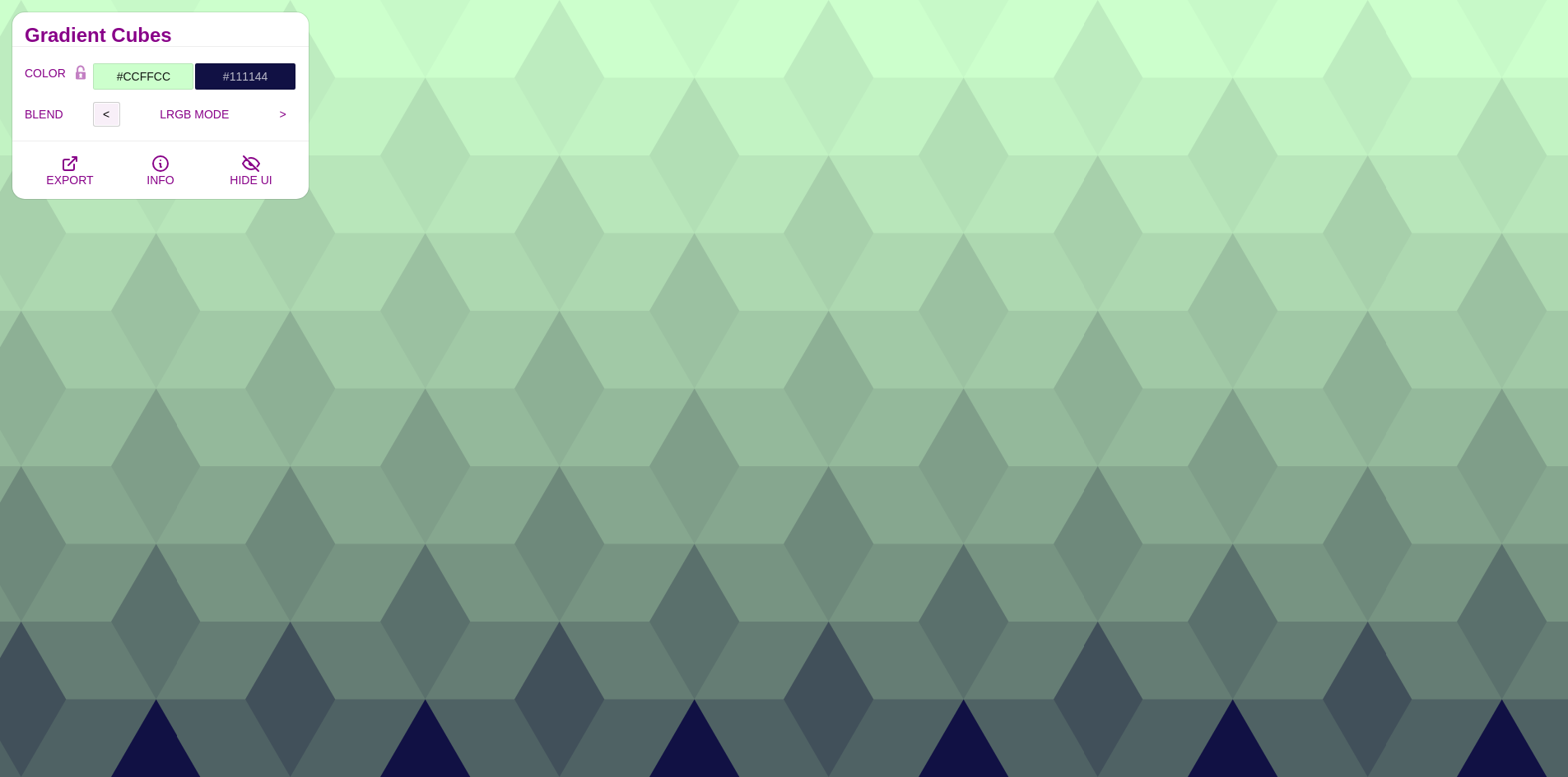
click at [105, 118] on input "<" at bounding box center [106, 114] width 27 height 25
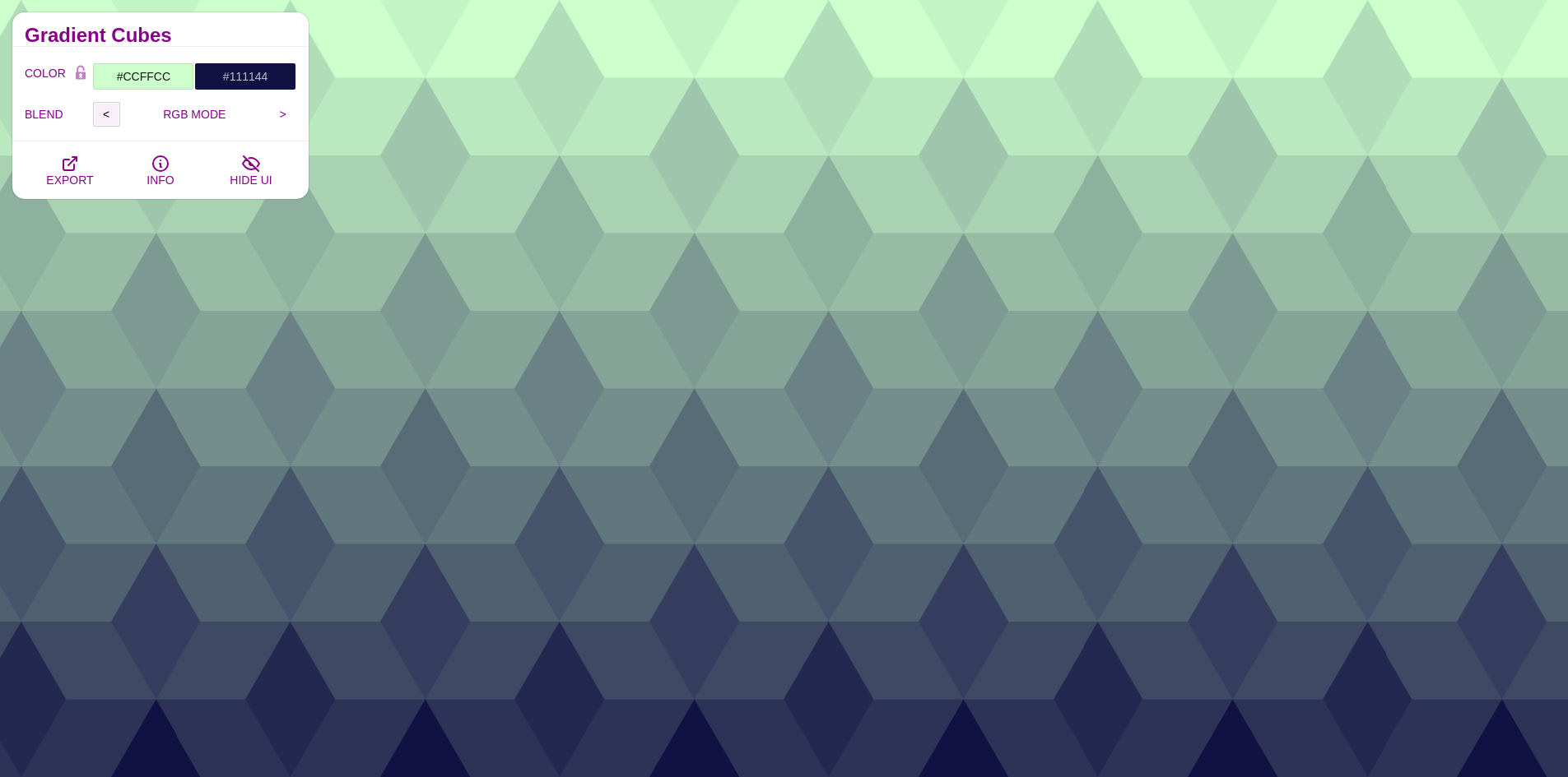
click at [105, 118] on input "<" at bounding box center [106, 114] width 27 height 25
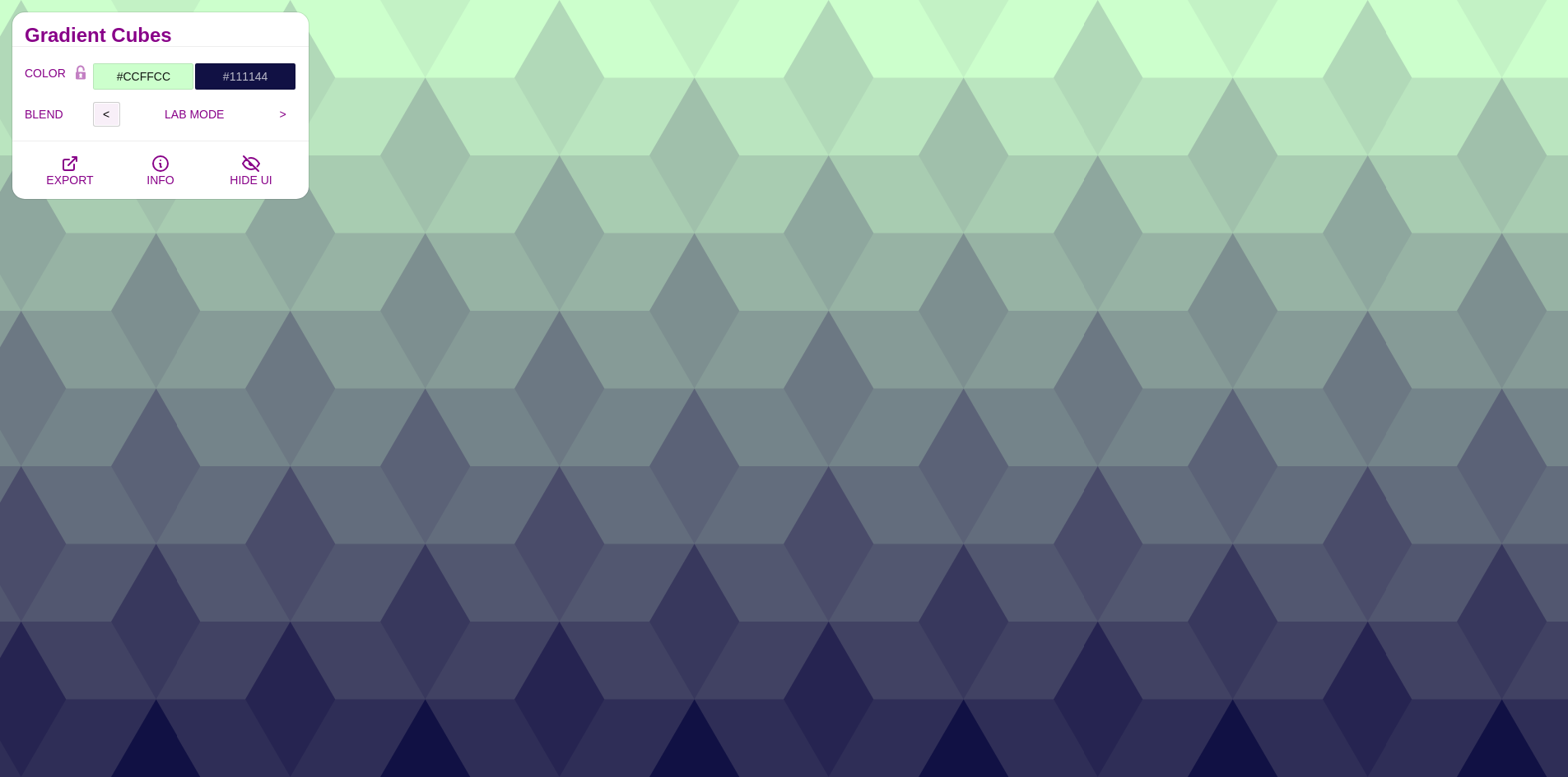
click at [105, 118] on input "<" at bounding box center [106, 114] width 27 height 25
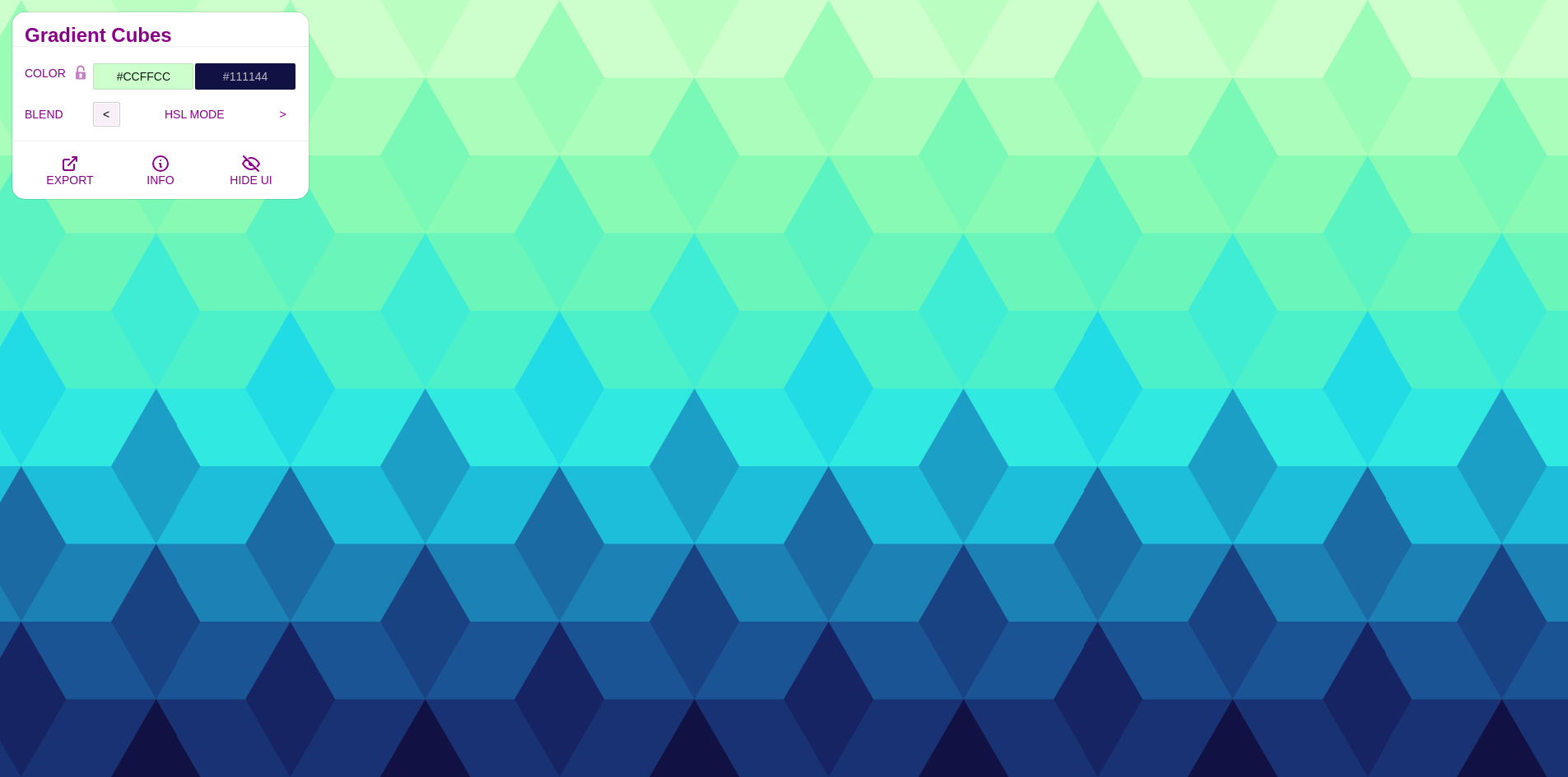
click at [105, 118] on input "<" at bounding box center [106, 114] width 27 height 25
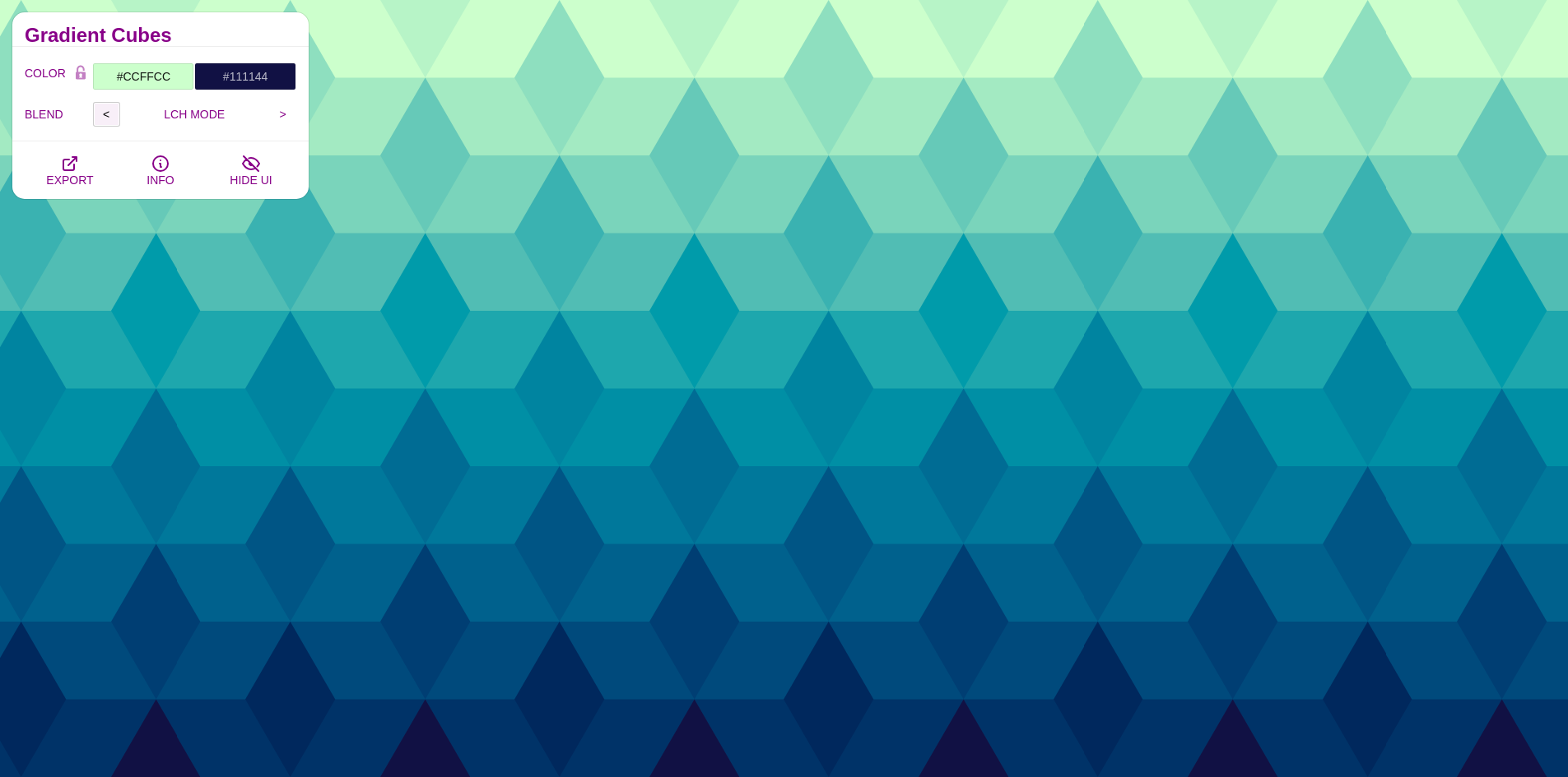
click at [105, 118] on input "<" at bounding box center [106, 114] width 27 height 25
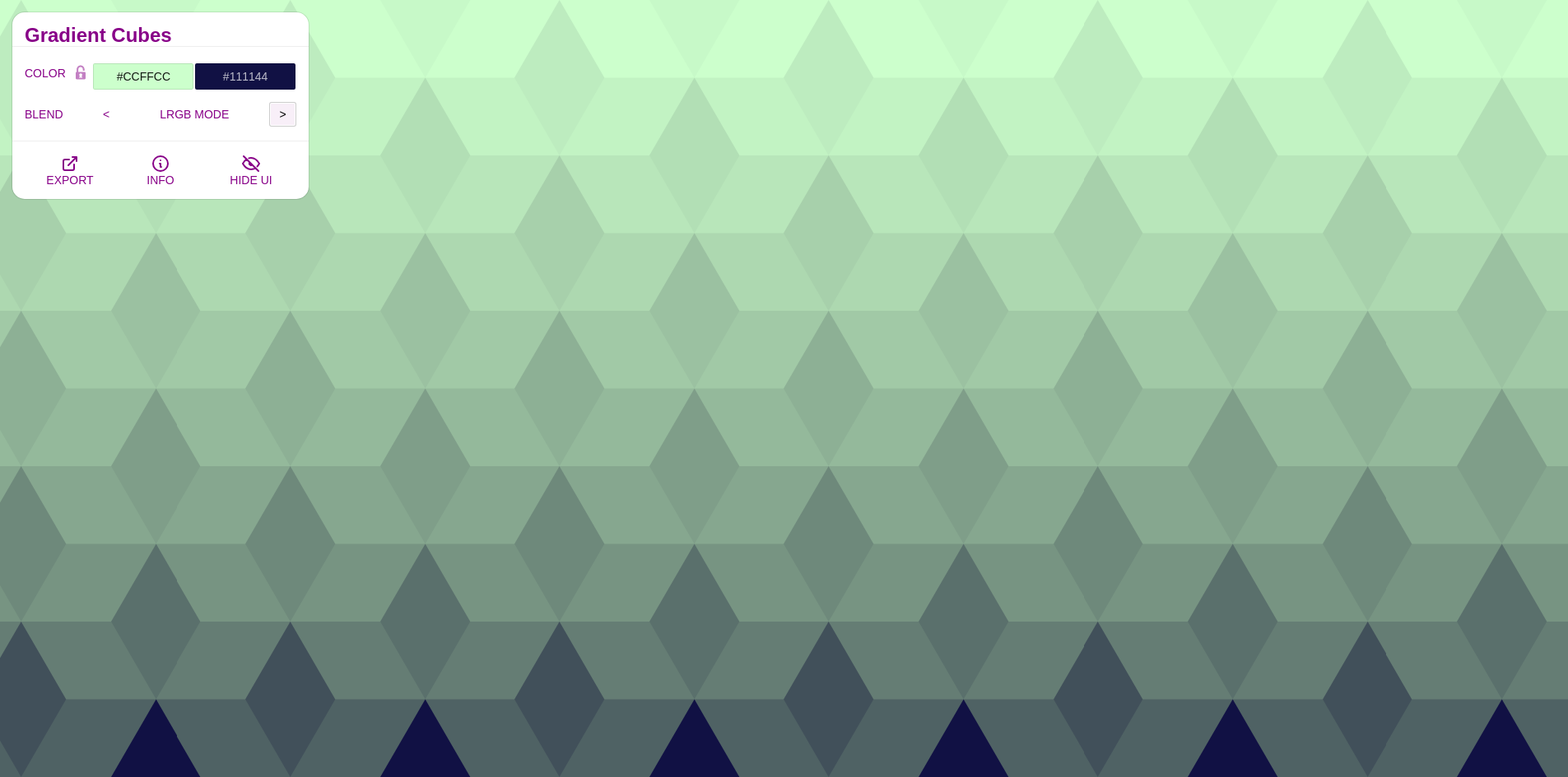
click at [282, 118] on input ">" at bounding box center [283, 114] width 27 height 25
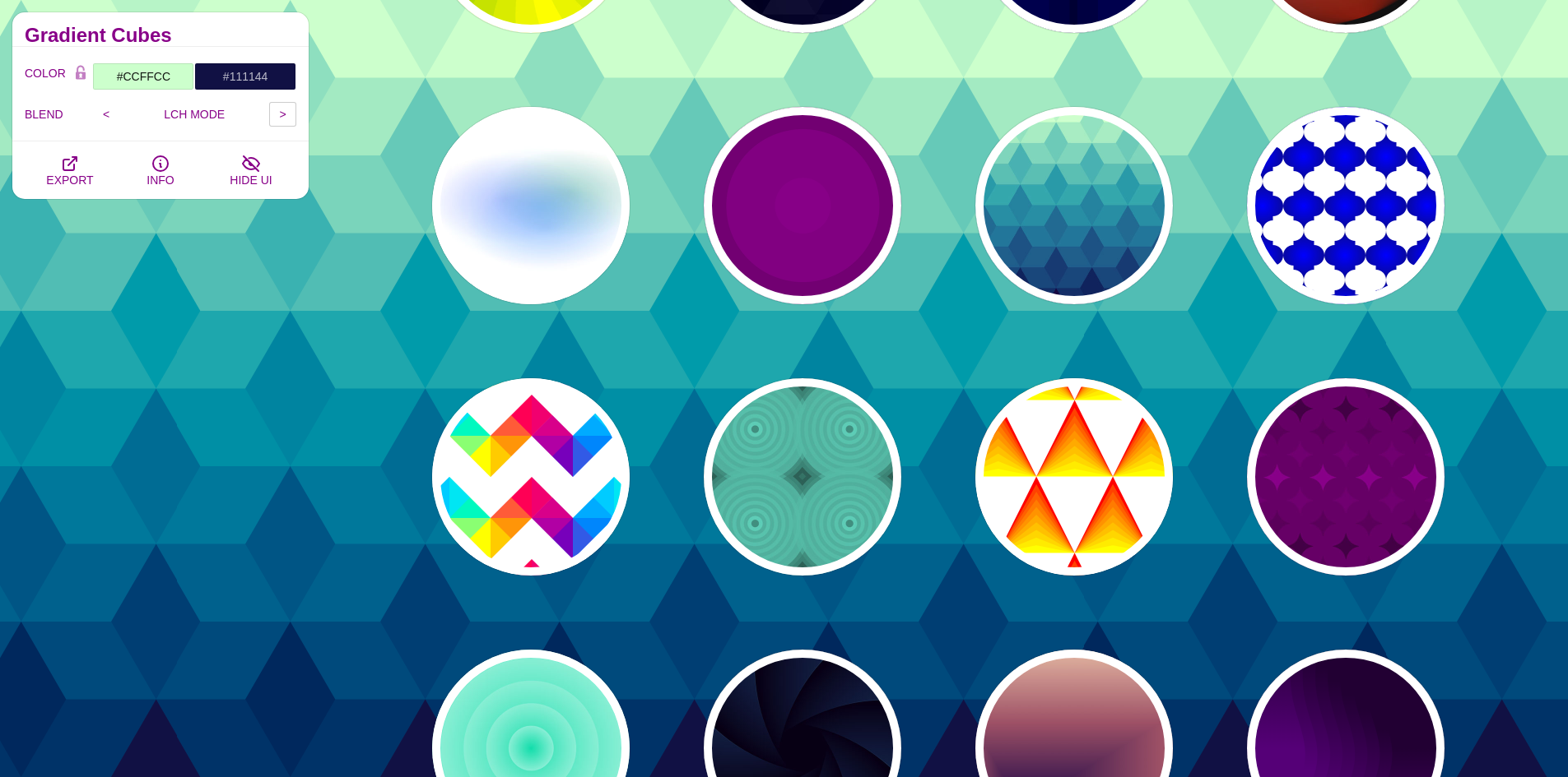
scroll to position [905, 0]
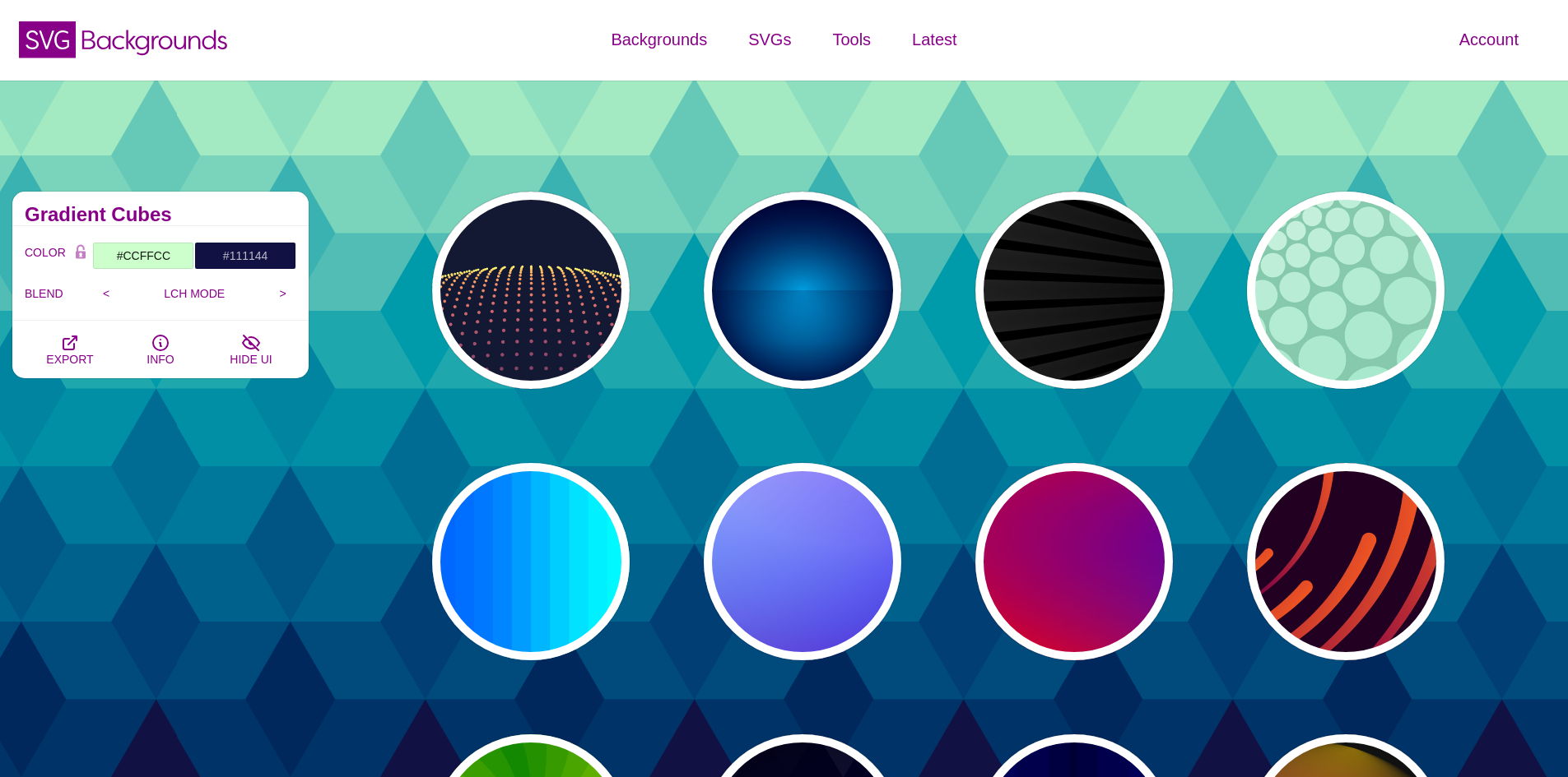
scroll to position [0, 0]
